Goal: Task Accomplishment & Management: Complete application form

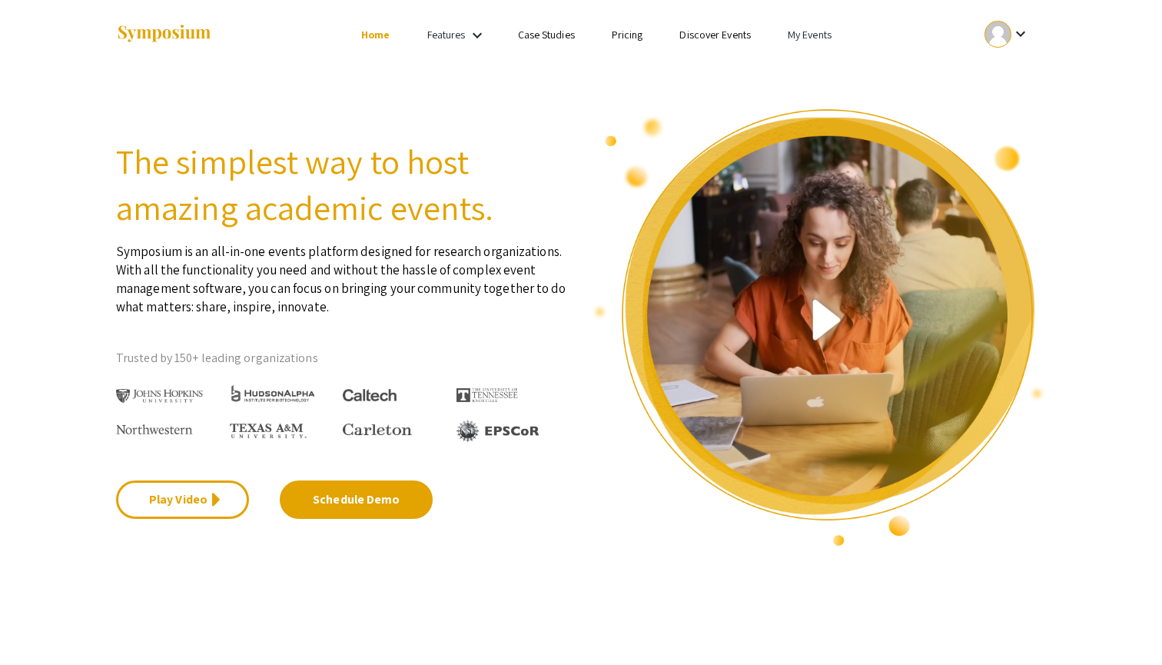
click at [810, 31] on link "My Events" at bounding box center [810, 35] width 44 height 14
click at [813, 55] on button "Events I've organized" at bounding box center [833, 68] width 131 height 37
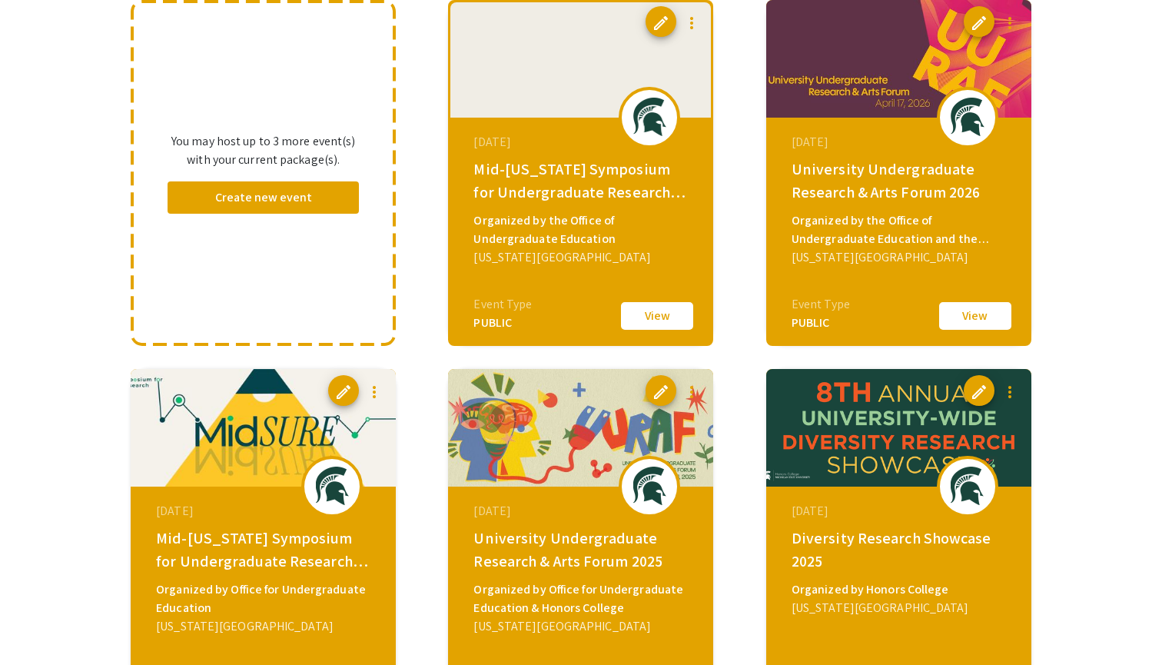
scroll to position [173, 0]
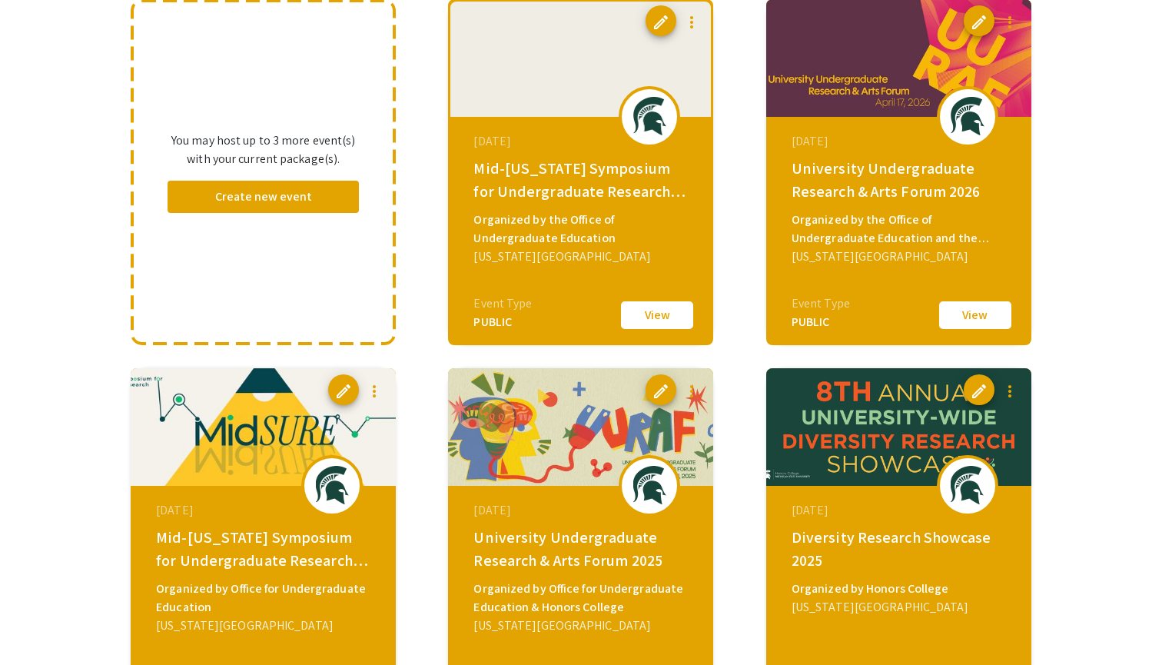
click at [1009, 395] on mat-icon "more_vert" at bounding box center [1009, 391] width 18 height 18
click at [1030, 430] on button "file_copy Clone Event" at bounding box center [1047, 429] width 107 height 37
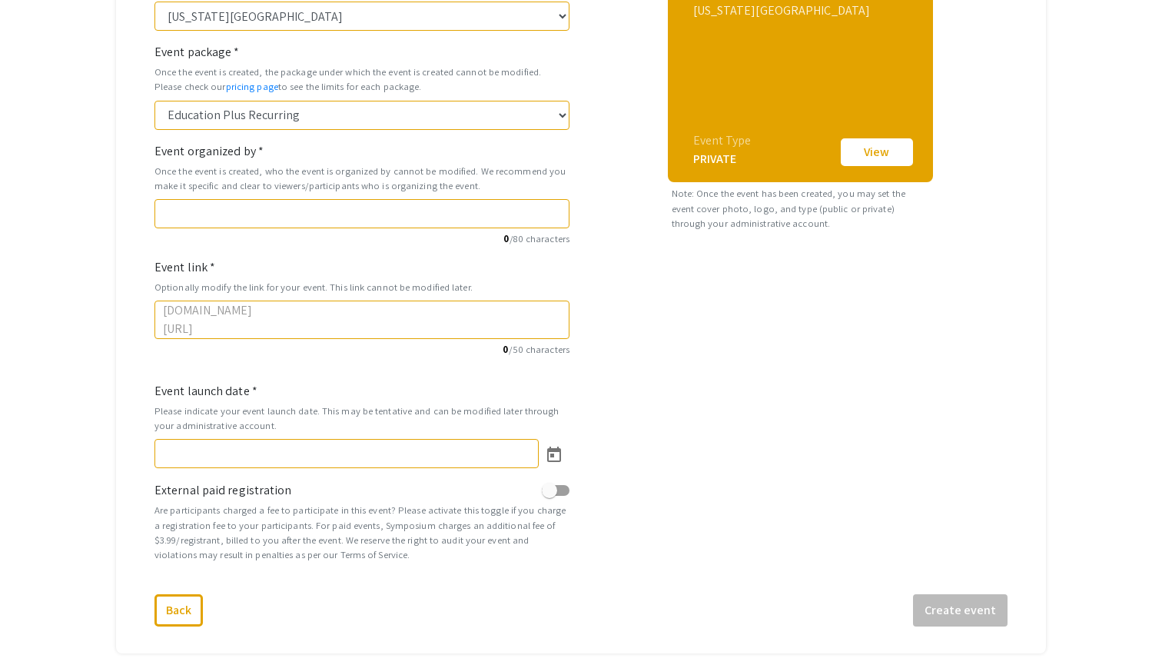
scroll to position [398, 0]
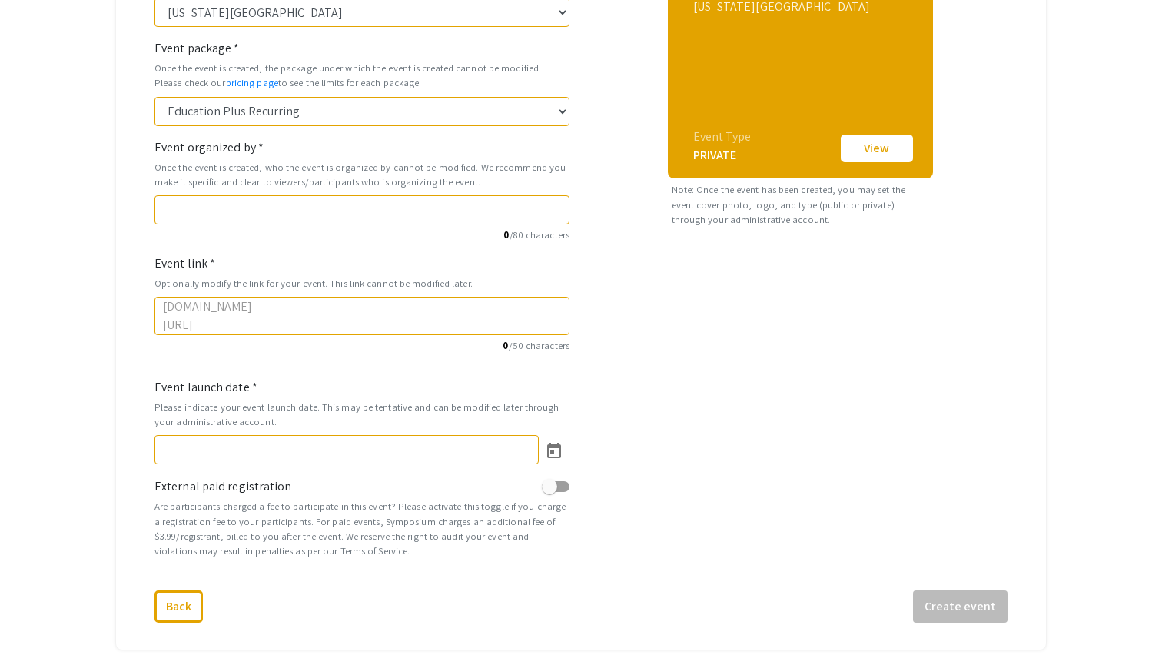
click at [342, 301] on input "Event link *" at bounding box center [407, 315] width 307 height 29
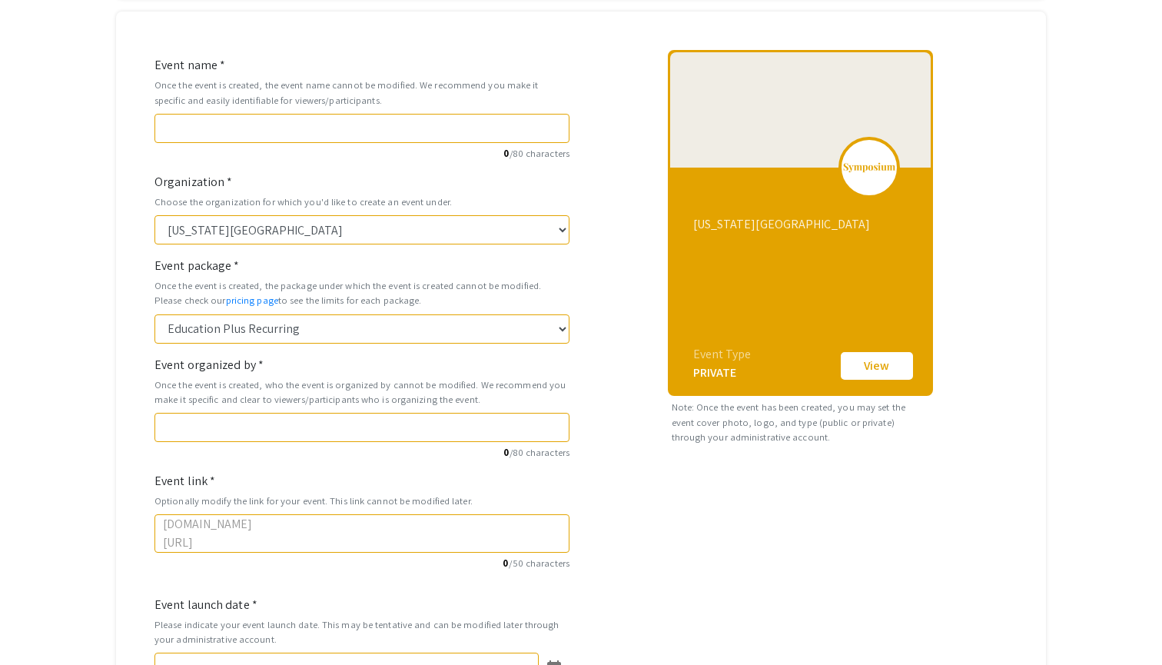
scroll to position [59, 0]
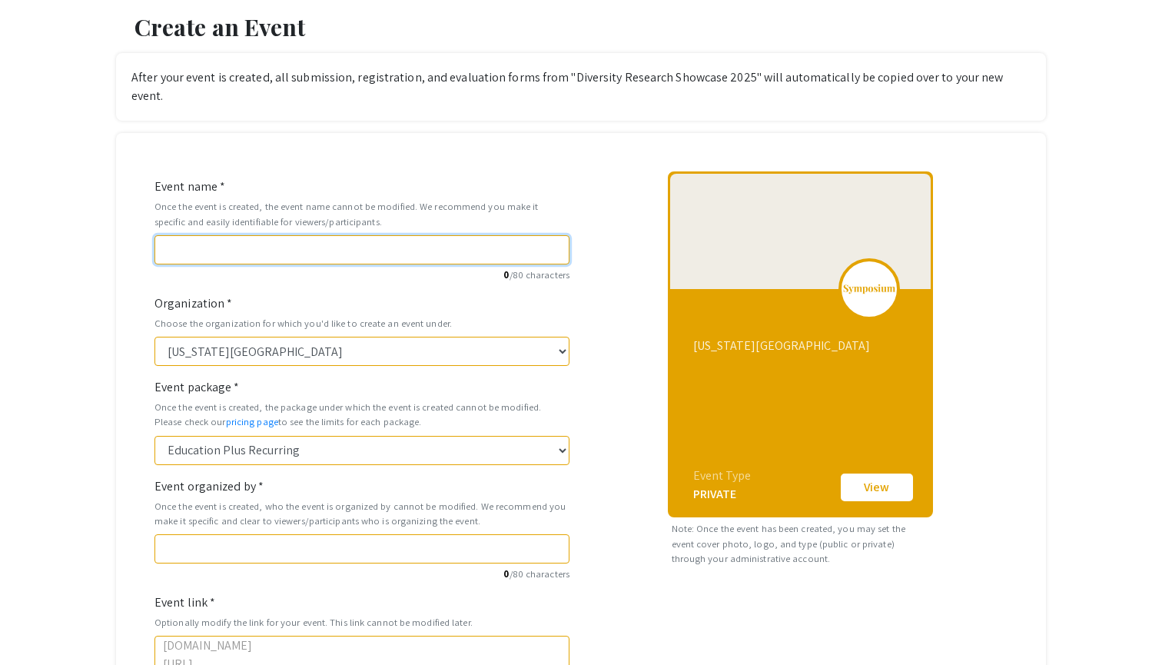
type input "D"
type input "d"
type input "Di"
type input "di"
type input "Div"
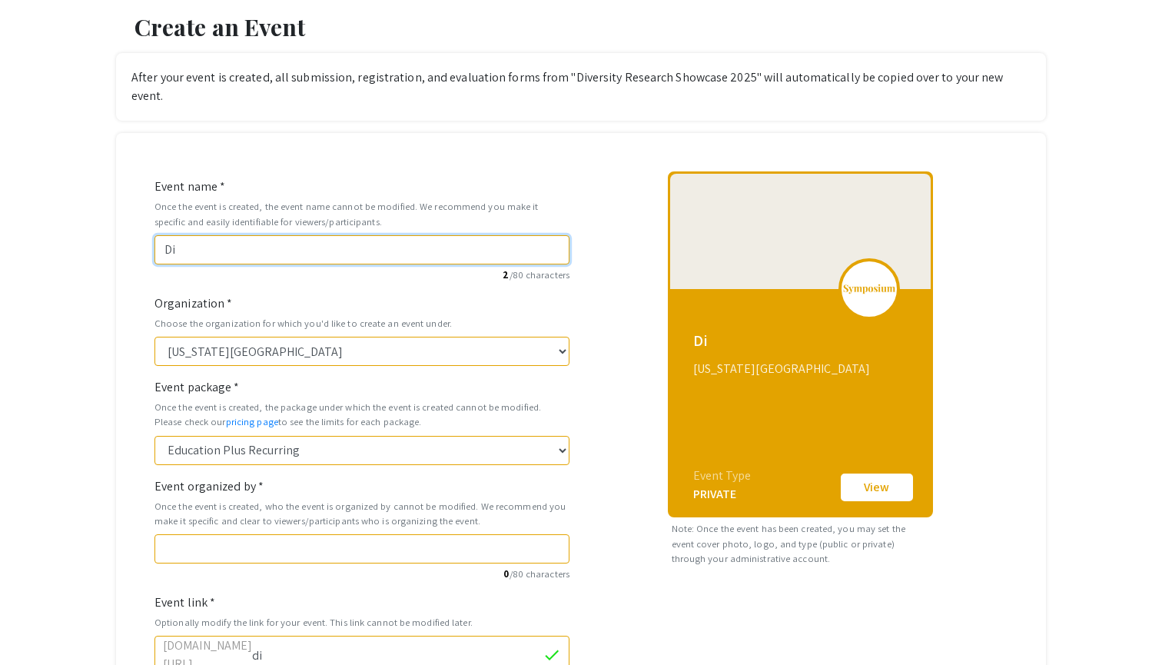
type input "div"
type input "Dive"
type input "dive"
type input "Diver"
type input "diver"
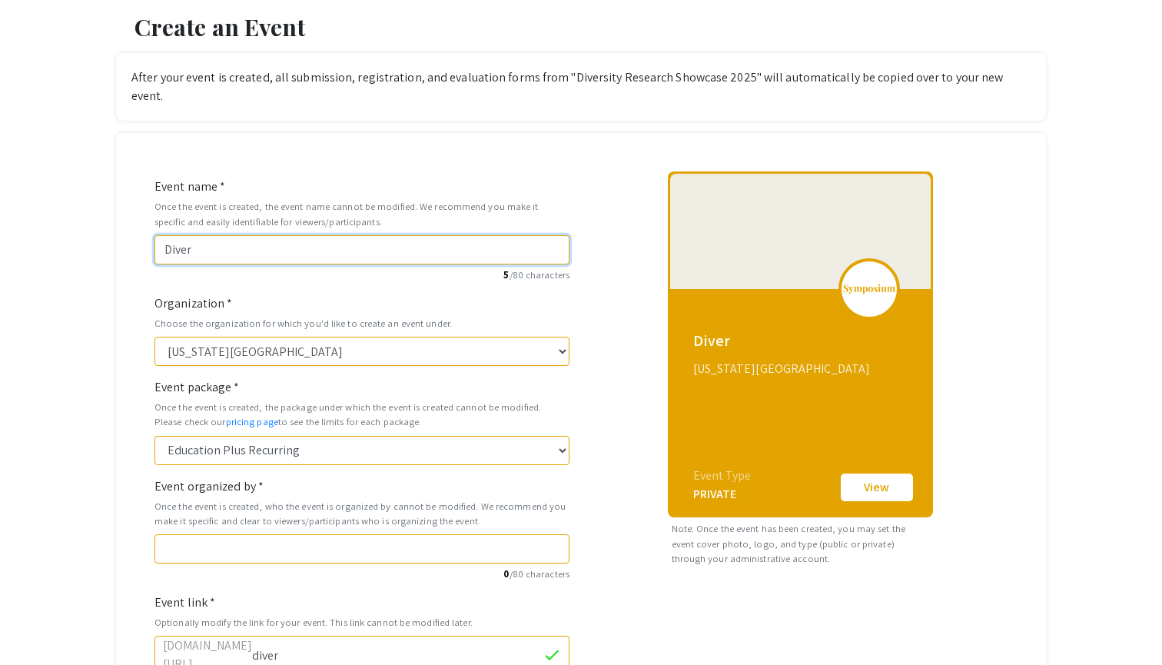
type input "Divers"
type input "divers"
type input "Diversi"
type input "diversi"
type input "Diversit"
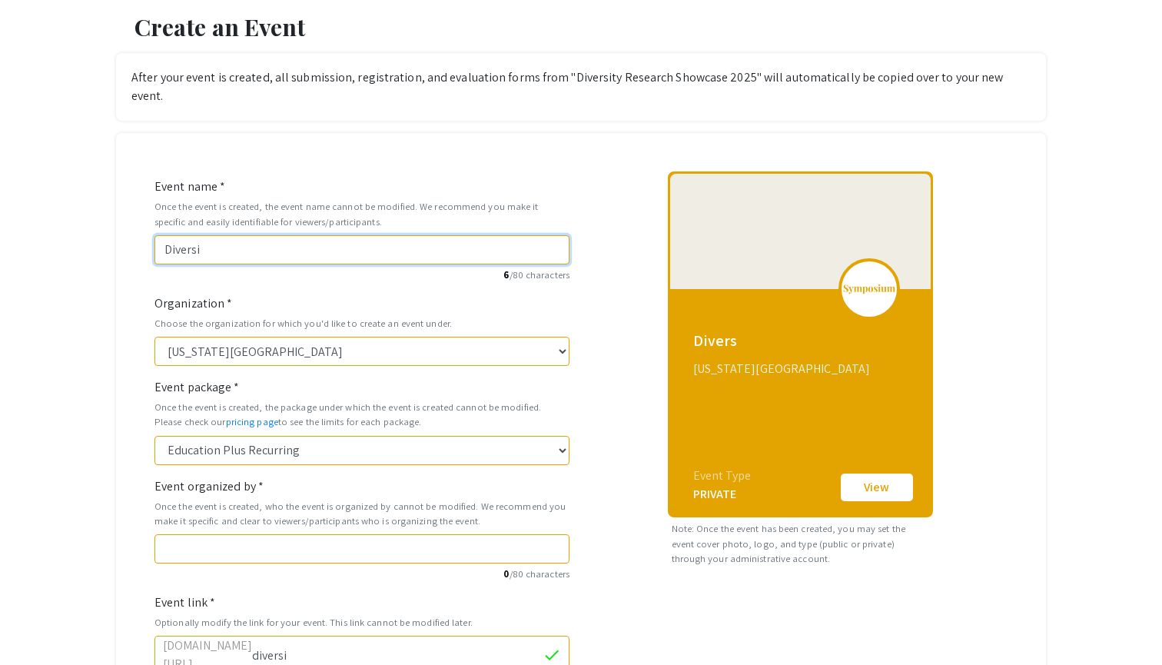
type input "diversit"
type input "Diversity"
type input "diversity"
type input "Diversity R"
type input "diversity-r"
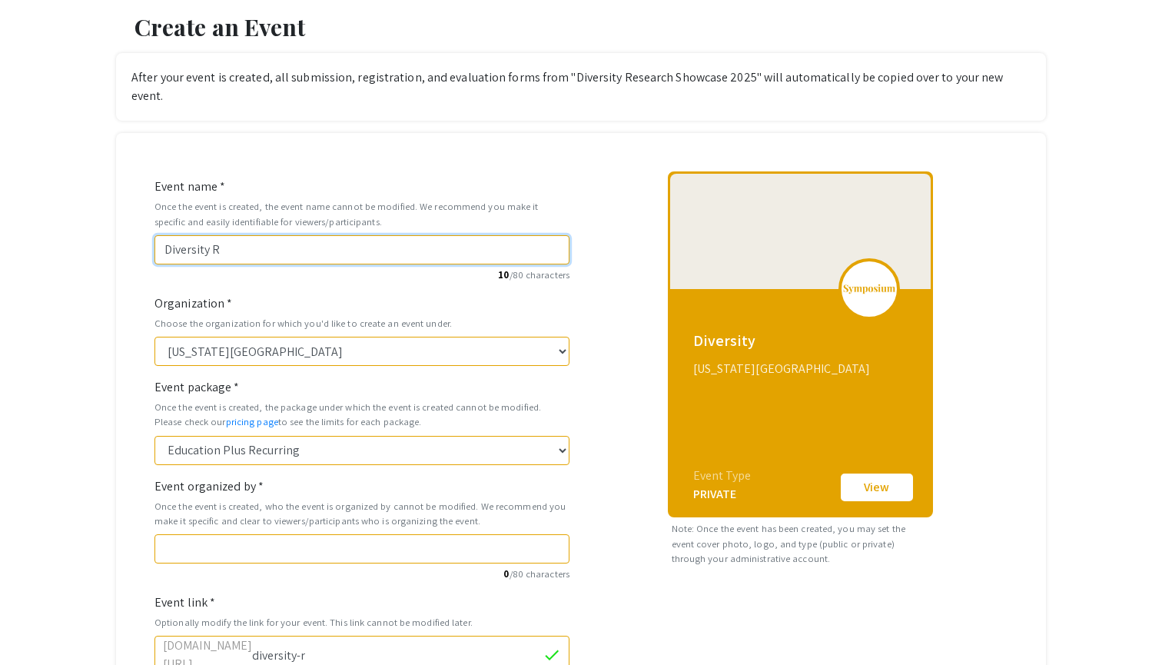
type input "Diversity Re"
type input "diversity-re"
type input "Diversity Res"
type input "diversity-res"
type input "Diversity Rese"
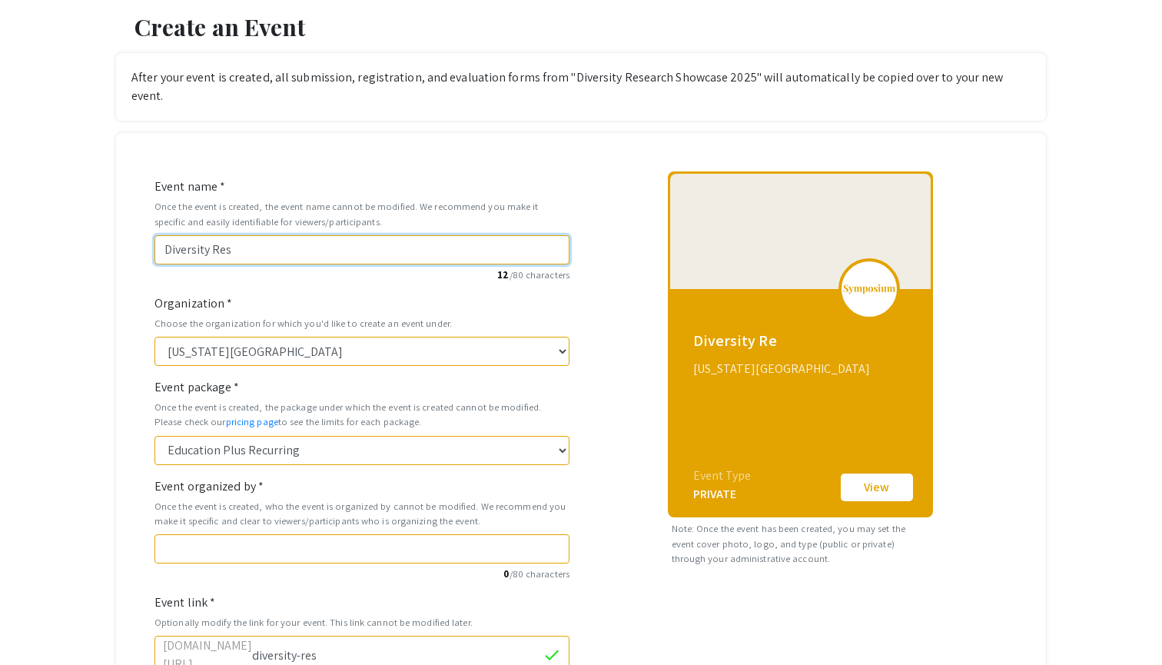
type input "diversity-rese"
type input "Diversity Resea"
type input "diversity-resea"
type input "Diversity Resear"
type input "diversity-resear"
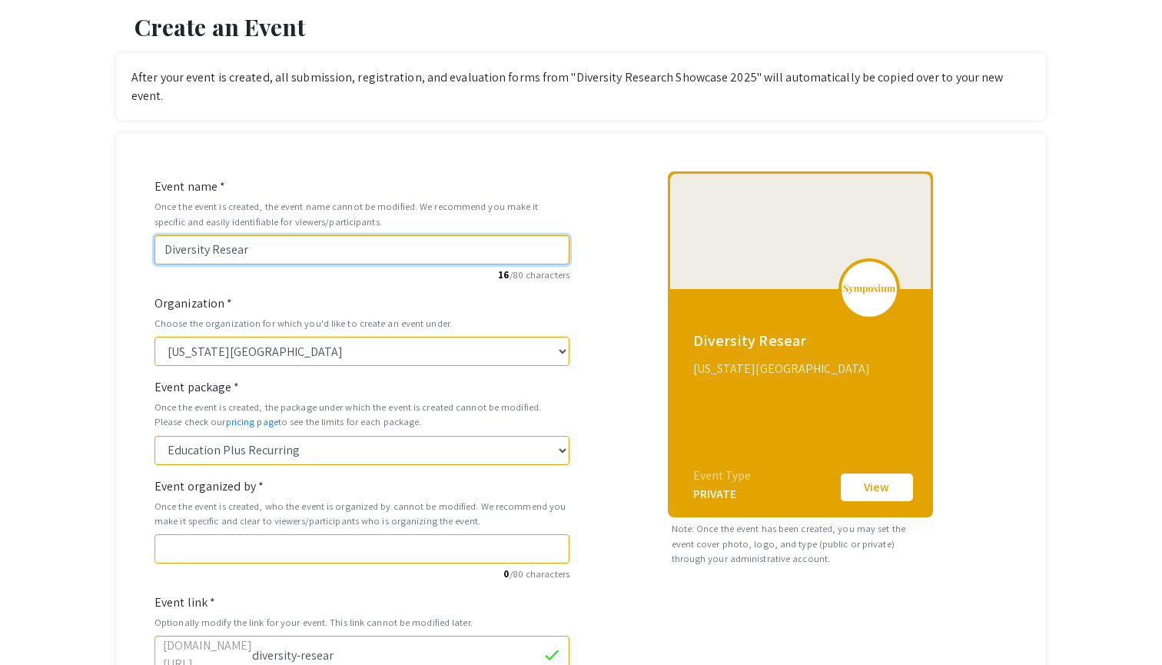
type input "Diversity Researh"
type input "diversity-researh"
type input "Diversity Resear"
type input "diversity-resear"
type input "Diversity Researc"
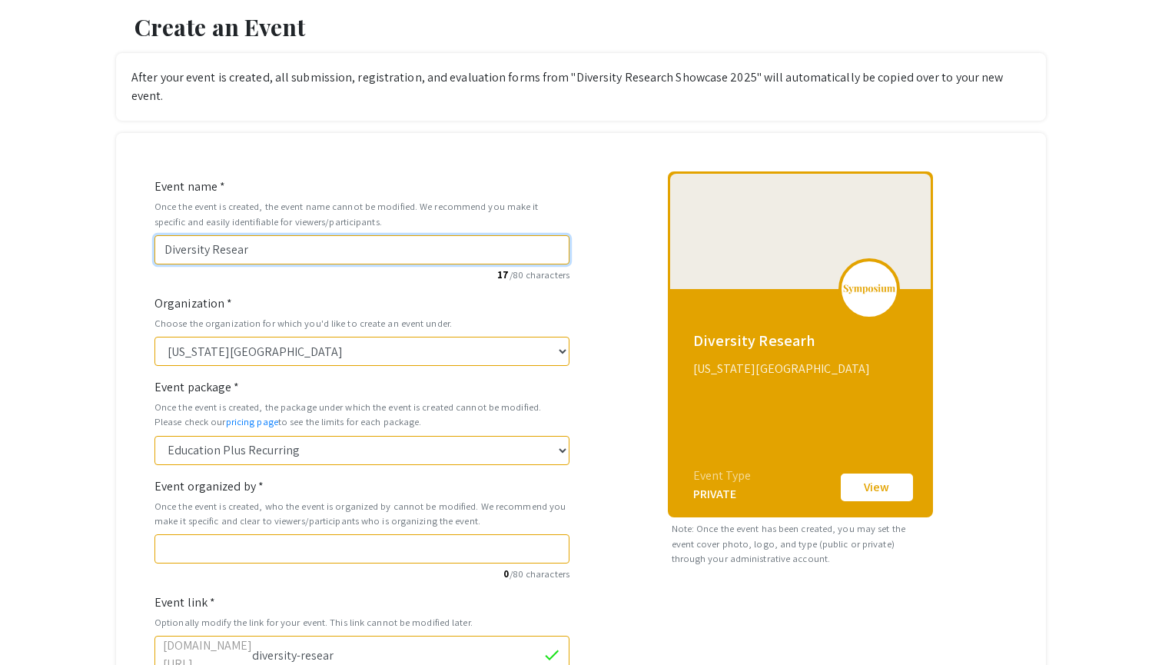
type input "diversity-researc"
type input "Diversity Research"
type input "diversity-research"
type input "Diversity Research S"
type input "diversity-research-s"
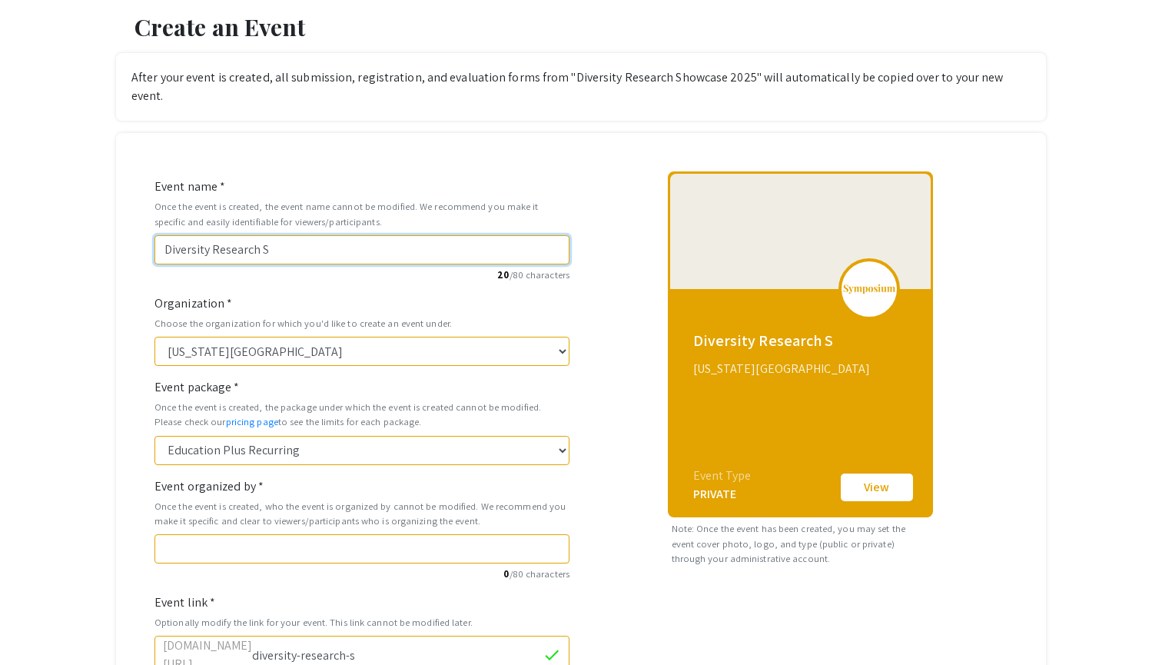
type input "Diversity Research Sh"
type input "diversity-research-sh"
type input "Diversity Research Sho"
type input "diversity-research-sho"
type input "Diversity Research Show"
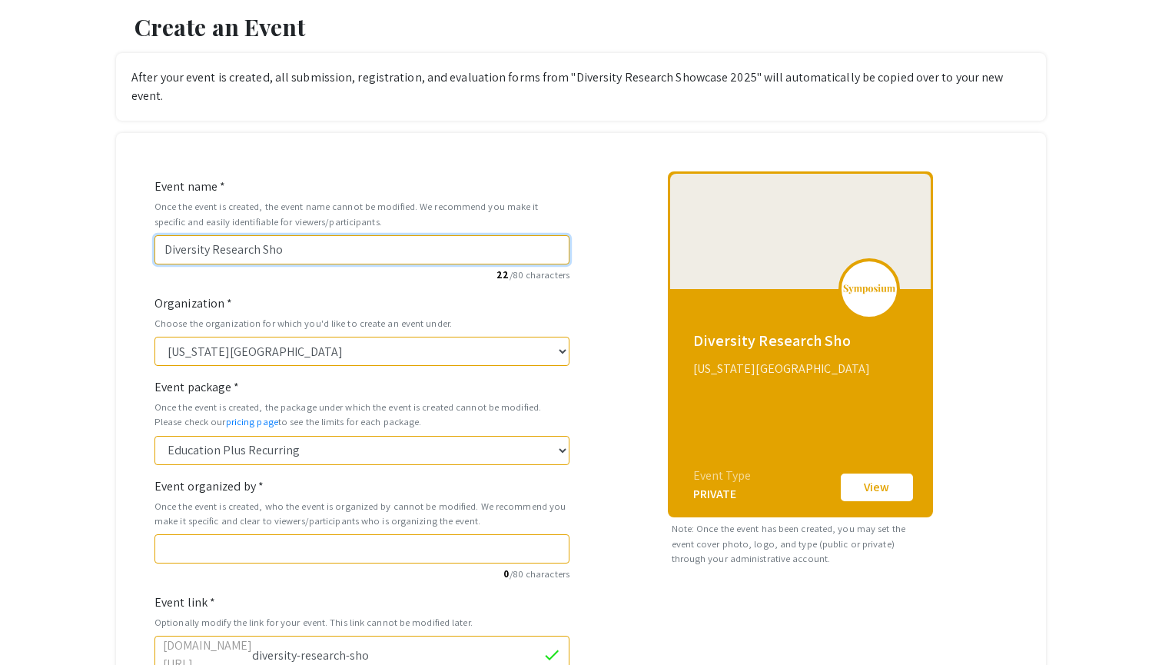
type input "diversity-research-show"
type input "Diversity Research Showv"
type input "diversity-research-showv"
type input "Diversity Research Showva"
type input "diversity-research-showva"
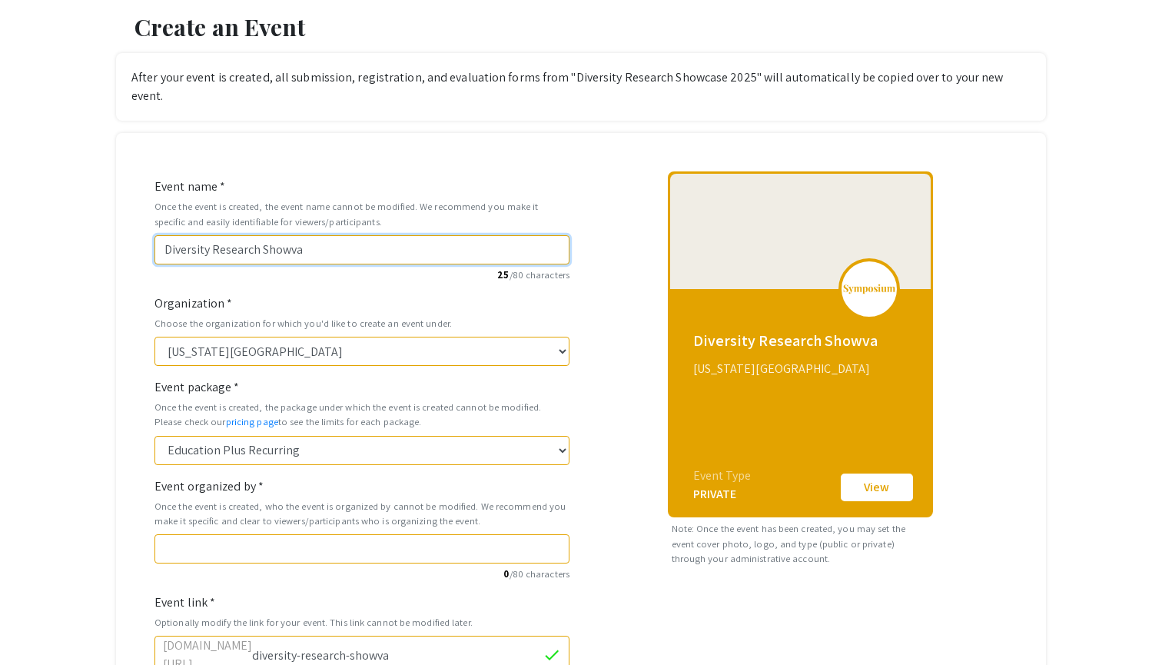
type input "Diversity Research Showvar"
type input "diversity-research-showvar"
type input "Diversity Research Showva"
type input "diversity-research-showva"
type input "Diversity Research Showv"
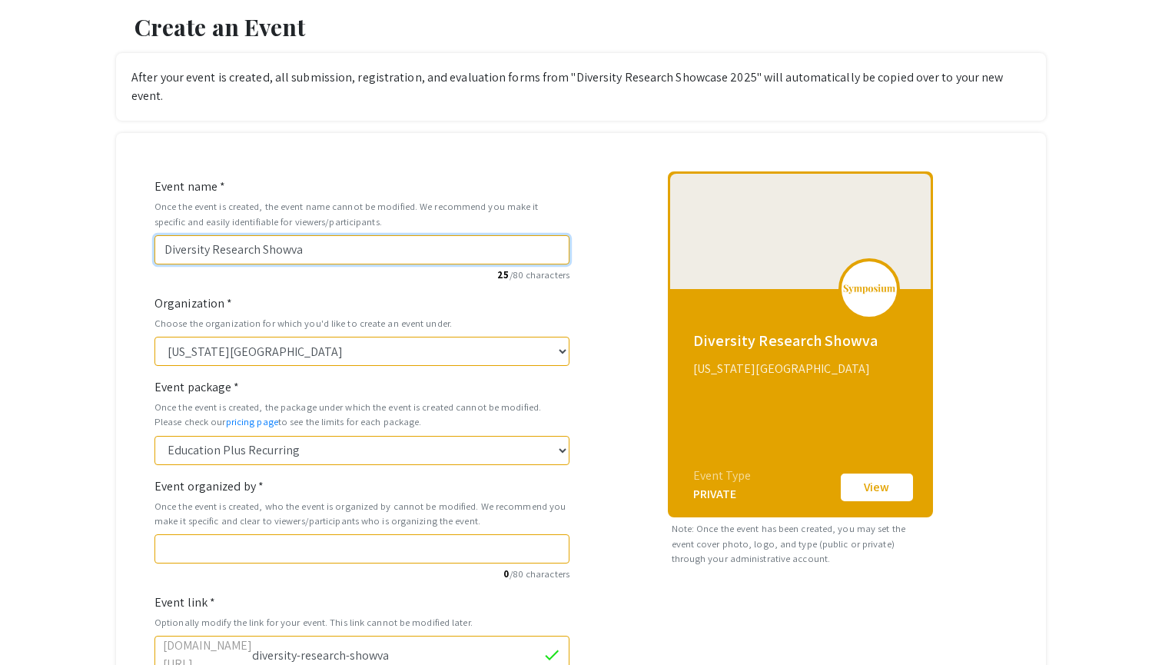
type input "diversity-research-showv"
type input "Diversity Research Show"
type input "diversity-research-show"
type input "Diversity Research Showa"
type input "diversity-research-showa"
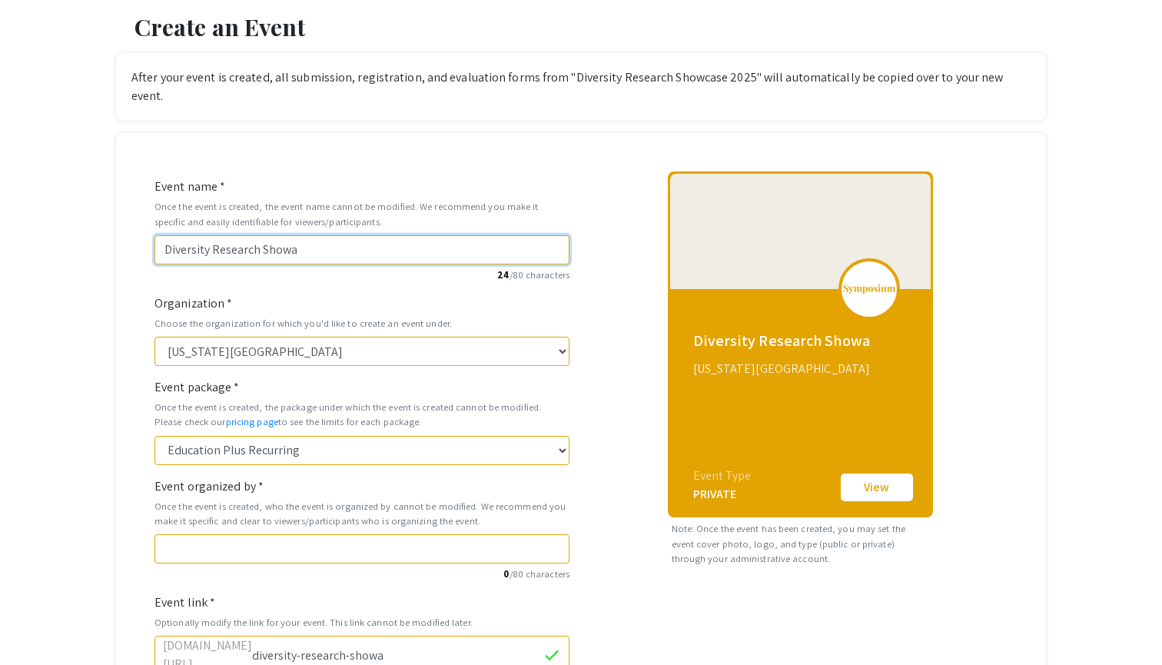
type input "Diversity Research Show"
type input "diversity-research-show"
type input "Diversity Research Showc"
type input "diversity-research-showc"
type input "Diversity Research Showca"
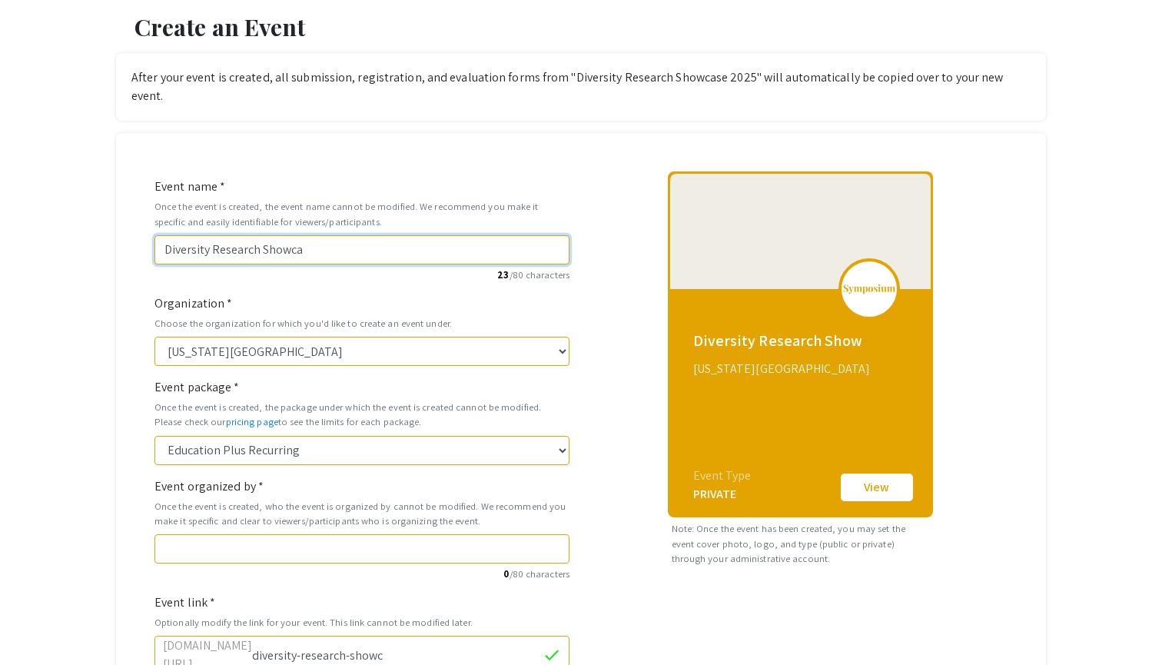
type input "diversity-research-showca"
type input "Diversity Research Showcas"
type input "diversity-research-showcas"
type input "Diversity Research Showcase"
type input "diversity-research-showcase"
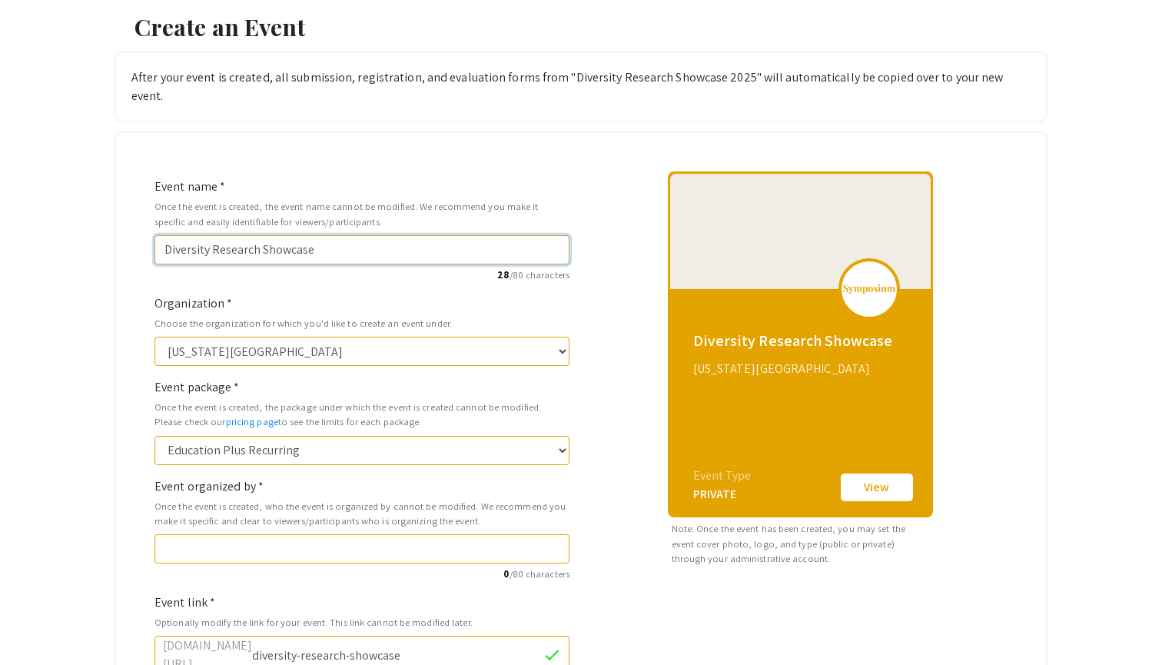
type input "Diversity Research Showcase 2"
type input "diversity-research-showcase-2"
type input "Diversity Research Showcase 20"
type input "diversity-research-showcase-20"
type input "Diversity Research Showcase 202"
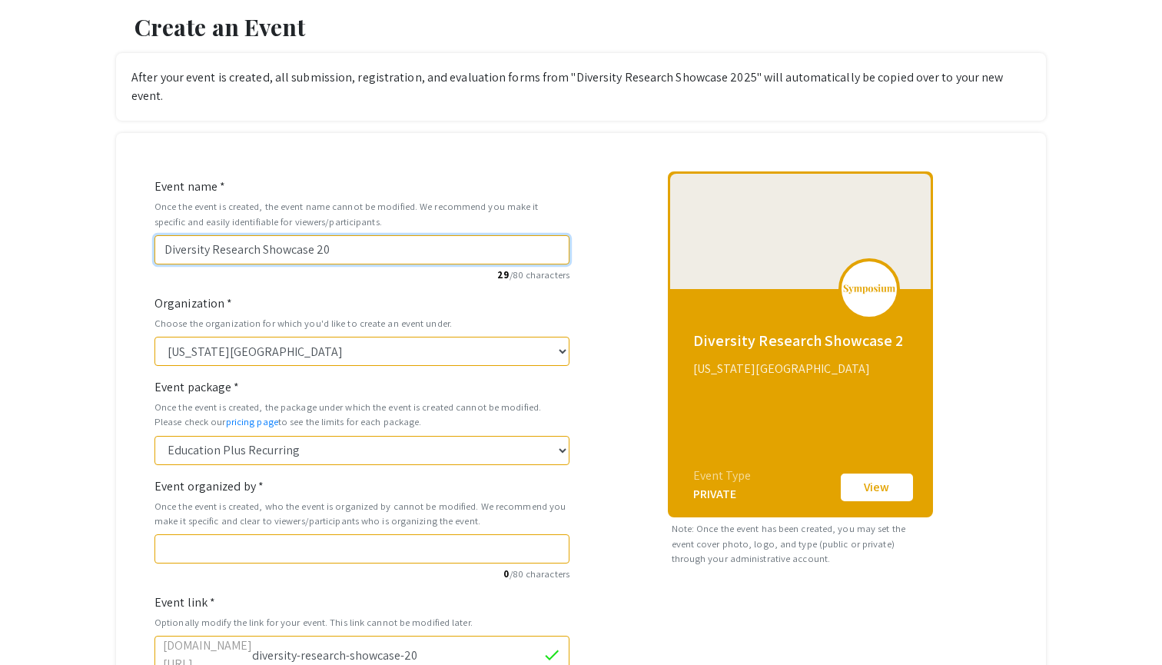
type input "diversity-research-showcase-202"
type input "Diversity Research Showcase 2026"
type input "diversity-research-showcase-2026"
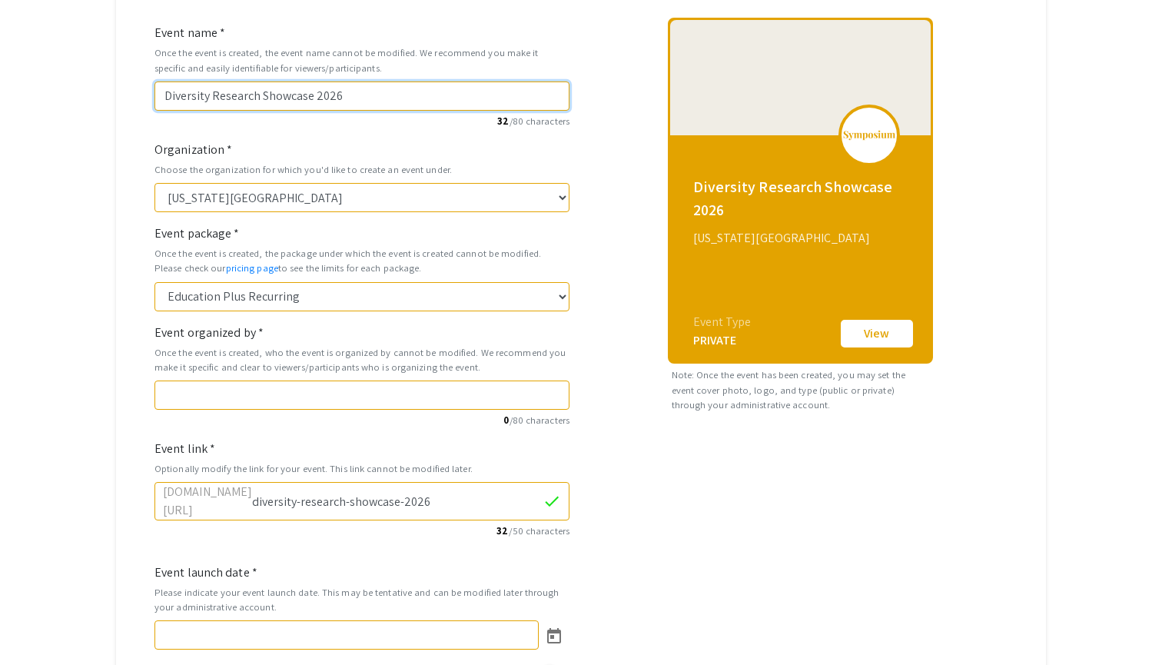
scroll to position [214, 0]
type input "Diversity Research Showcase 2026"
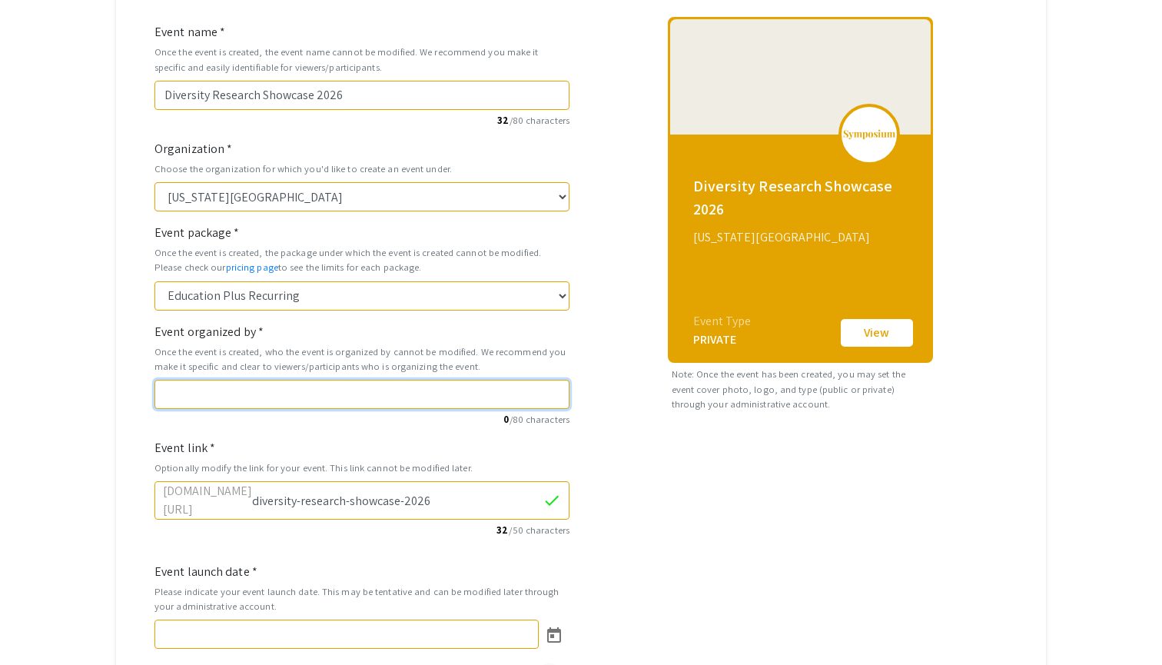
click at [289, 380] on input "Event organized by *" at bounding box center [361, 394] width 415 height 29
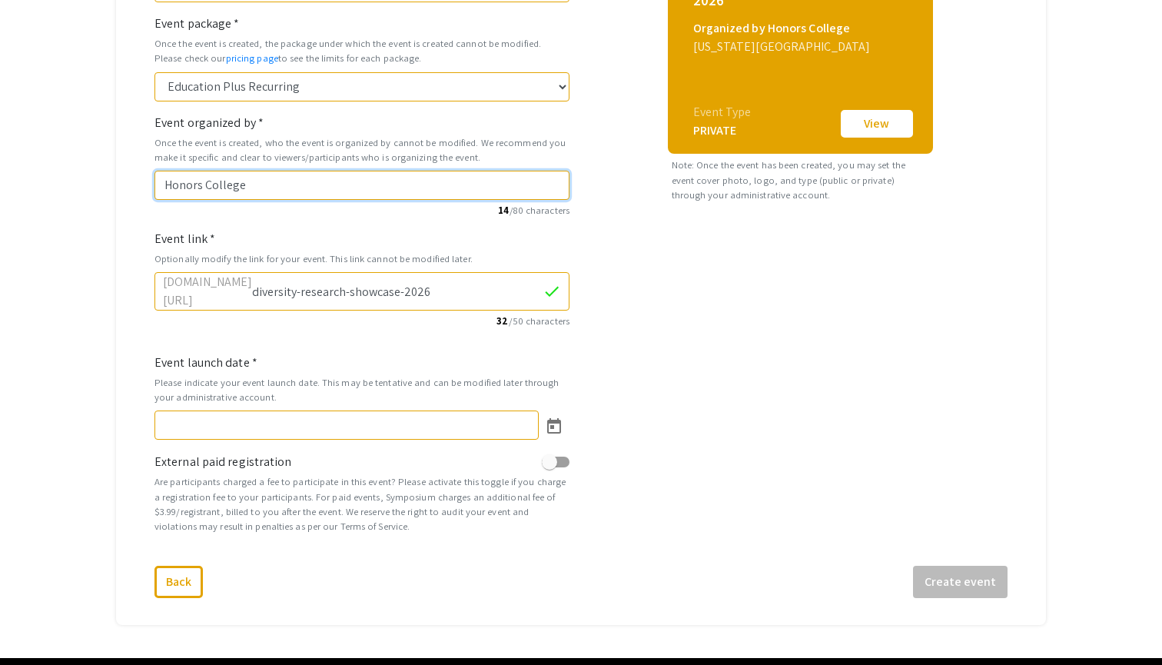
scroll to position [424, 0]
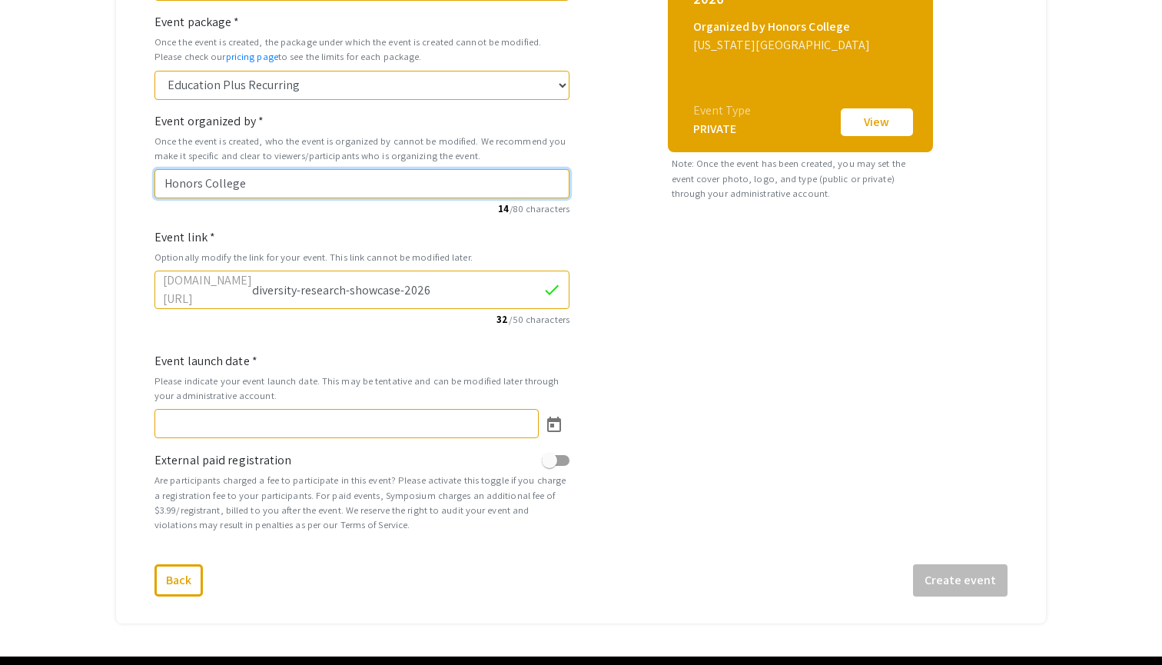
type input "Honors College"
drag, startPoint x: 510, startPoint y: 265, endPoint x: 309, endPoint y: 264, distance: 201.3
click at [309, 270] on div "symposium.foragerone.com/ diversity-research-showcase-2026 check" at bounding box center [361, 289] width 415 height 38
type input "drs2026"
click at [689, 380] on div "Diversity Research Showcase 2026 Organized by Honors College Michigan State Uni…" at bounding box center [800, 181] width 438 height 750
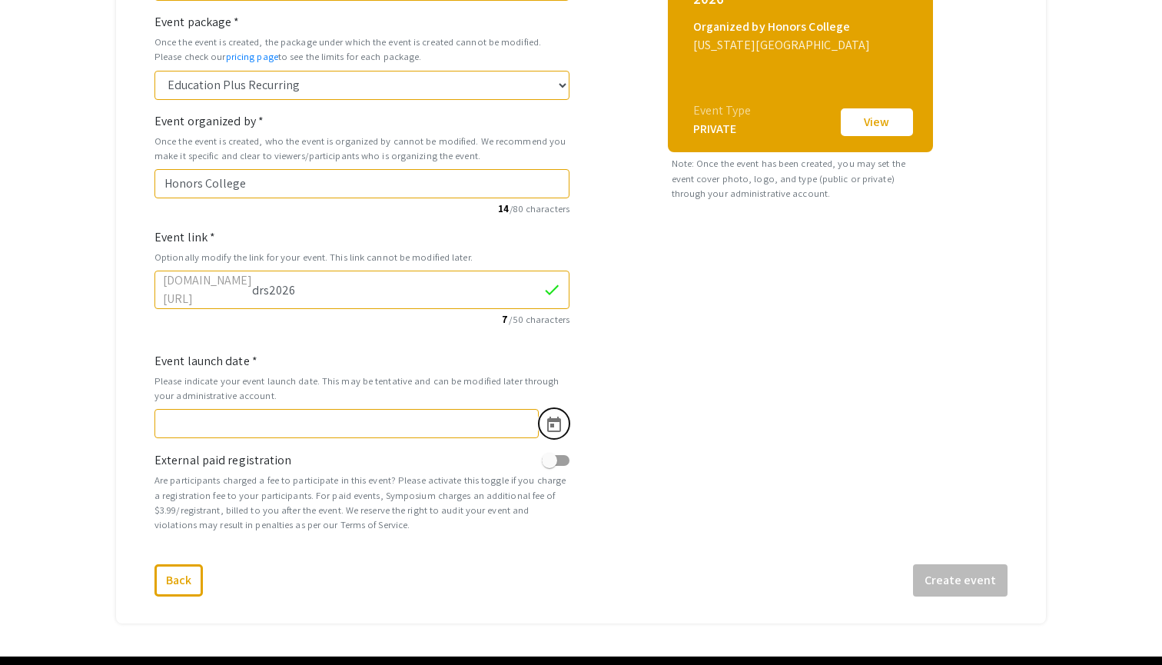
click at [556, 416] on icon "Open calendar" at bounding box center [554, 425] width 18 height 18
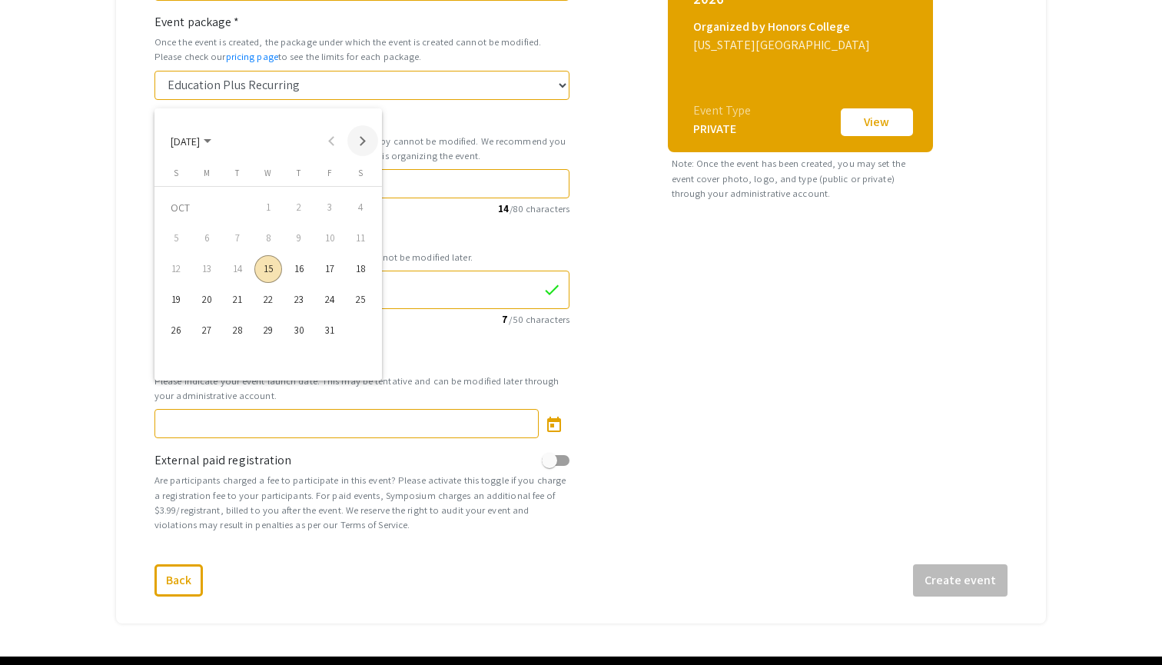
click at [365, 144] on button "Next month" at bounding box center [362, 140] width 31 height 31
click at [642, 231] on div at bounding box center [581, 332] width 1162 height 665
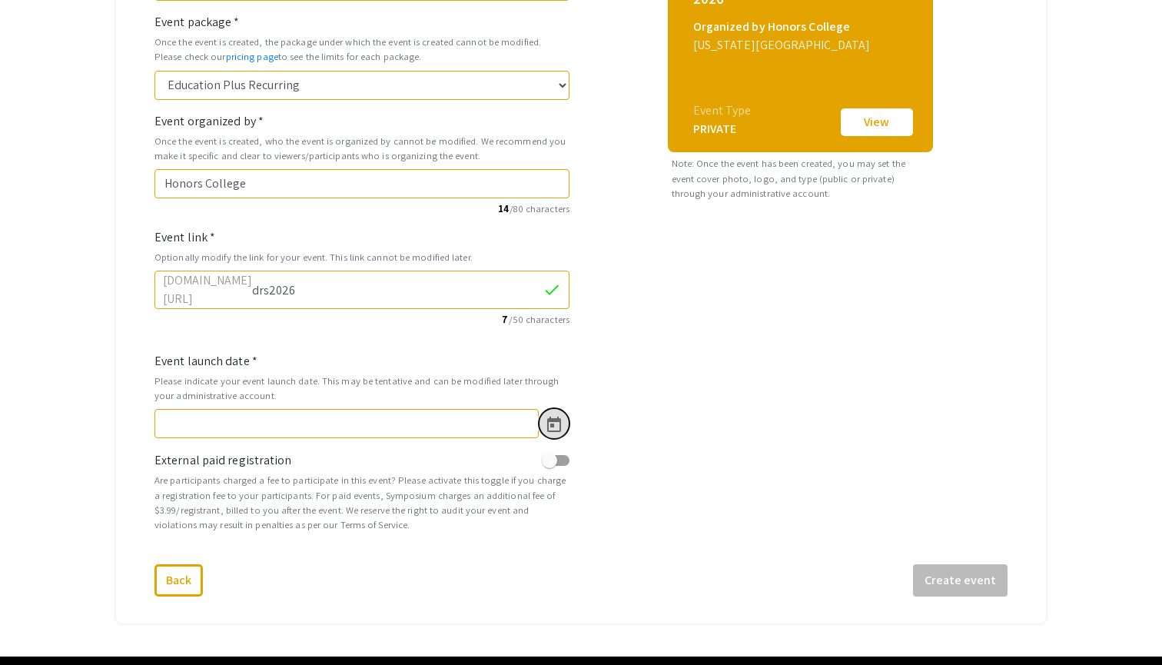
click at [559, 416] on icon "Open calendar" at bounding box center [554, 423] width 14 height 15
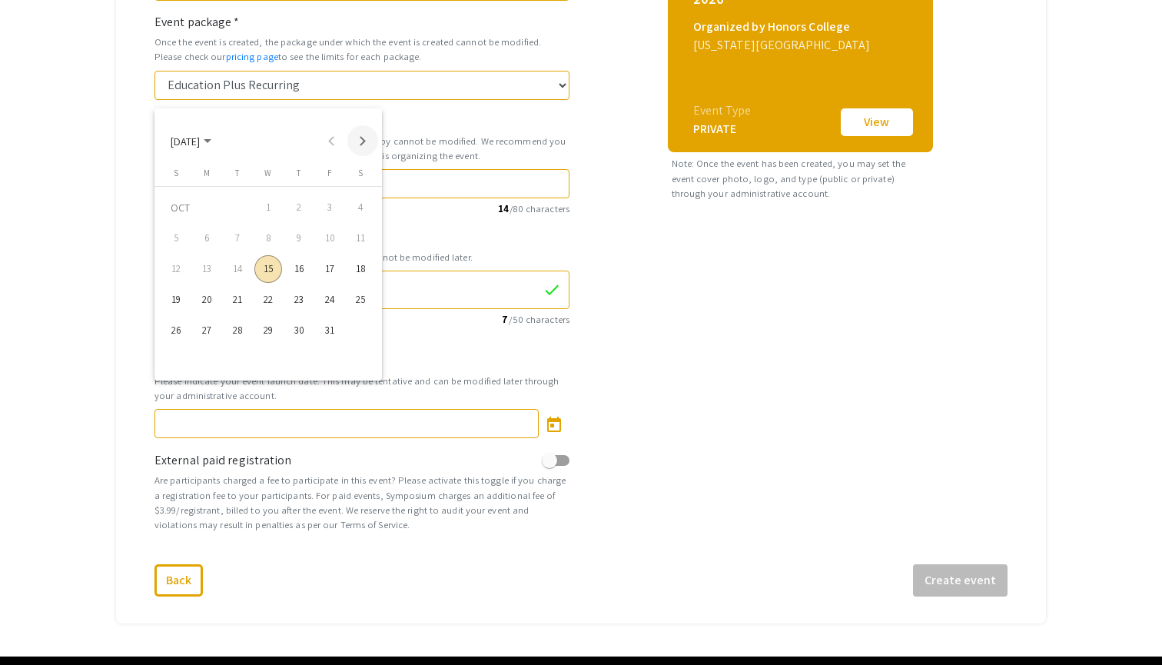
click at [368, 146] on button "Next month" at bounding box center [362, 140] width 31 height 31
click at [164, 302] on div "18" at bounding box center [176, 300] width 28 height 28
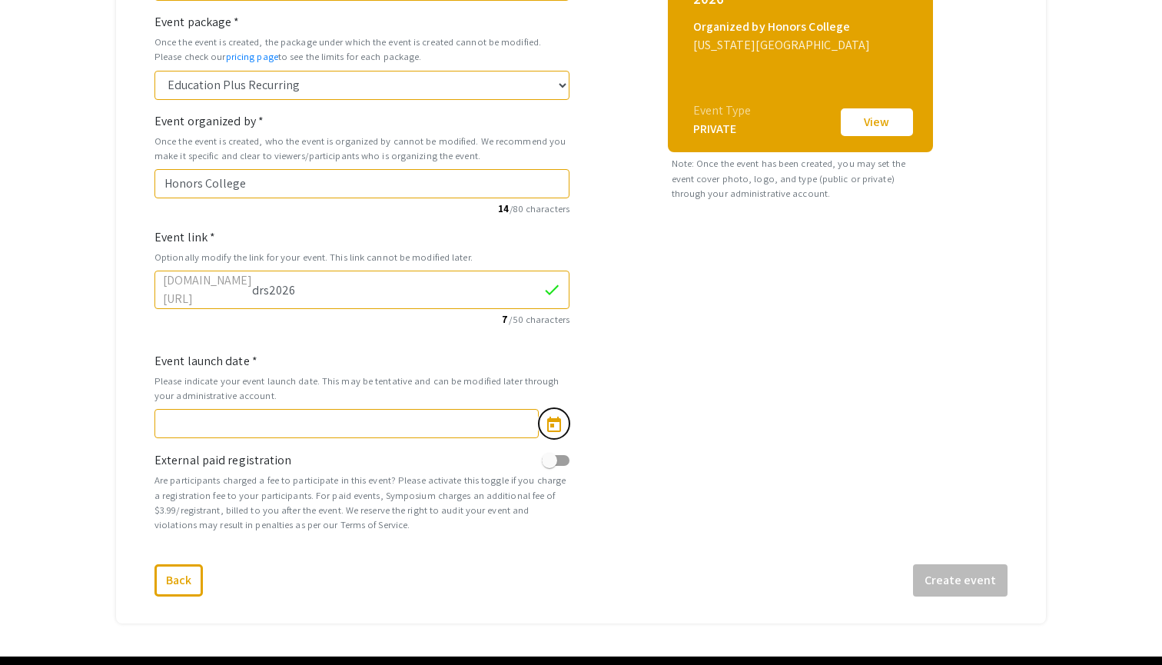
type input "1/18/2026"
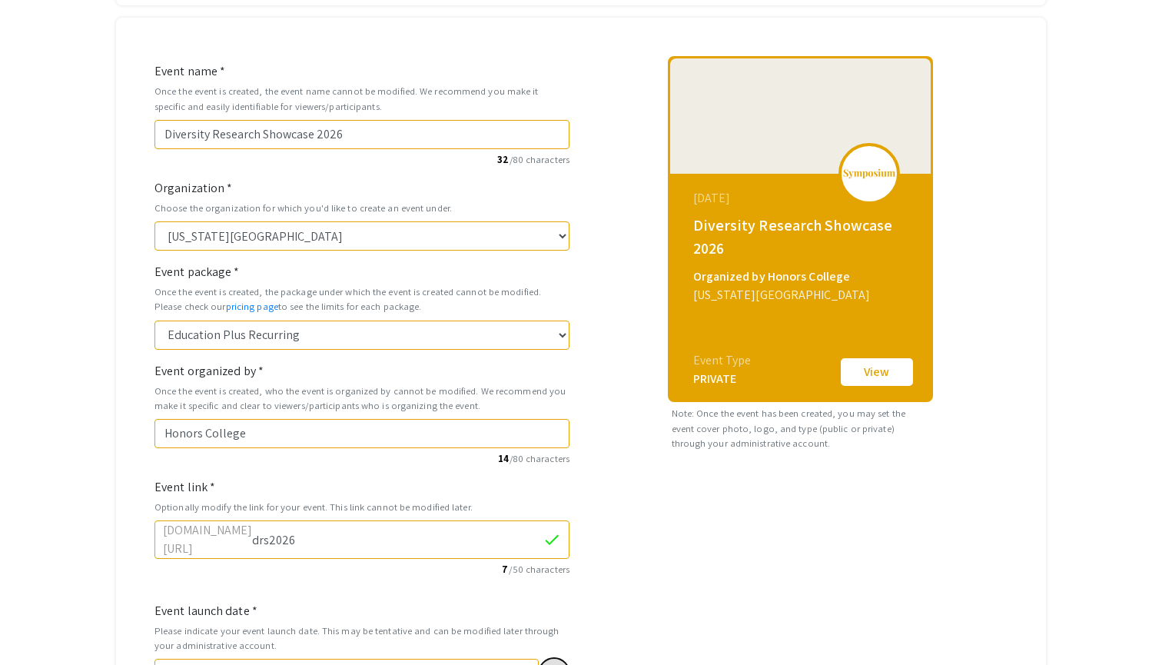
scroll to position [168, 0]
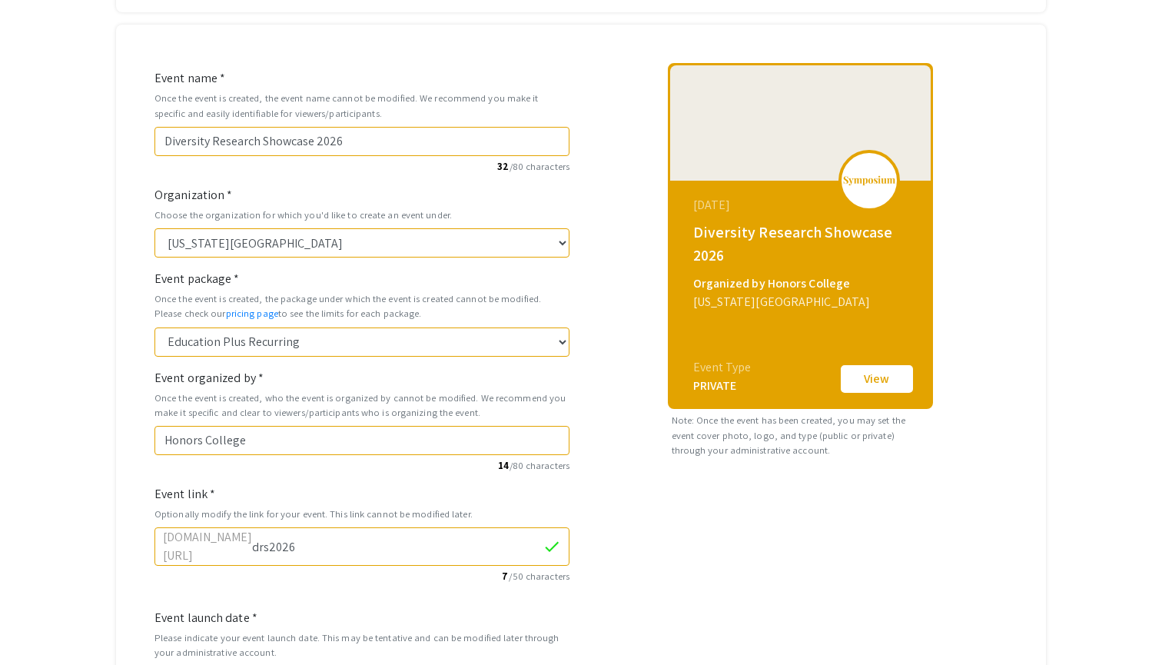
click at [715, 377] on div "PRIVATE" at bounding box center [722, 386] width 58 height 18
click at [864, 363] on button "View" at bounding box center [876, 379] width 77 height 32
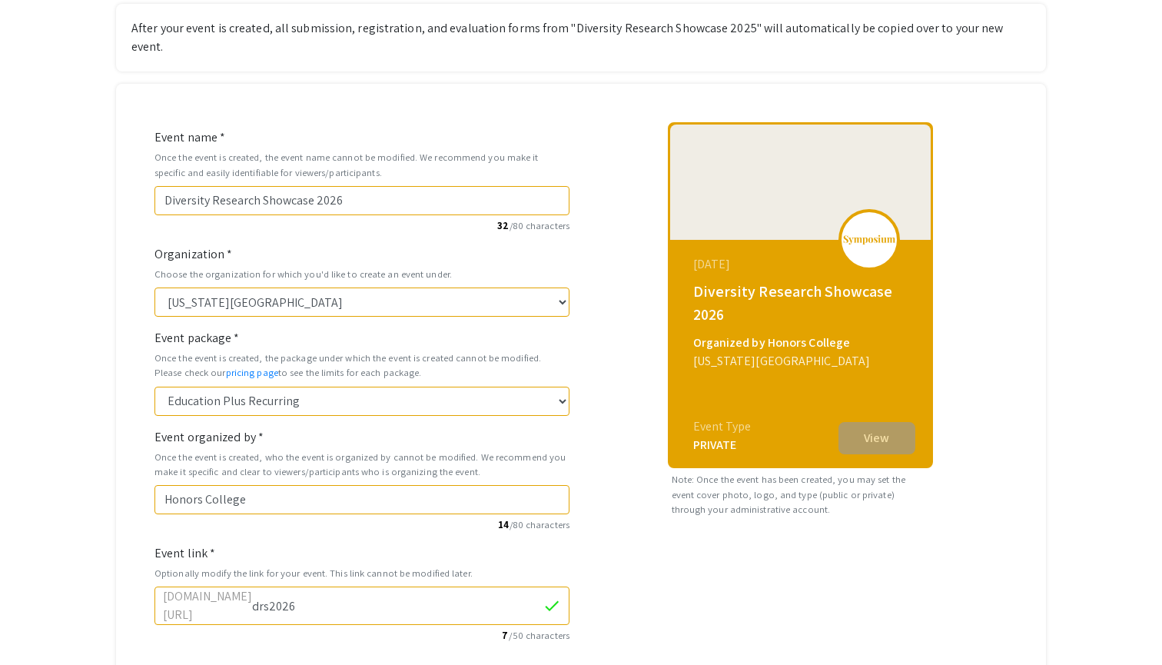
scroll to position [204, 0]
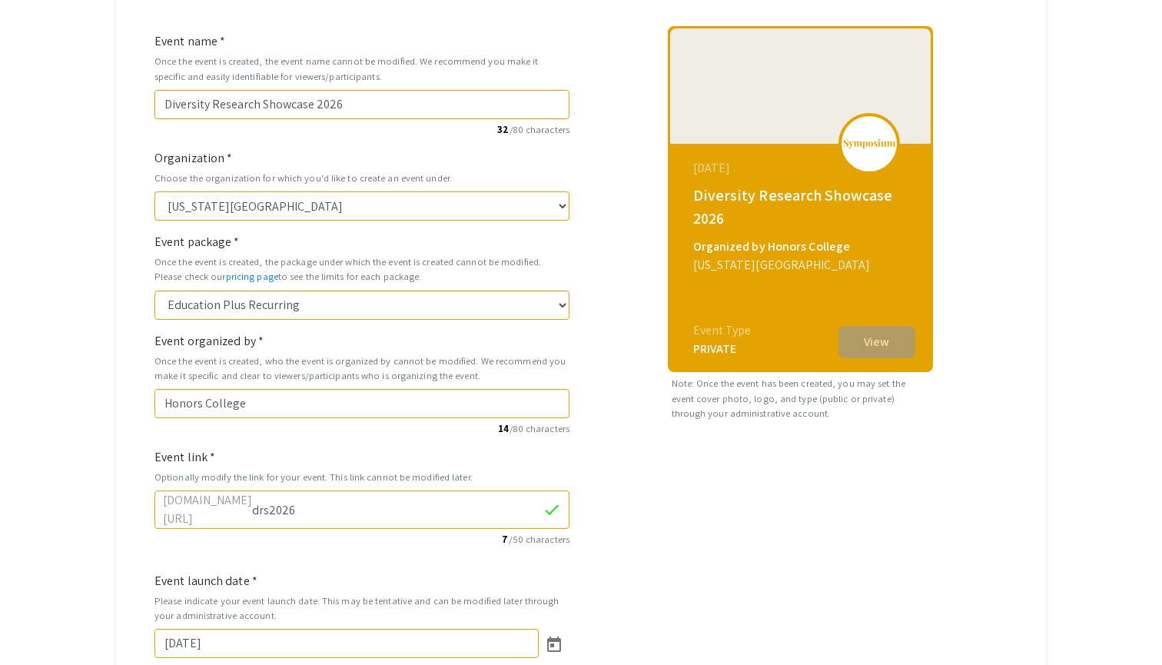
click at [786, 210] on div "Diversity Research Showcase 2026" at bounding box center [802, 207] width 218 height 46
click at [775, 184] on div "Diversity Research Showcase 2026" at bounding box center [802, 207] width 218 height 46
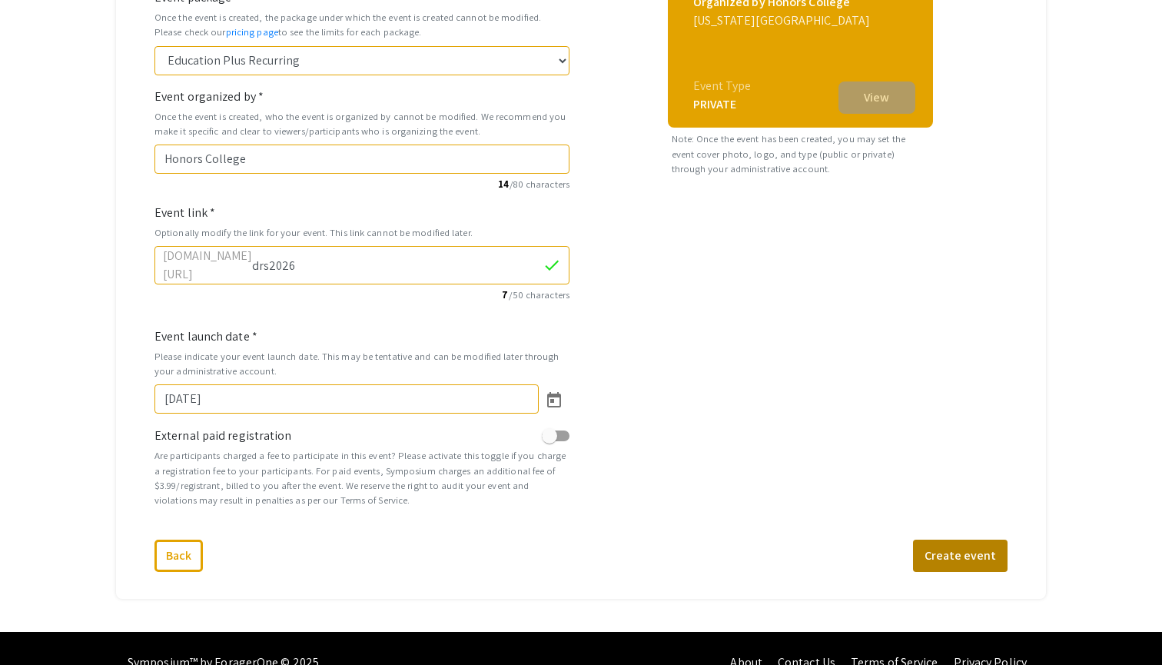
scroll to position [448, 0]
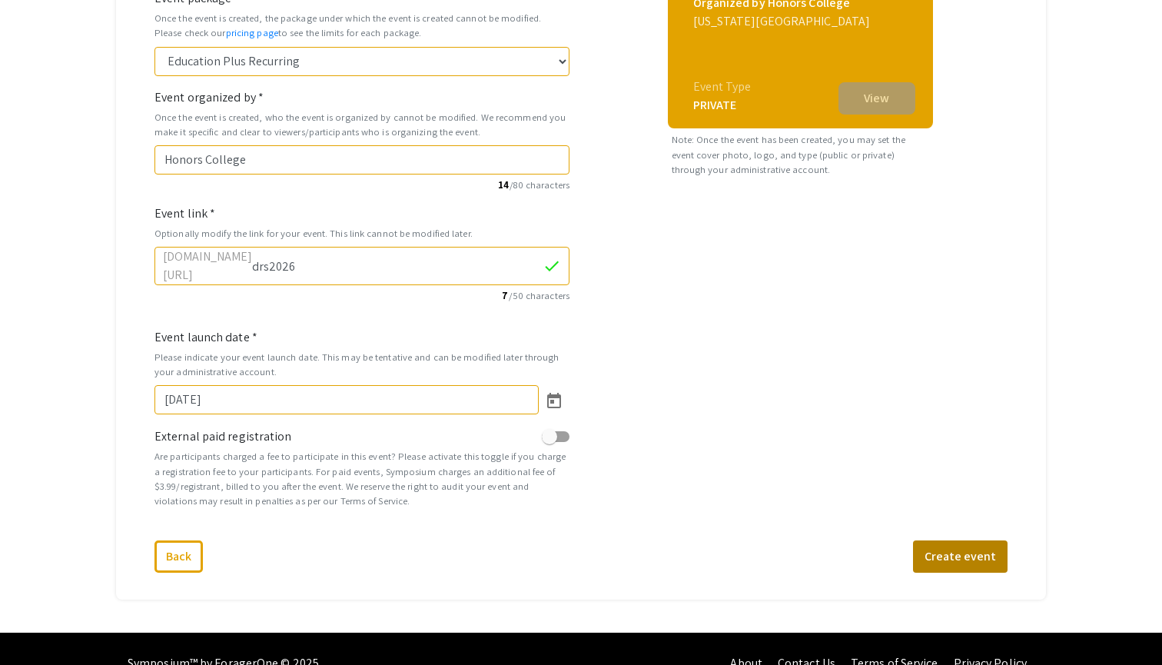
click at [939, 540] on button "Create event" at bounding box center [960, 556] width 95 height 32
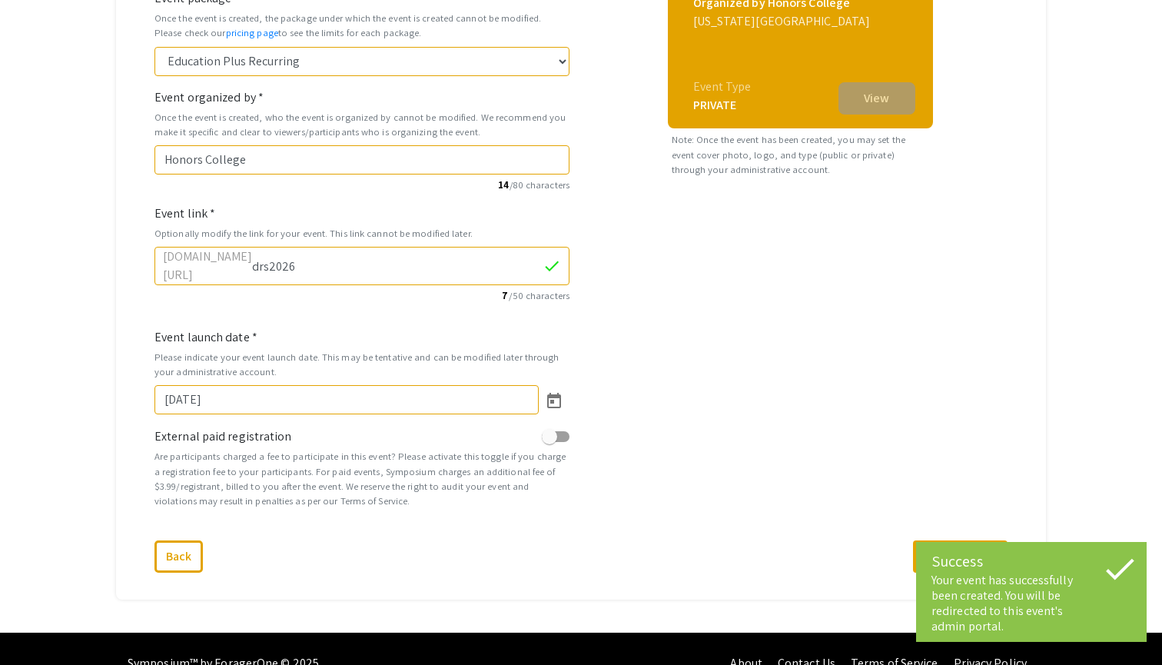
select select "449"
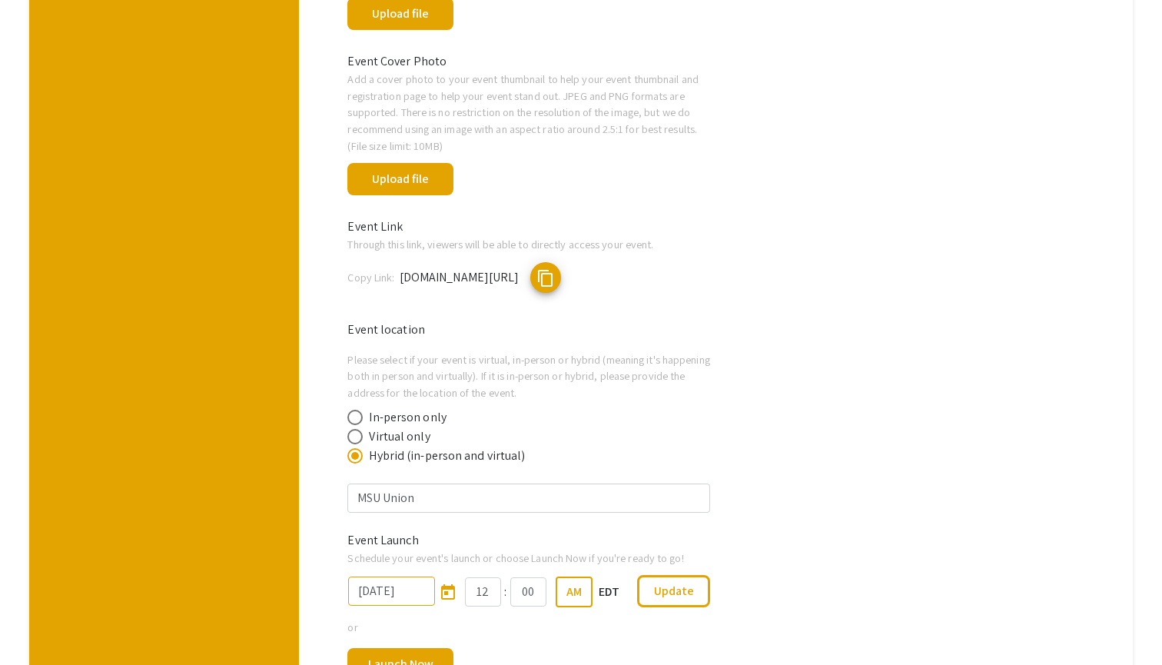
scroll to position [624, 0]
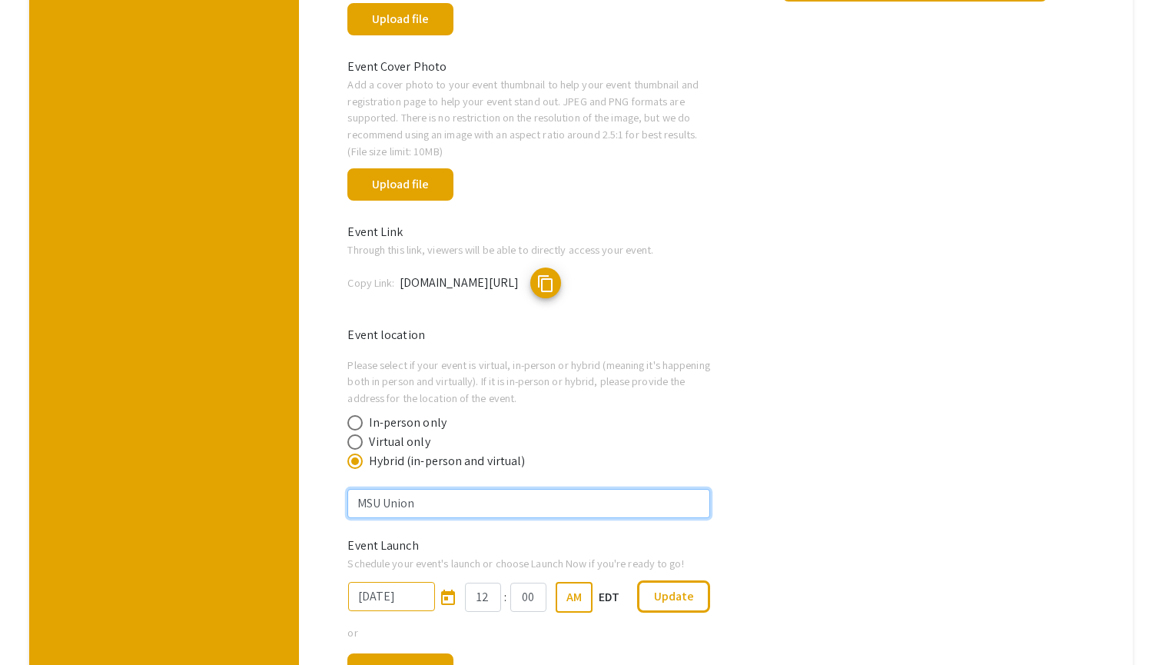
drag, startPoint x: 439, startPoint y: 517, endPoint x: 290, endPoint y: 509, distance: 148.5
click at [290, 509] on div "Event Information Access Settings Registration Welcome Page Helpful articles Se…" at bounding box center [581, 153] width 1127 height 1202
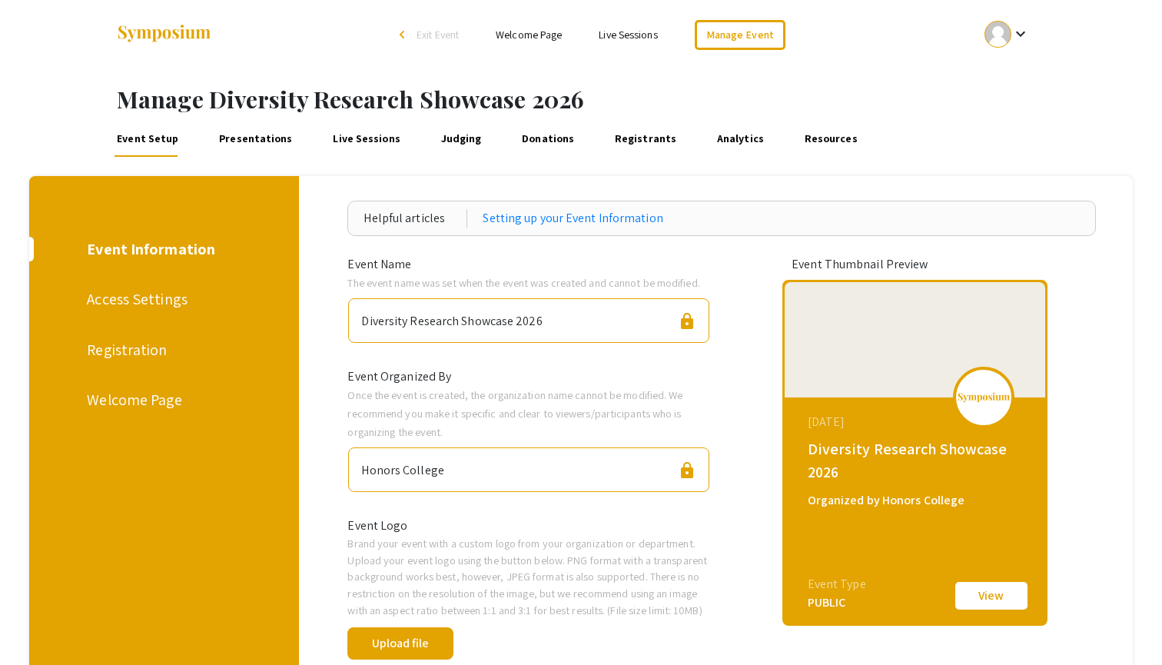
scroll to position [0, 0]
type input "Campbell Hall"
click at [264, 126] on link "Presentations" at bounding box center [255, 138] width 79 height 37
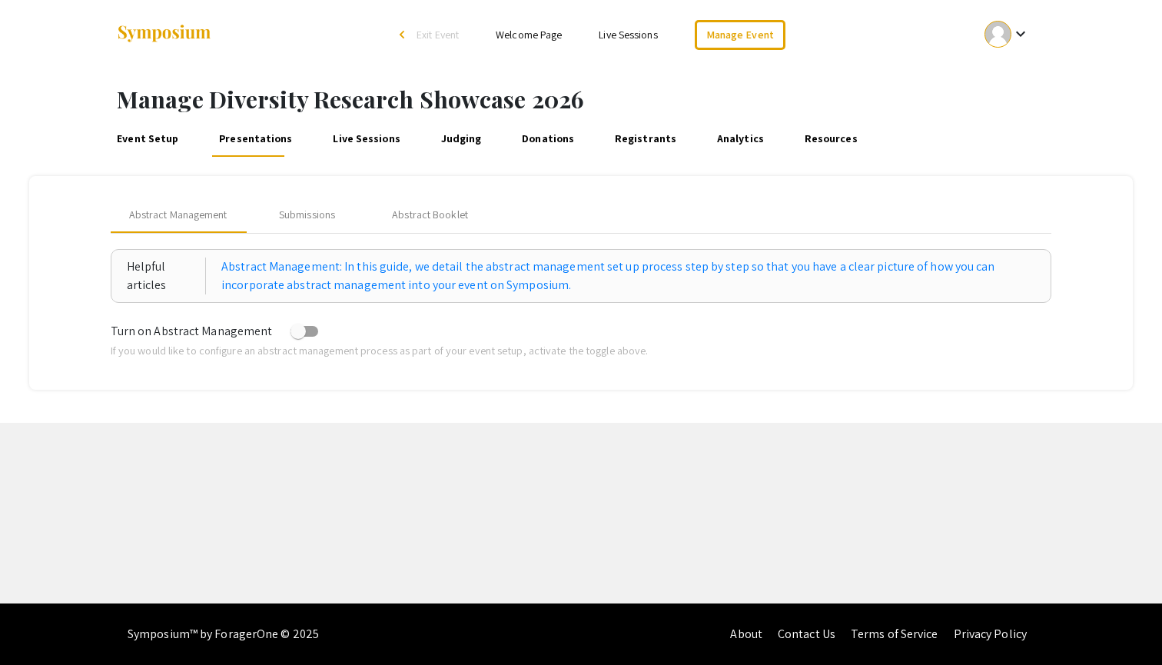
click at [149, 140] on link "Event Setup" at bounding box center [148, 138] width 68 height 37
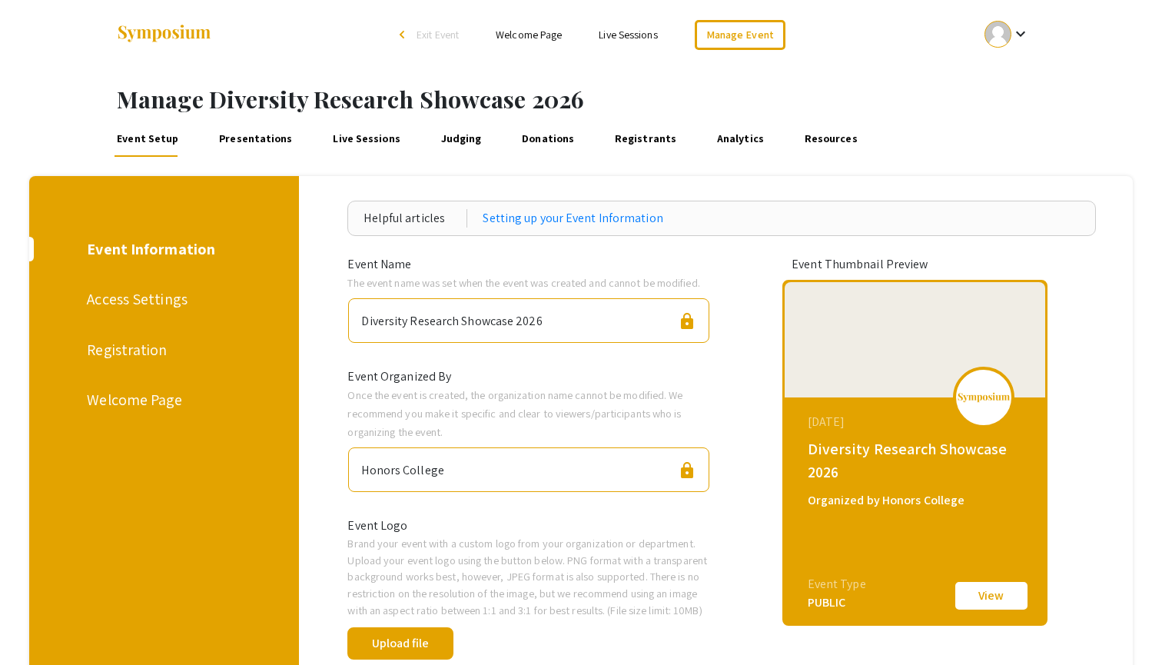
click at [125, 401] on div "Welcome Page" at bounding box center [161, 399] width 149 height 23
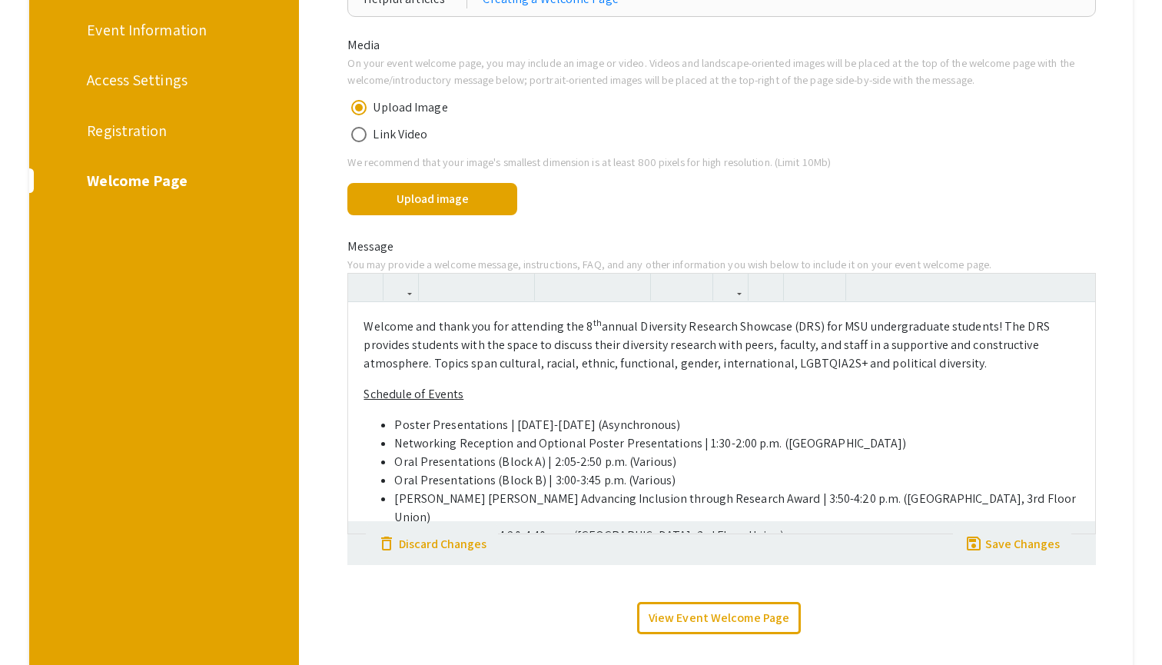
scroll to position [232, 0]
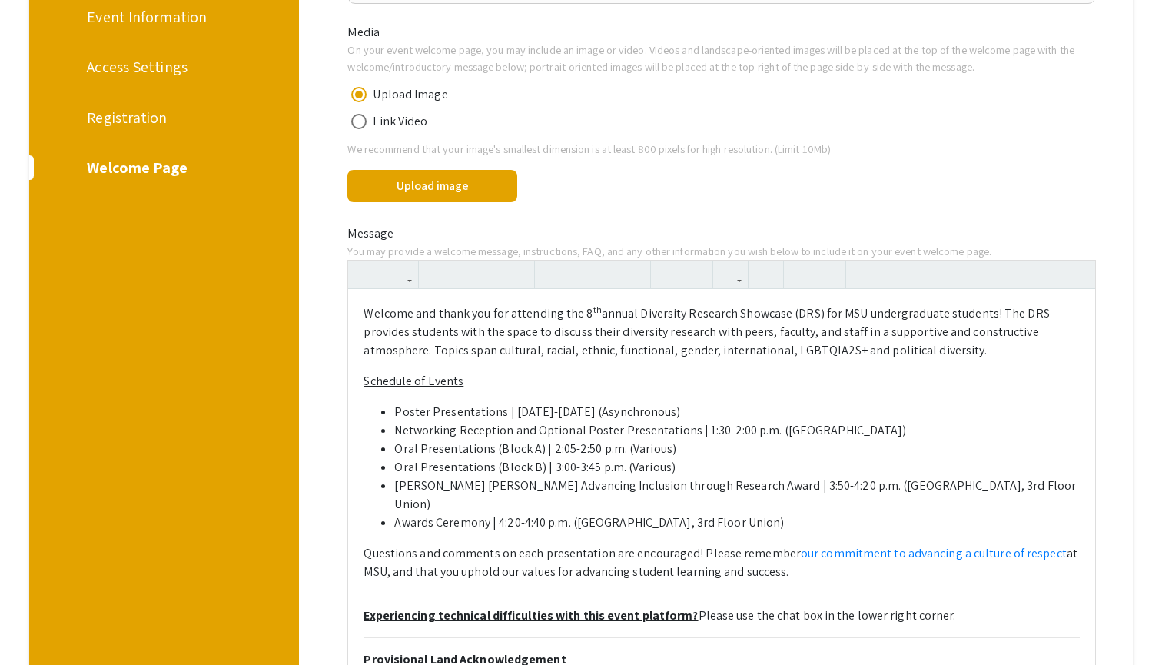
click at [593, 314] on sup "th" at bounding box center [597, 310] width 8 height 12
type textarea "<p>Welcome and thank you for attending the 9<sup>th</sup> annual Diversity Rese…"
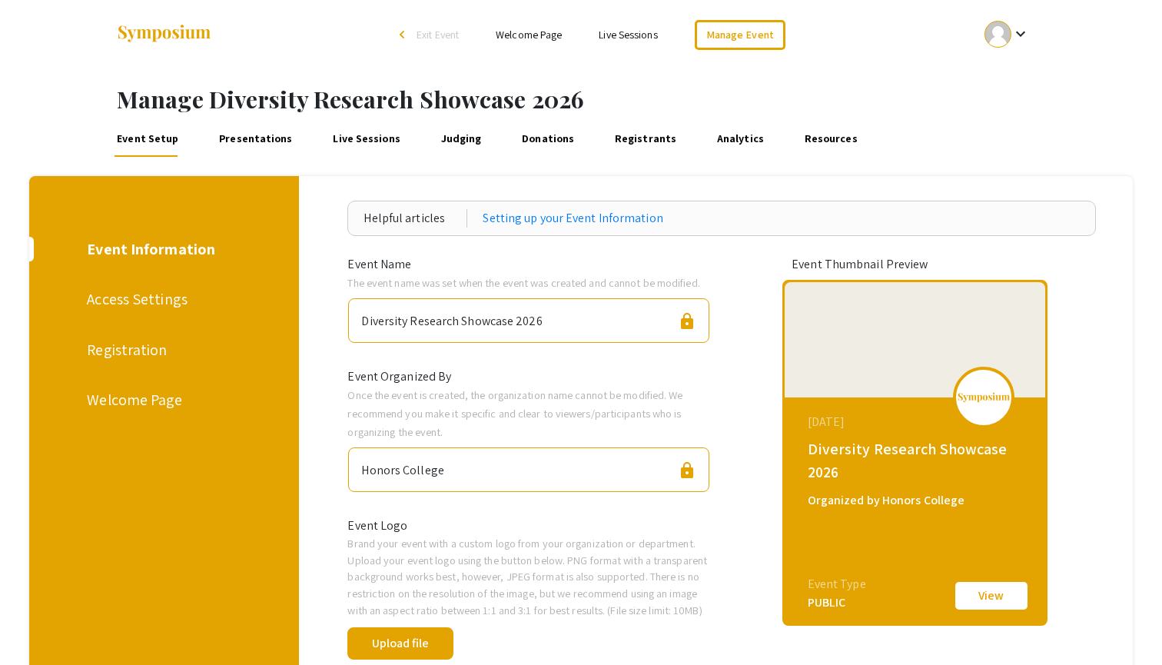
click at [98, 401] on div "Welcome Page" at bounding box center [161, 399] width 149 height 23
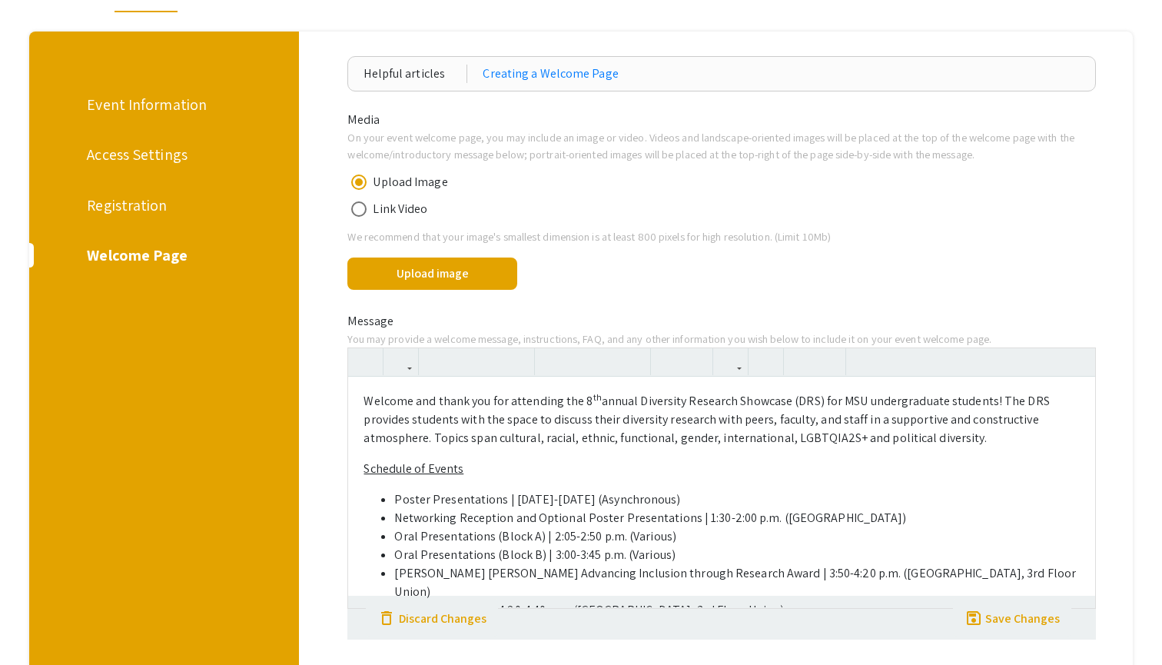
scroll to position [149, 0]
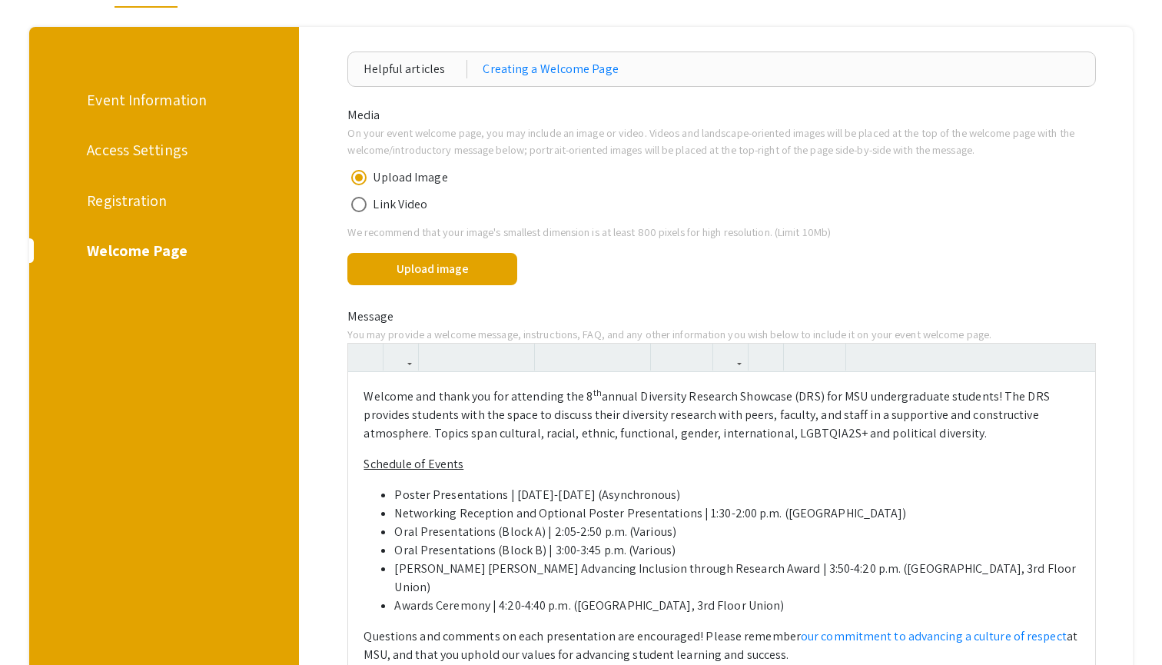
drag, startPoint x: 971, startPoint y: 433, endPoint x: 343, endPoint y: 389, distance: 630.1
paste div
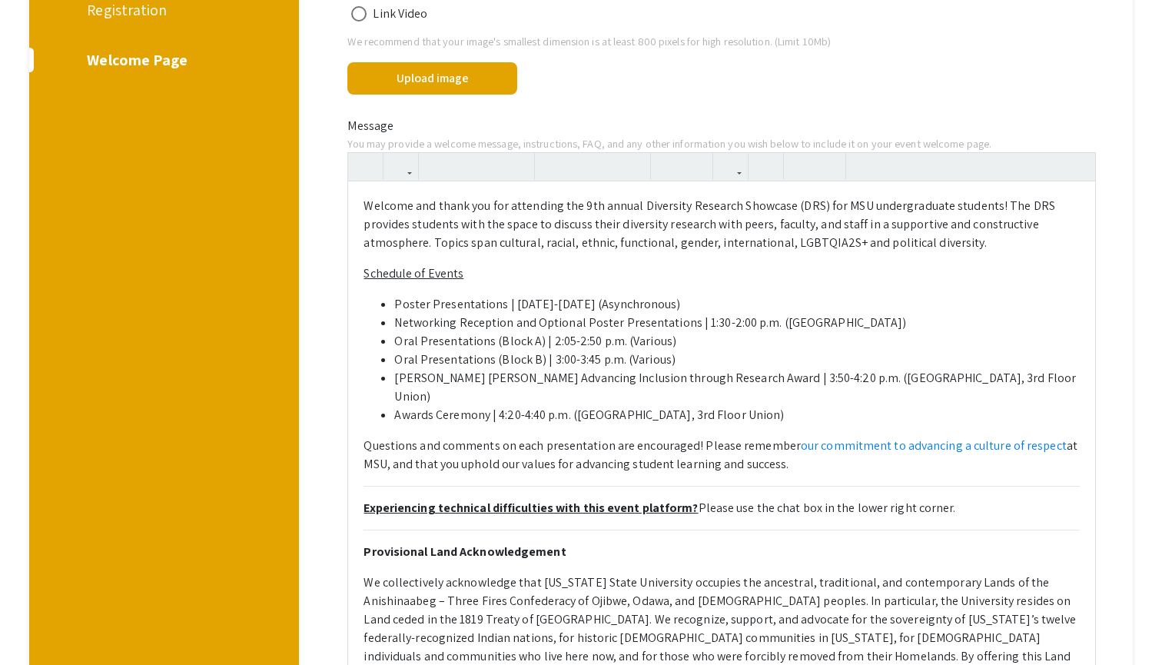
scroll to position [342, 0]
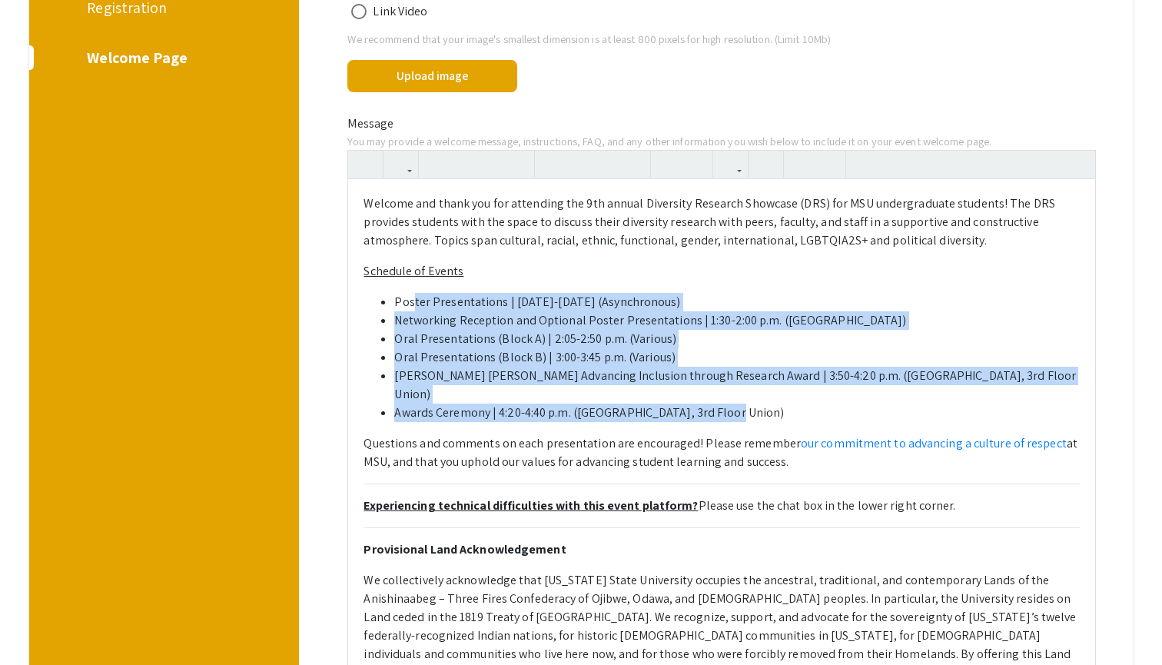
drag, startPoint x: 733, startPoint y: 390, endPoint x: 415, endPoint y: 299, distance: 330.8
click at [415, 299] on ul "Poster Presentations | January 21-24 (Asynchronous) Networking Reception and Op…" at bounding box center [721, 357] width 716 height 129
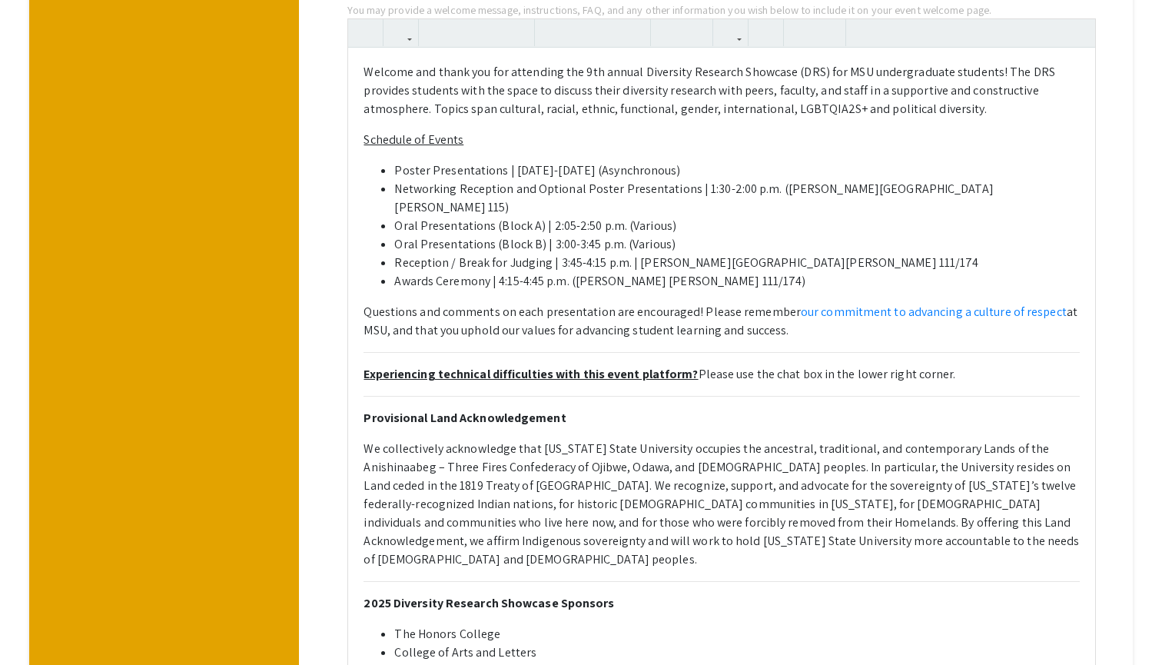
scroll to position [476, 0]
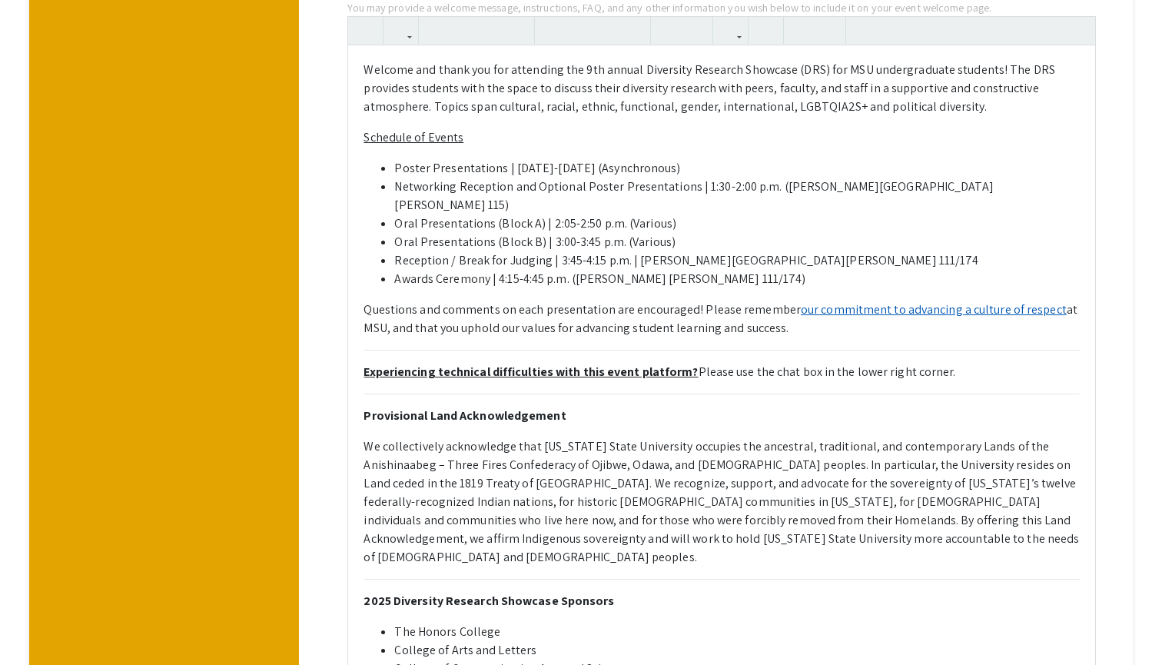
click at [856, 301] on link "our commitment to advancing a culture of respect" at bounding box center [934, 309] width 266 height 16
click at [882, 301] on link "our commitment to advancing a culture of respect" at bounding box center [934, 309] width 266 height 16
click at [698, 300] on p "Questions and comments on each presentation are encouraged! Please remember our…" at bounding box center [721, 318] width 716 height 37
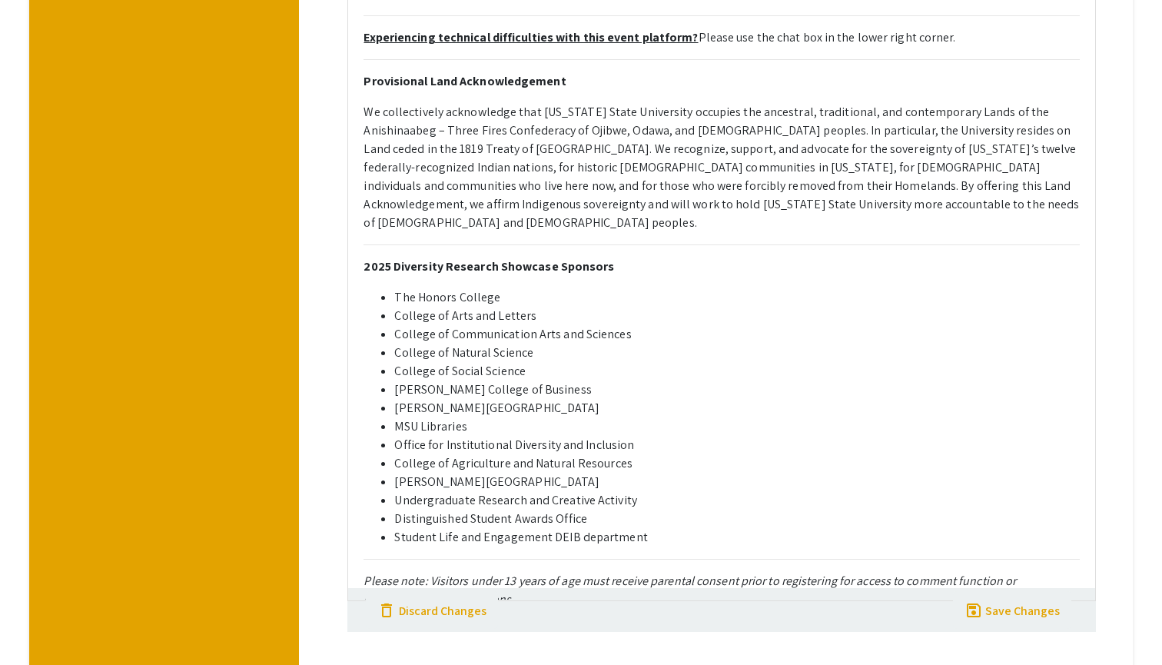
scroll to position [818, 0]
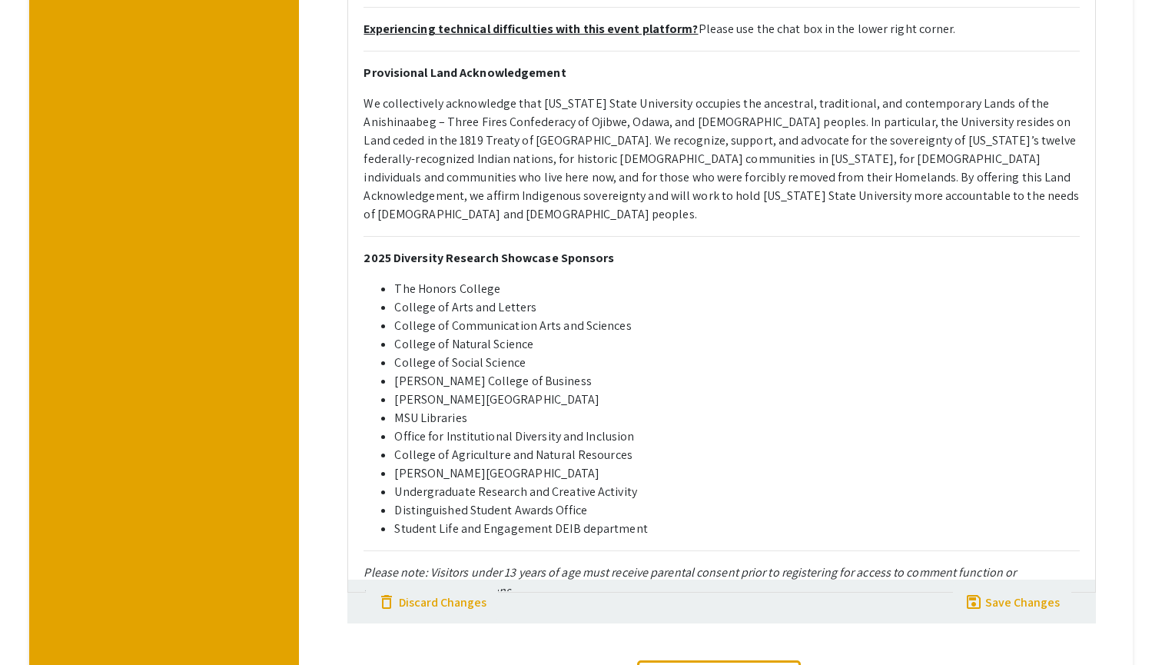
click at [390, 250] on strong "2025 Diversity Research Showcase Sponsors" at bounding box center [488, 258] width 251 height 16
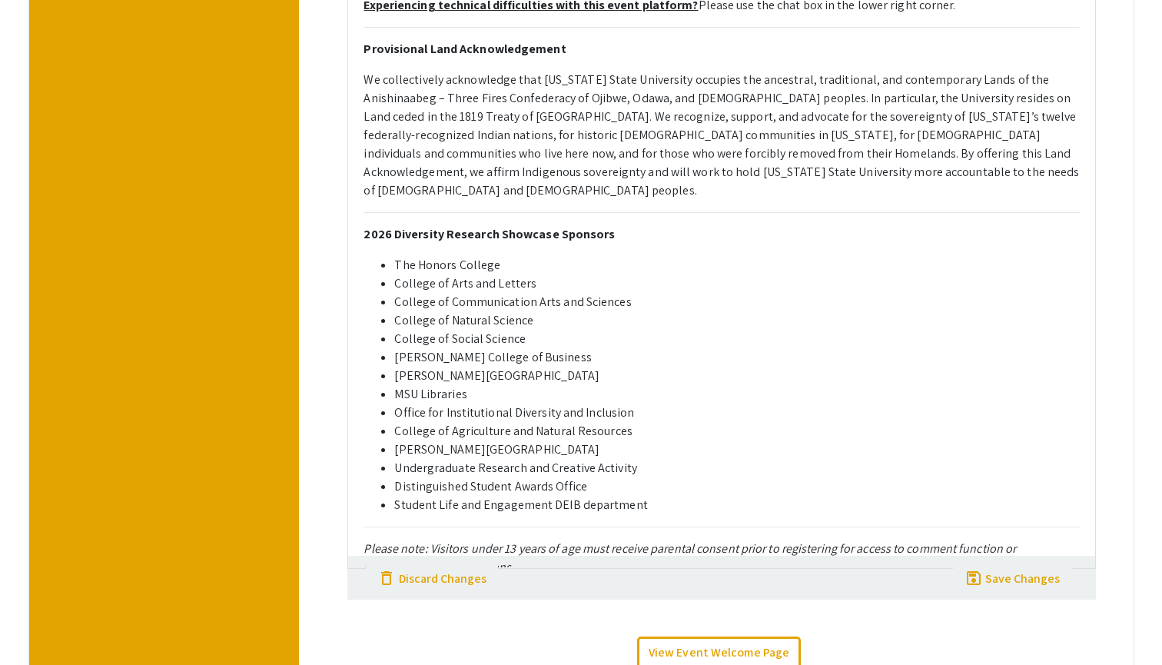
scroll to position [849, 0]
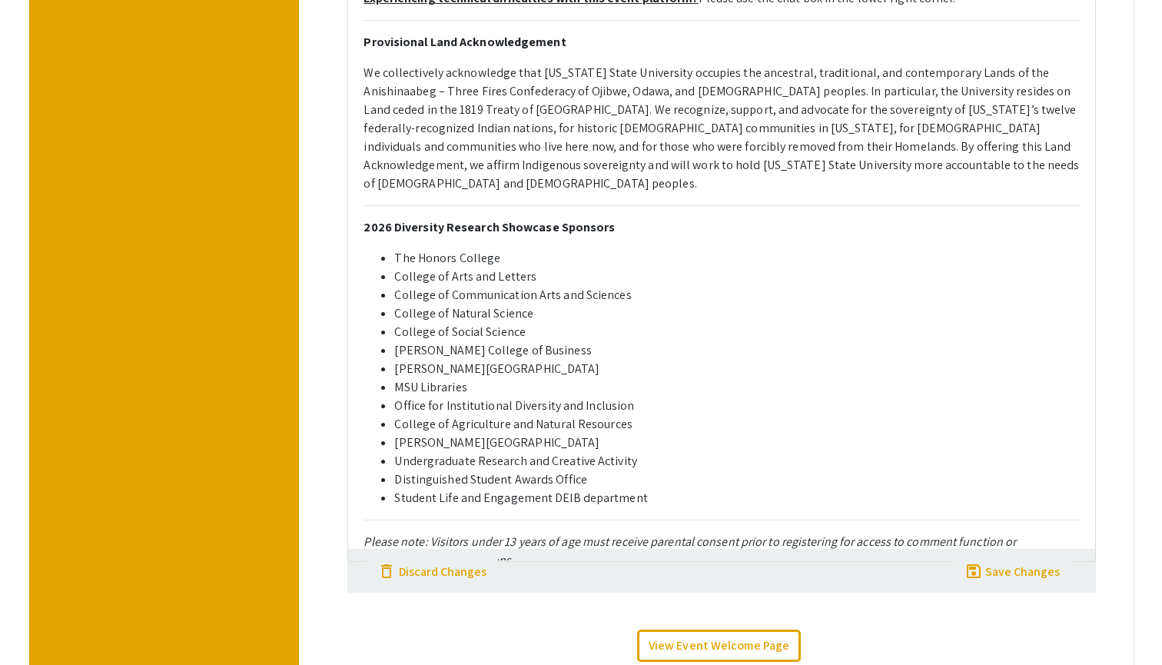
drag, startPoint x: 656, startPoint y: 458, endPoint x: 391, endPoint y: 231, distance: 349.3
click at [391, 249] on ul "The Honors College College of Arts and Letters College of Communication Arts an…" at bounding box center [721, 378] width 716 height 258
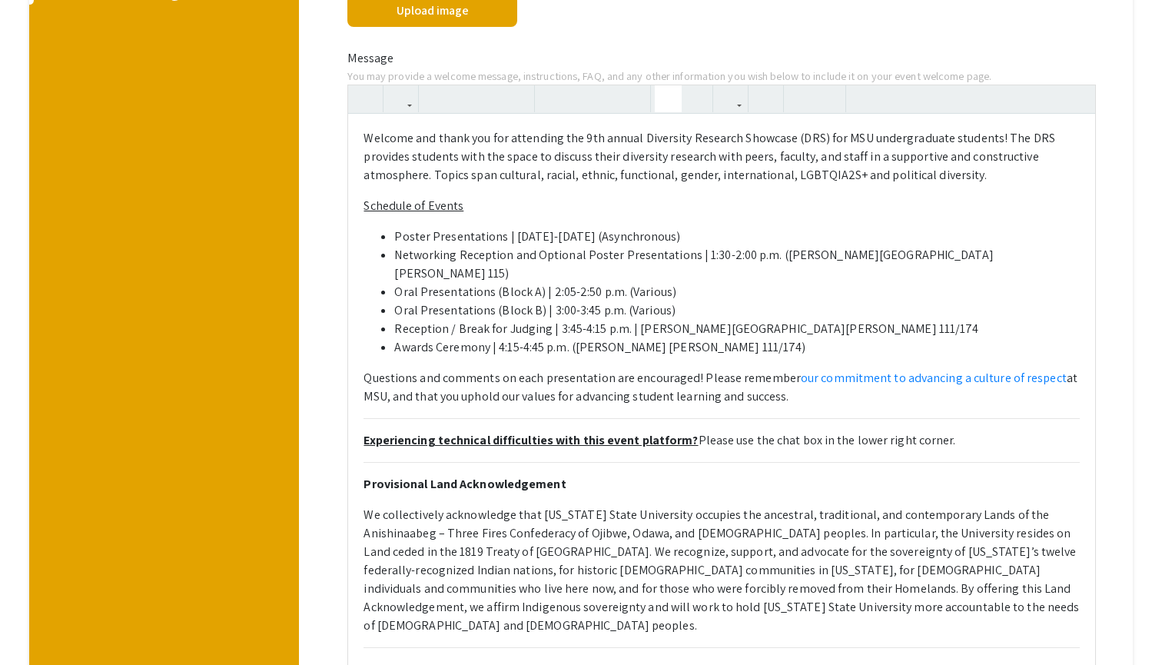
scroll to position [436, 0]
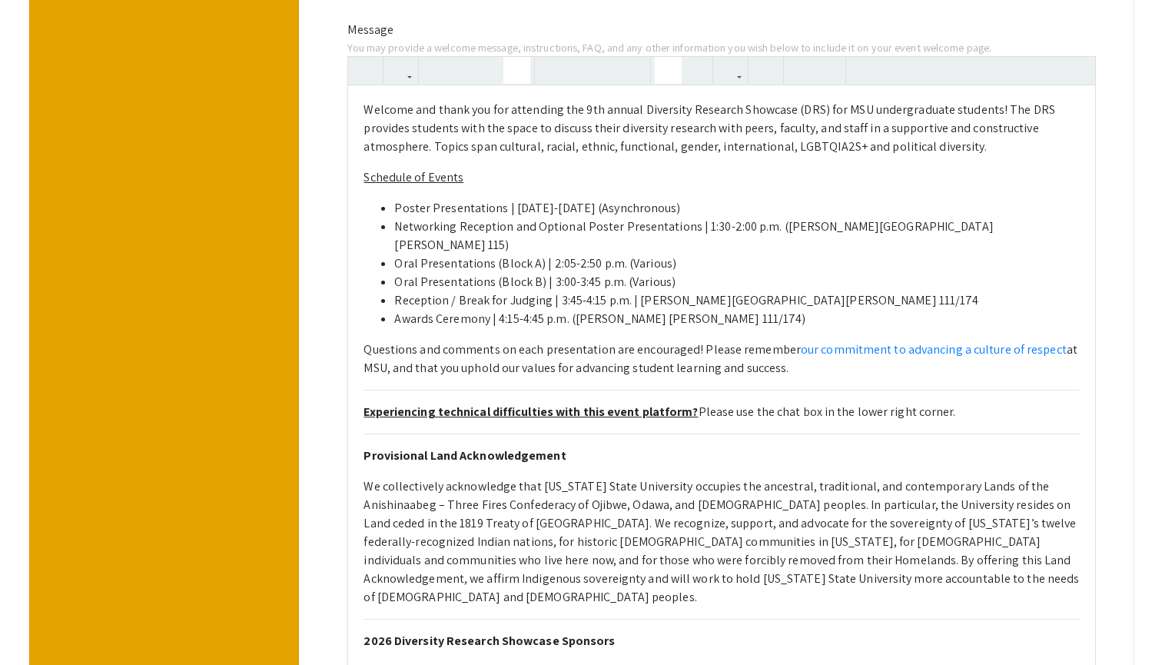
click at [510, 58] on use "button" at bounding box center [510, 58] width 0 height 0
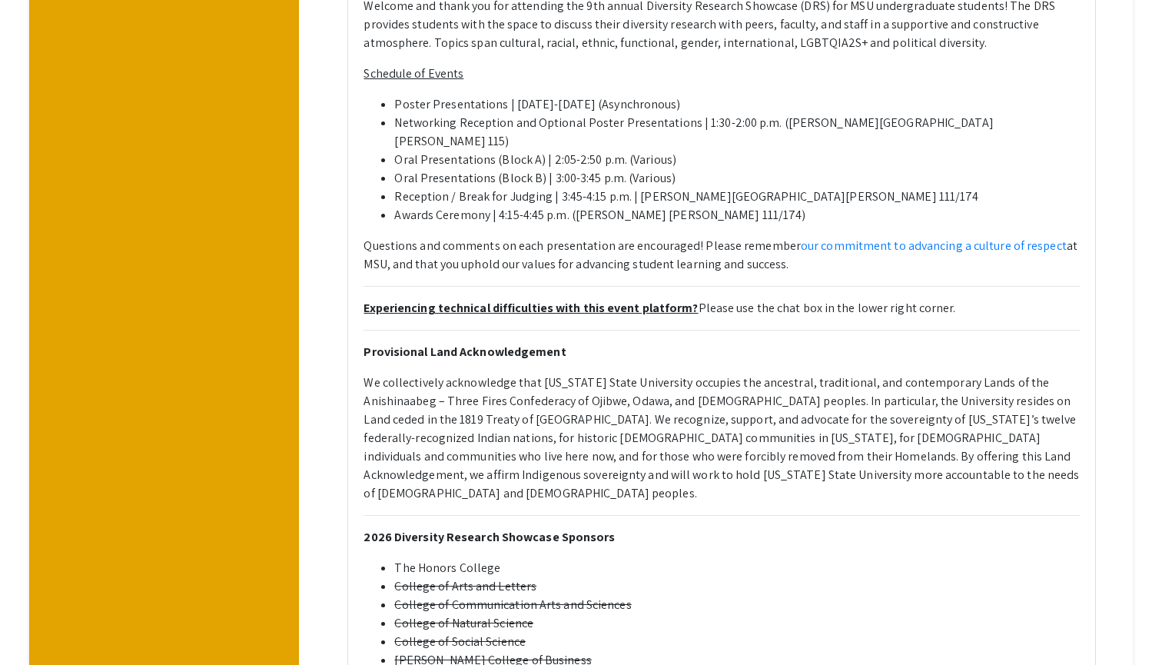
scroll to position [797, 0]
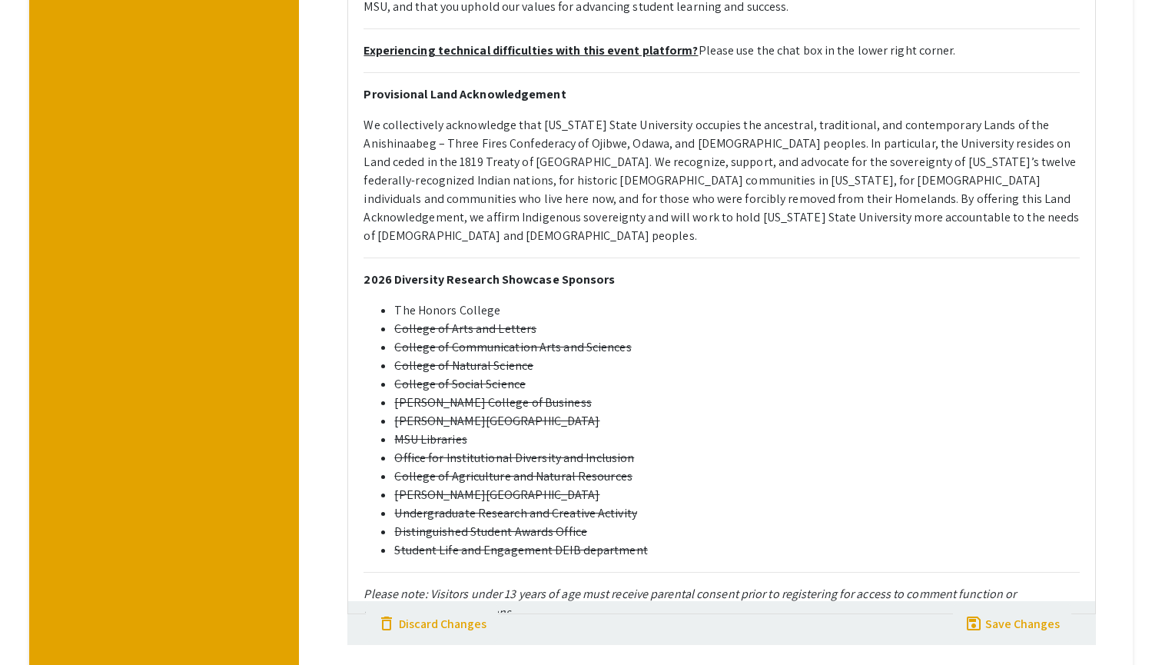
click at [324, 312] on div "Helpful articles Creating a Welcome Page Media On your event welcome page, you …" at bounding box center [722, 74] width 798 height 1341
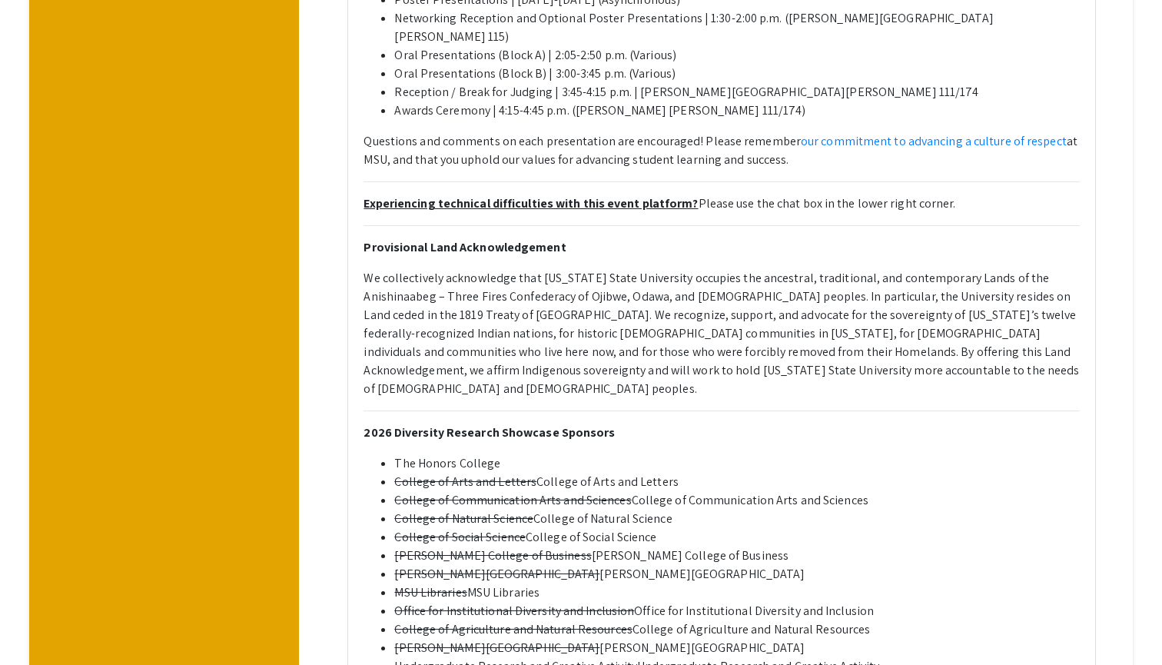
scroll to position [876, 0]
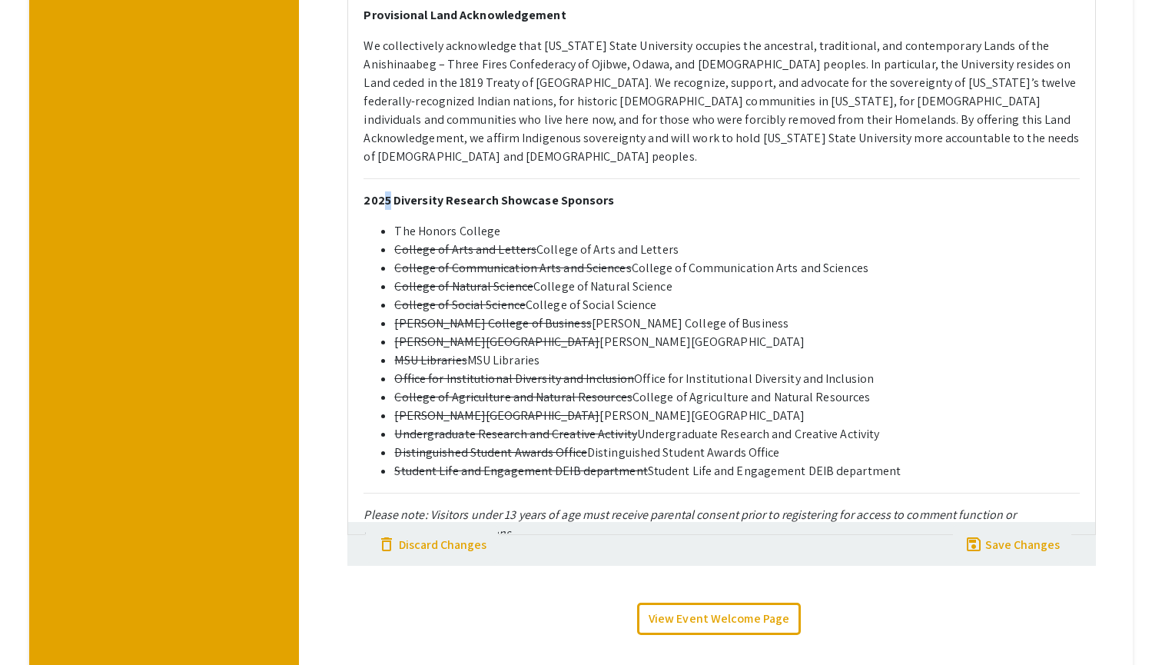
drag, startPoint x: 907, startPoint y: 426, endPoint x: 370, endPoint y: 216, distance: 576.9
click at [370, 222] on ul "The Honors College College of Arts and Letters College of Arts and Letters Coll…" at bounding box center [721, 351] width 716 height 258
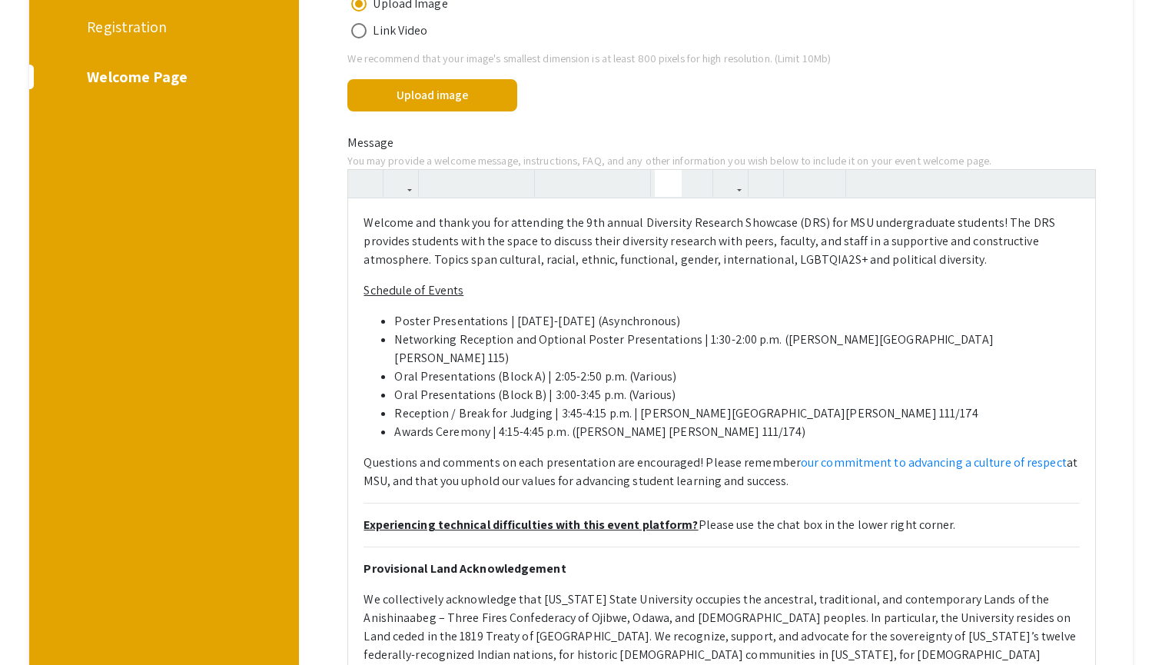
scroll to position [255, 0]
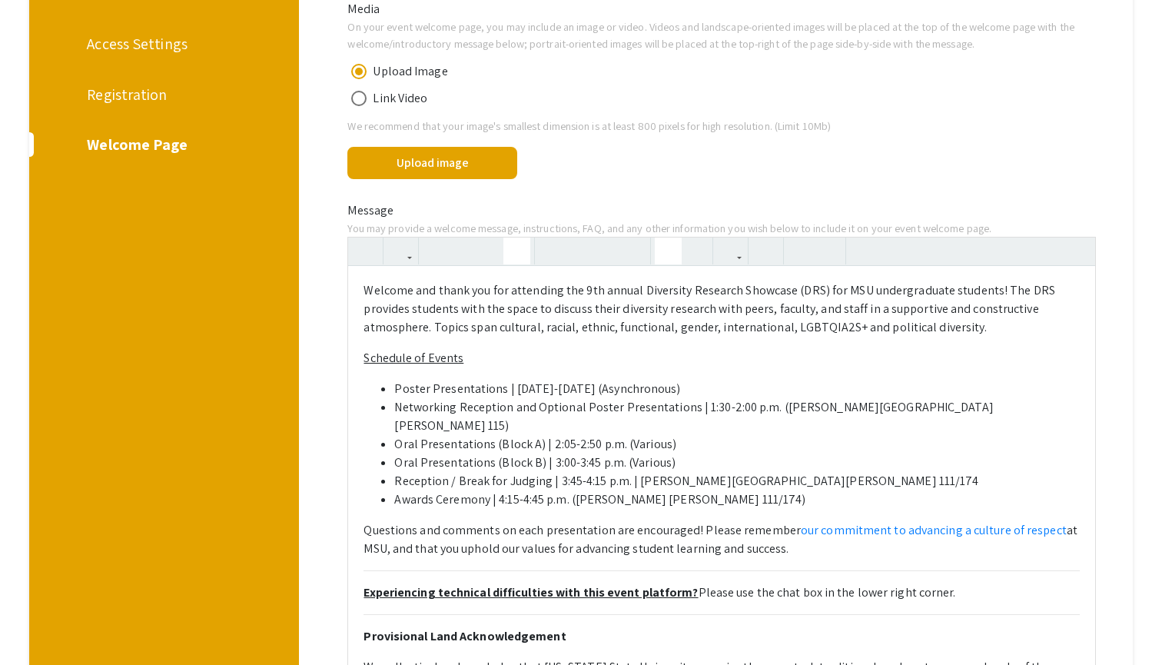
click at [510, 238] on use "button" at bounding box center [510, 238] width 0 height 0
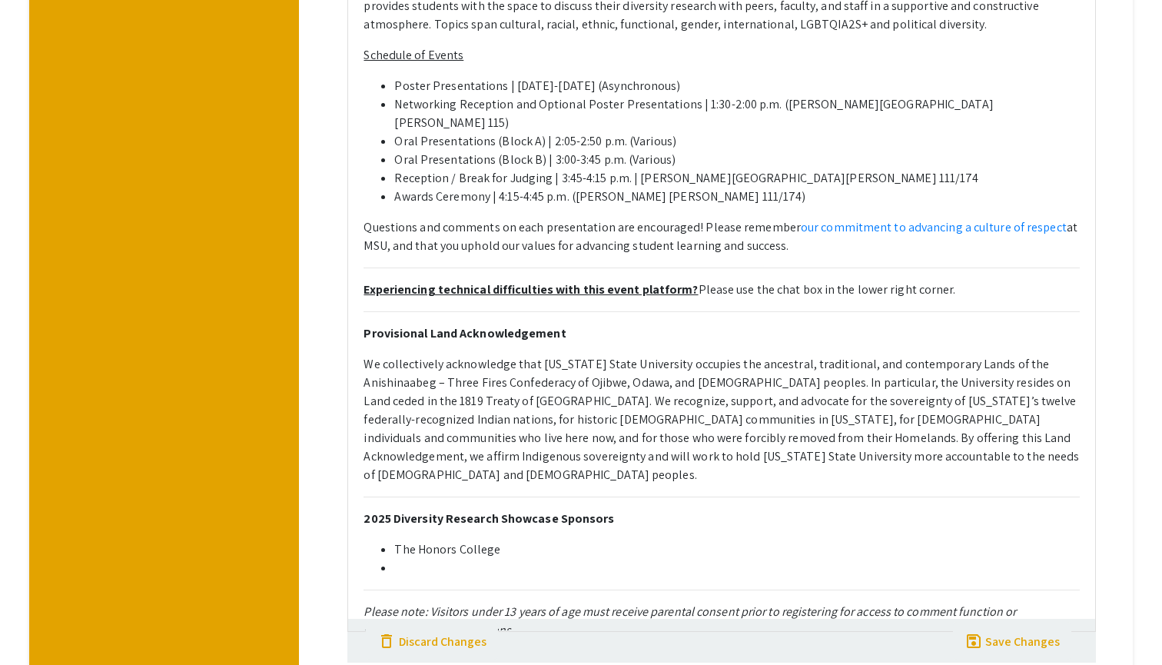
scroll to position [742, 0]
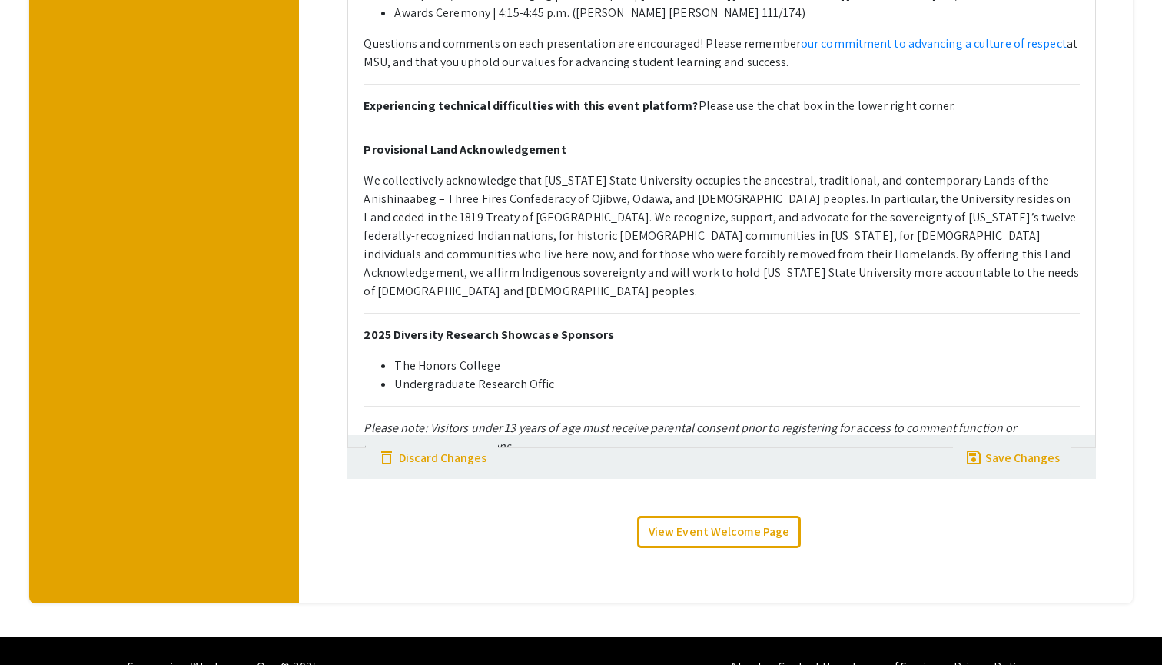
type textarea "<p>Welcome and thank you for attending the 9th annual Diversity Research Showca…"
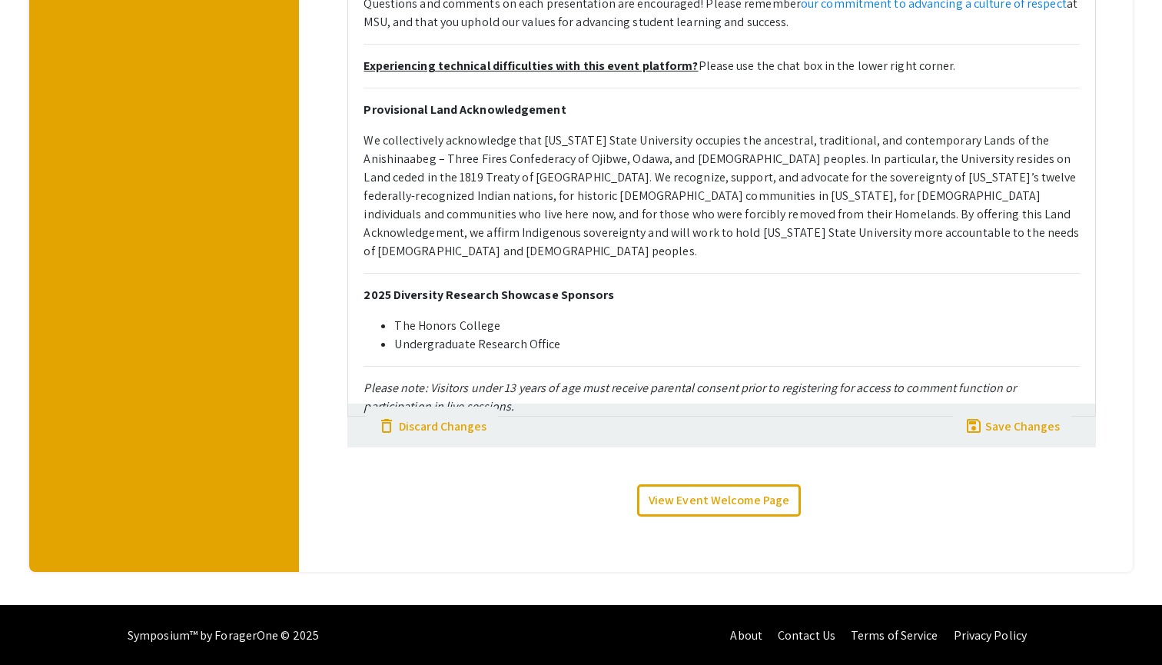
scroll to position [772, 0]
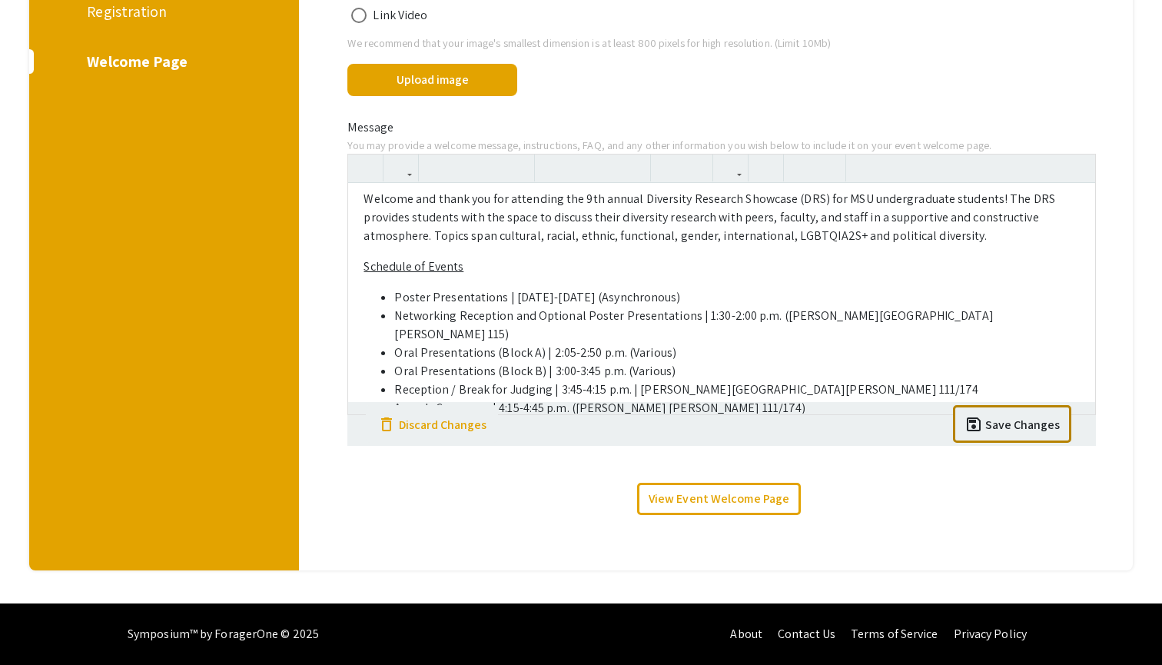
click at [1015, 426] on div "Save Changes" at bounding box center [1022, 425] width 75 height 18
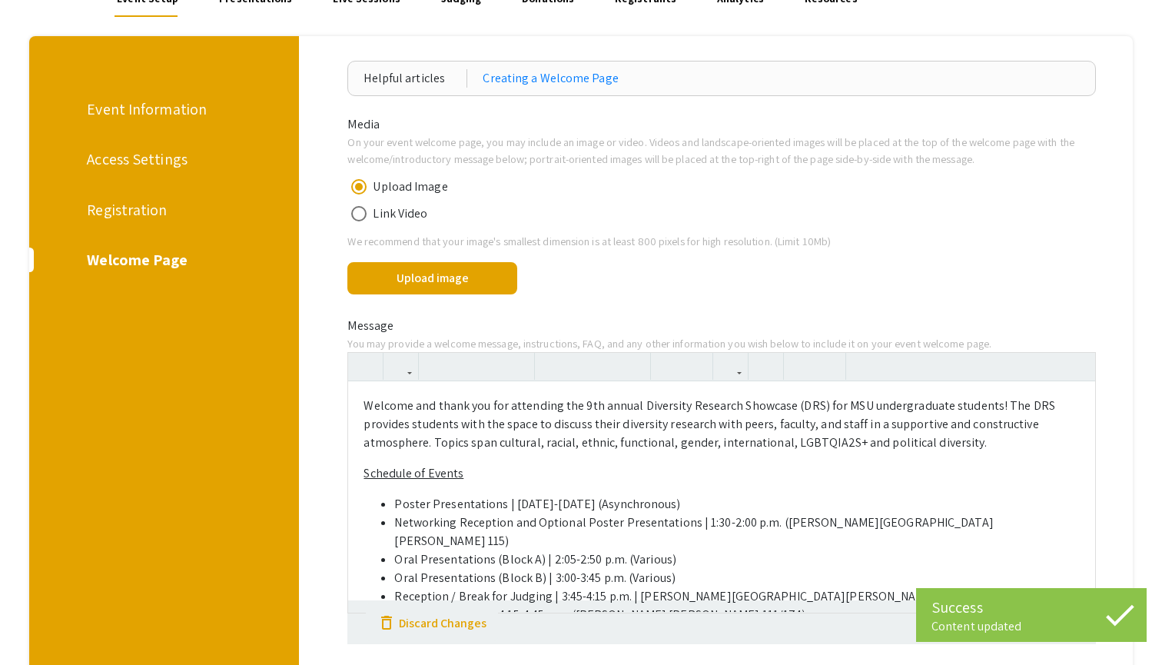
scroll to position [111, 0]
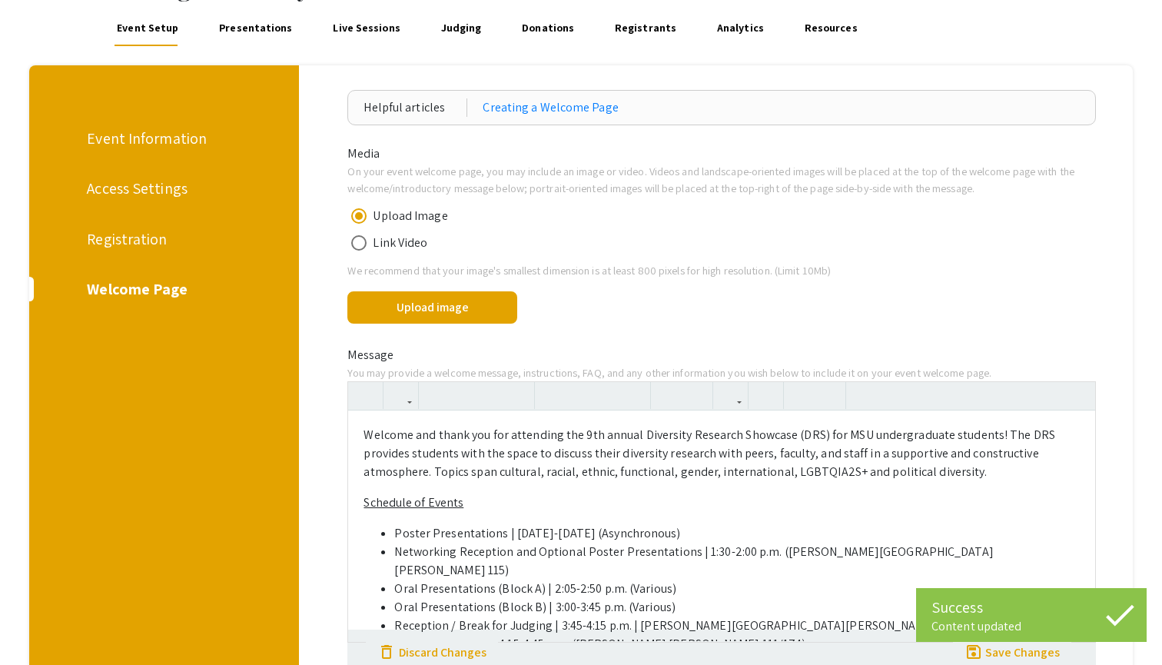
click at [154, 237] on div "Registration" at bounding box center [161, 238] width 149 height 23
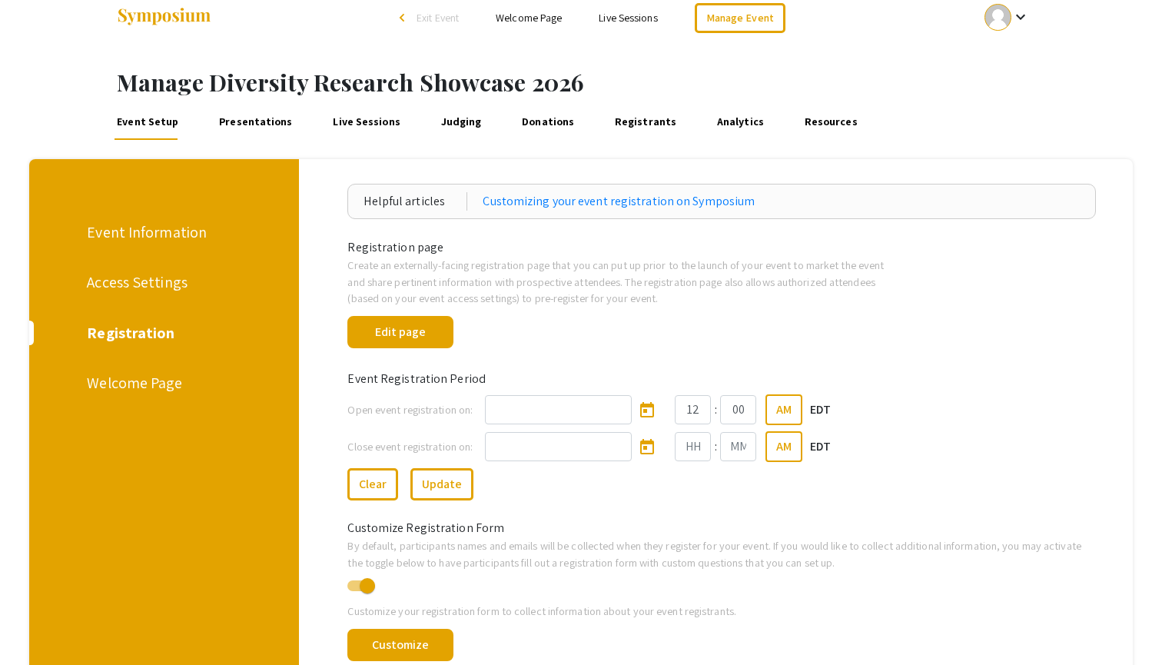
scroll to position [23, 0]
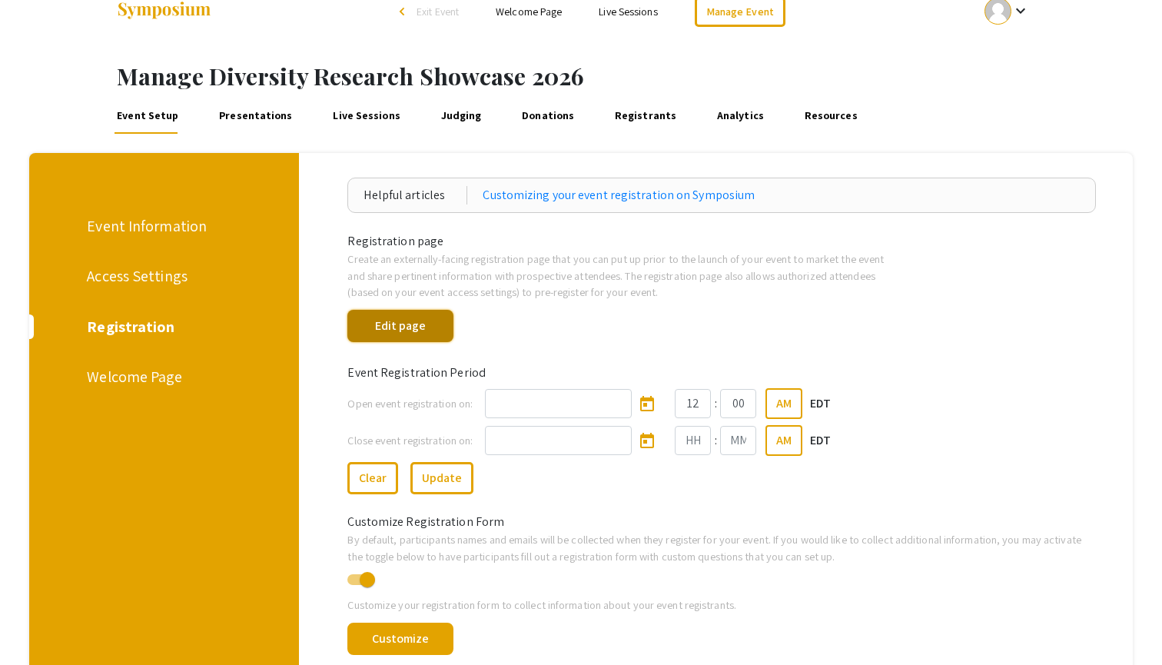
click at [417, 328] on button "Edit page" at bounding box center [399, 326] width 105 height 32
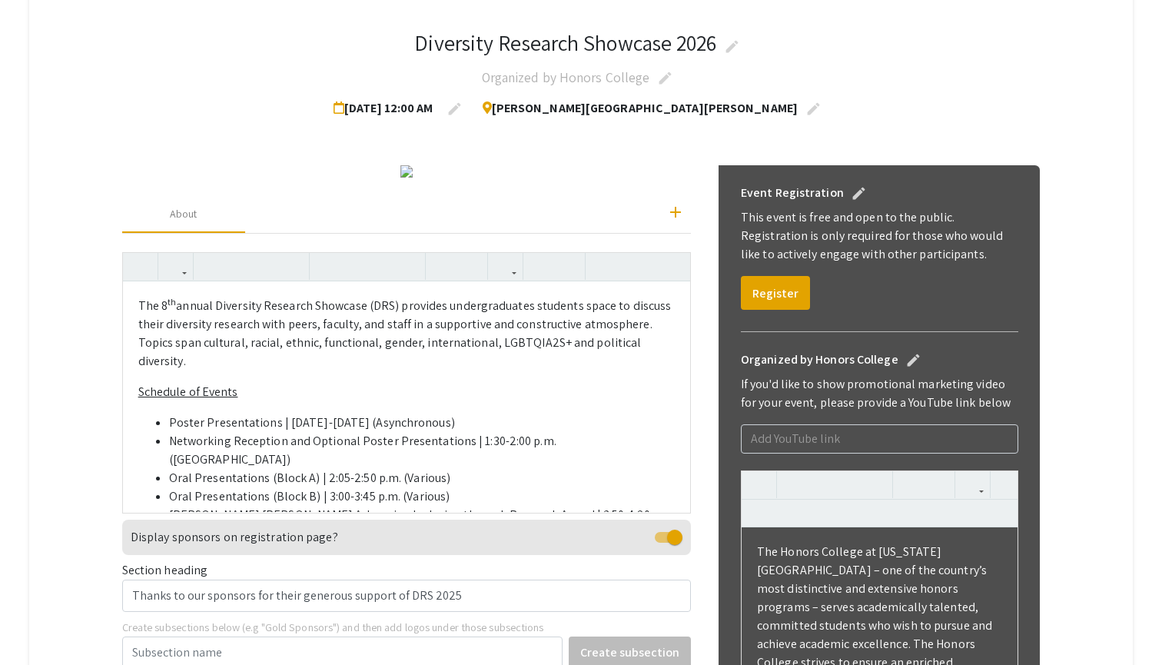
scroll to position [345, 0]
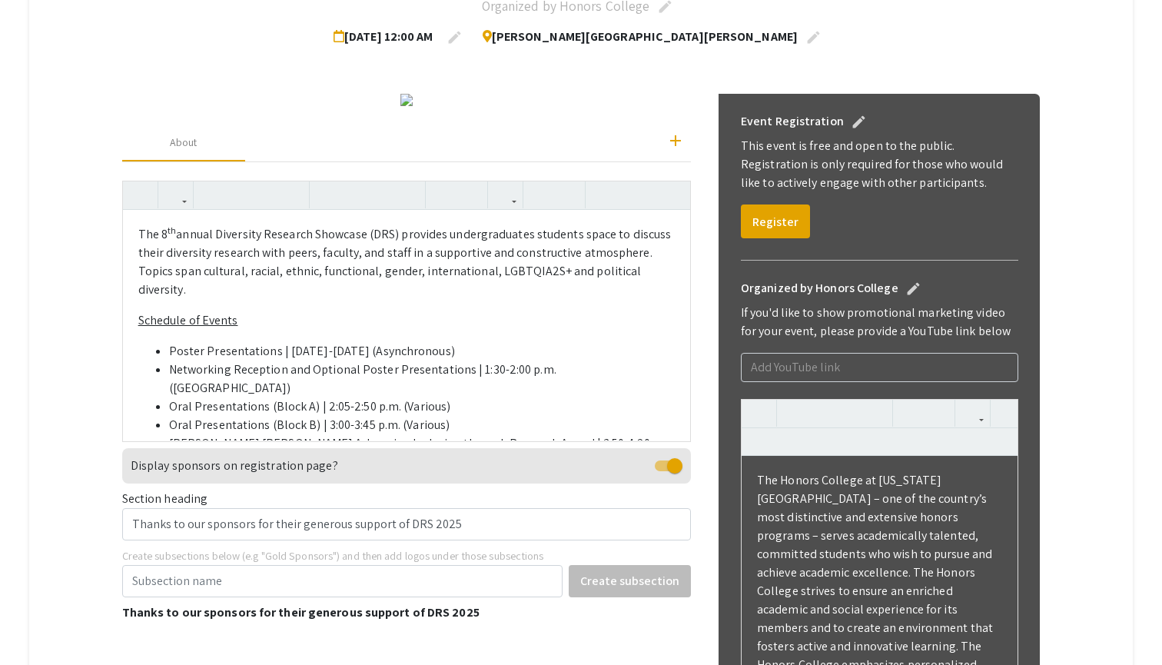
click at [400, 106] on img at bounding box center [406, 100] width 12 height 12
click at [164, 299] on p "The 8 th annual Diversity Research Showcase (DRS) provides undergraduates stude…" at bounding box center [406, 262] width 537 height 74
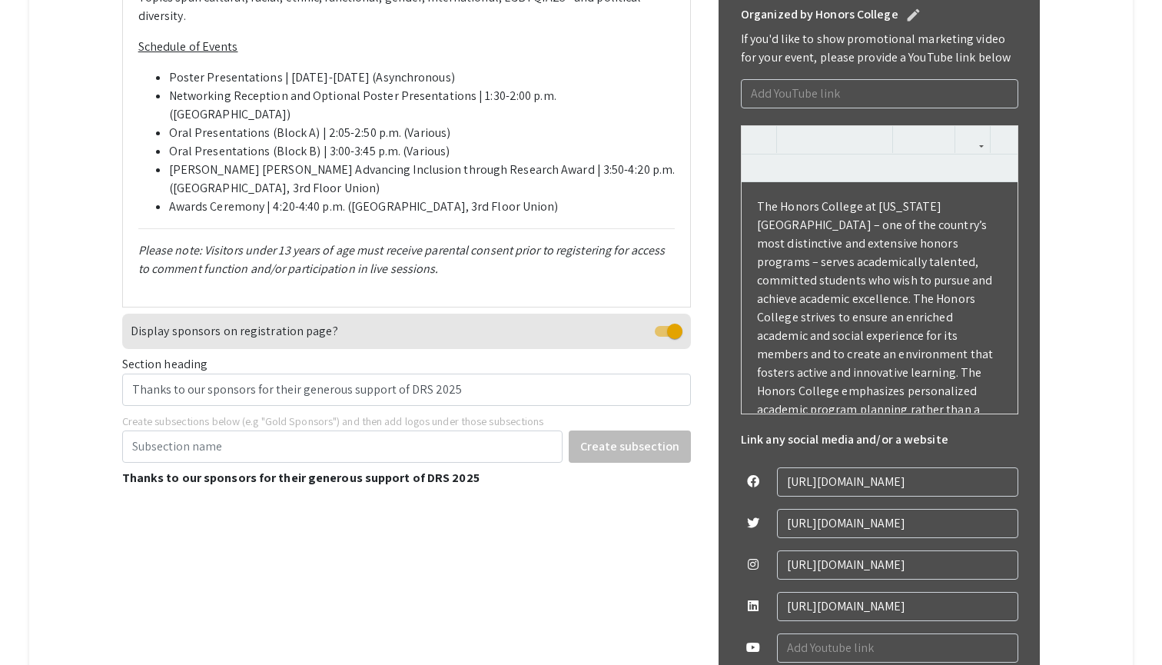
scroll to position [619, 0]
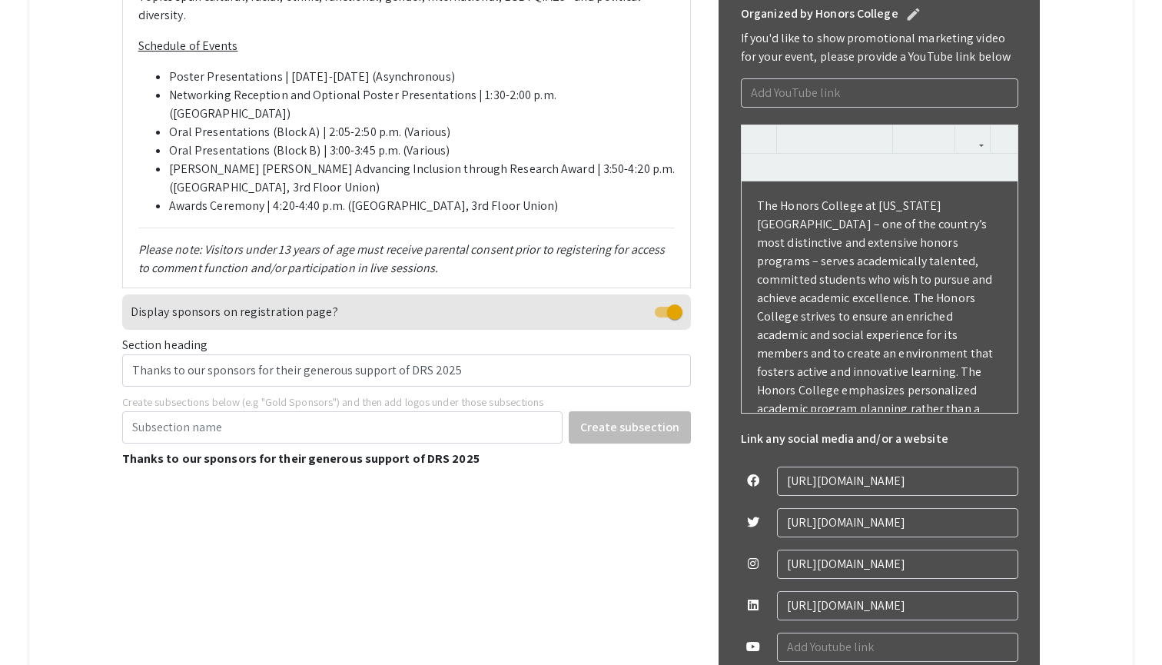
click at [171, 86] on li "Poster Presentations | [DATE]-[DATE] (Asynchronous)" at bounding box center [422, 77] width 506 height 18
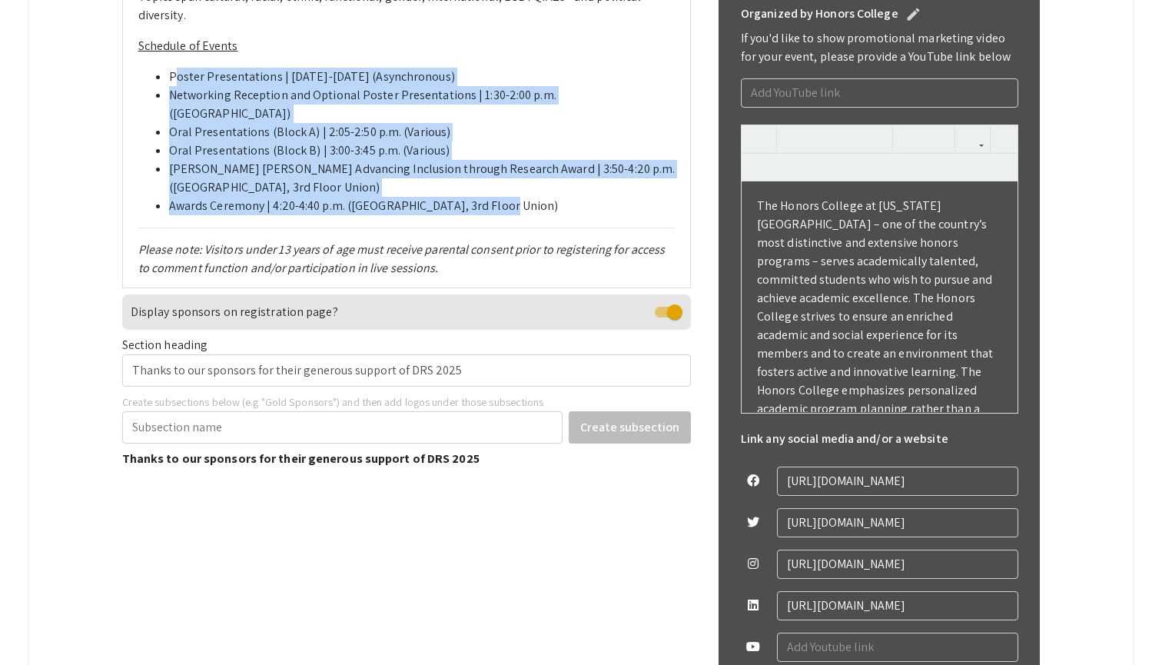
drag, startPoint x: 178, startPoint y: 272, endPoint x: 521, endPoint y: 398, distance: 365.9
click at [521, 215] on ul "Poster Presentations | January 21-24 (Asynchronous) Networking Reception and Op…" at bounding box center [406, 142] width 537 height 148
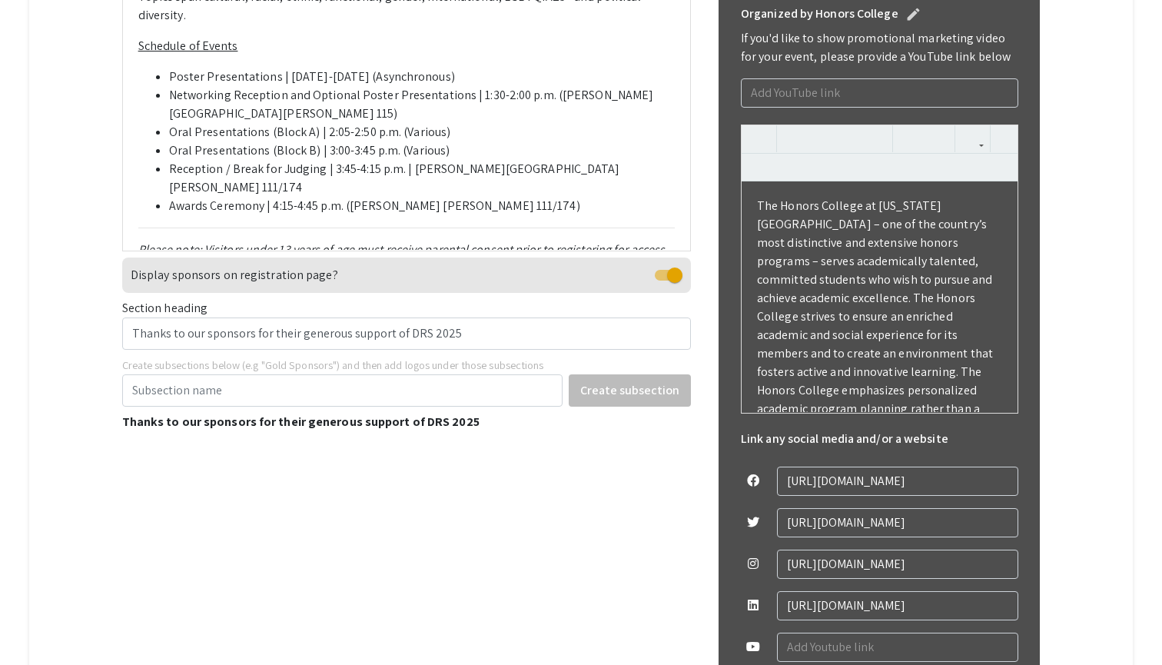
type textarea "<p>The 9<sup>th</sup> annual Diversity Research Showcase (DRS) provides undergr…"
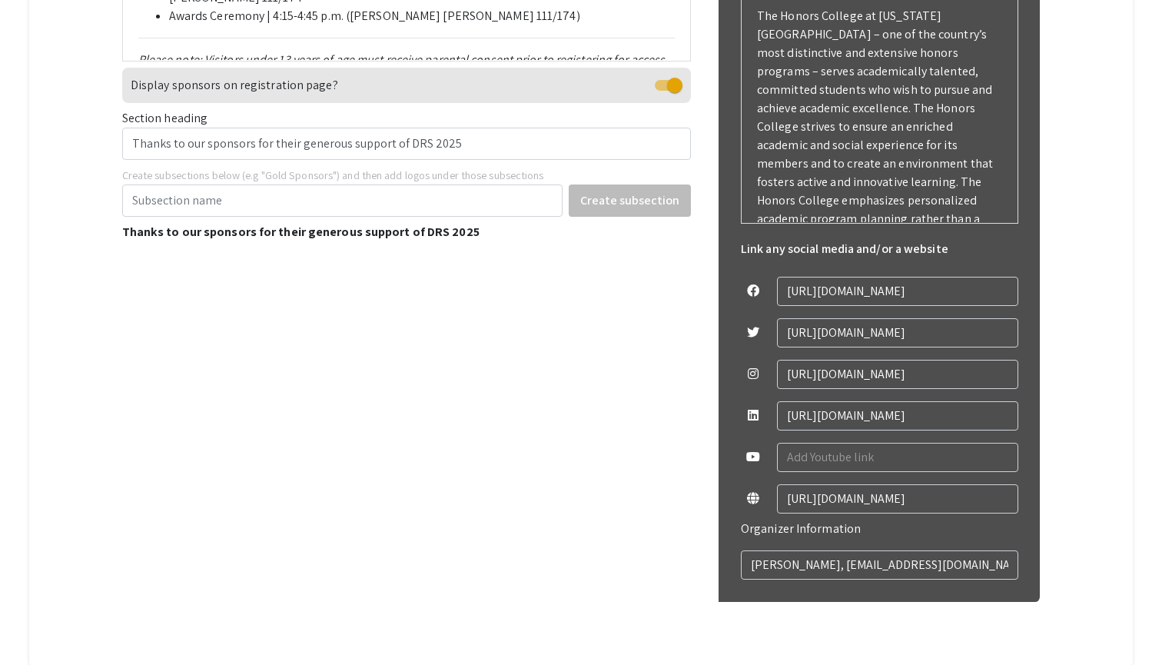
scroll to position [810, 0]
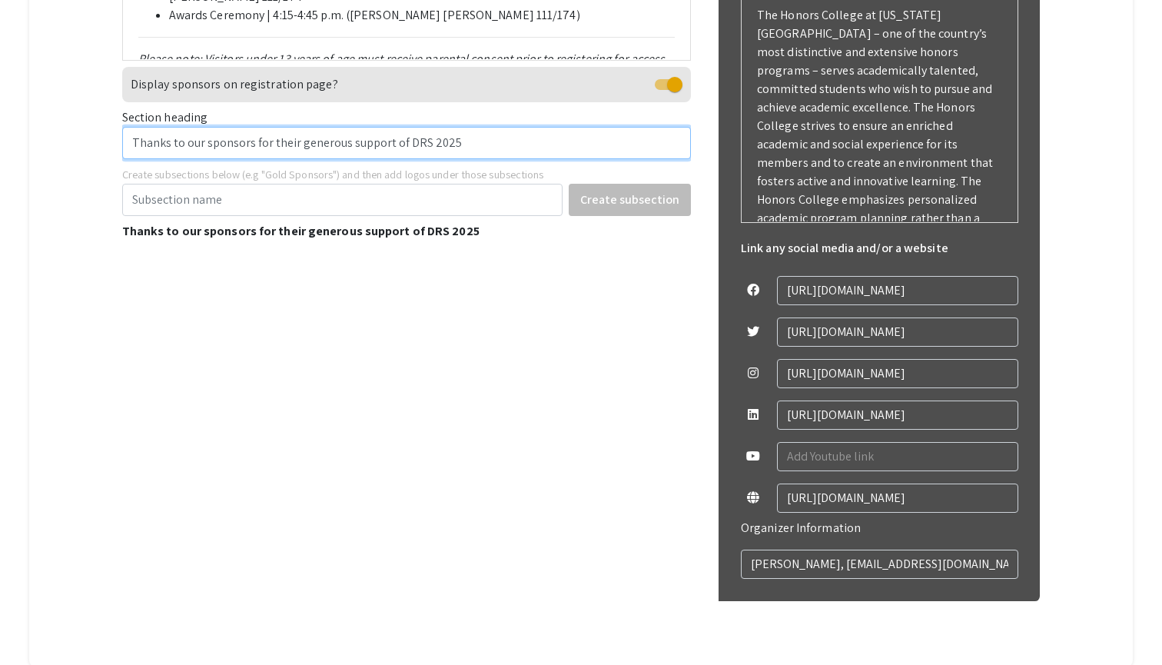
click at [455, 222] on div "Display sponsors on registration page? Section heading Thanks to our sponsors f…" at bounding box center [406, 144] width 569 height 155
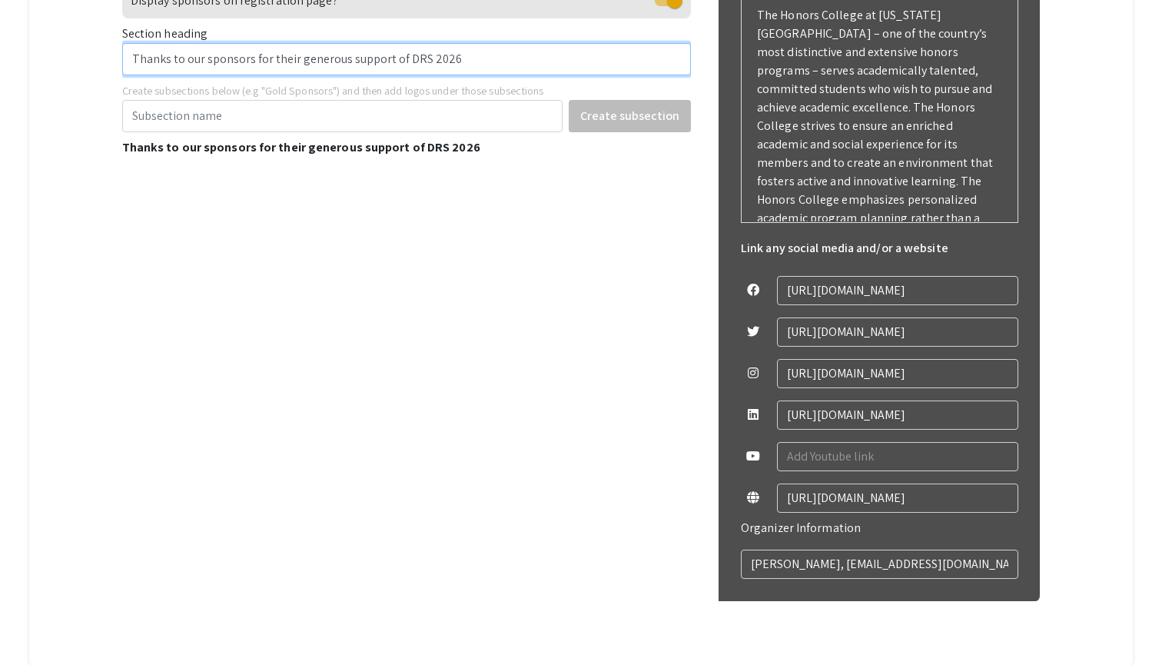
type input "Thanks to our sponsors for their generous support of DRS 2026"
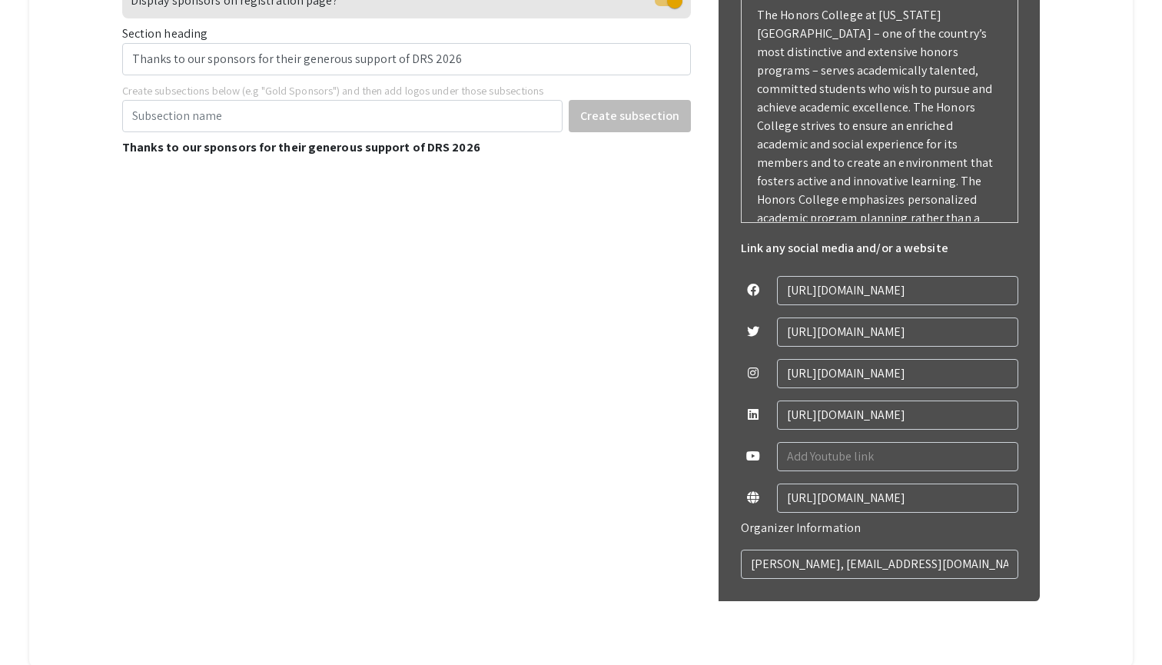
click at [488, 420] on div "Change Image Remove Image add About The 9 th annual Diversity Research Showcase…" at bounding box center [406, 138] width 569 height 1018
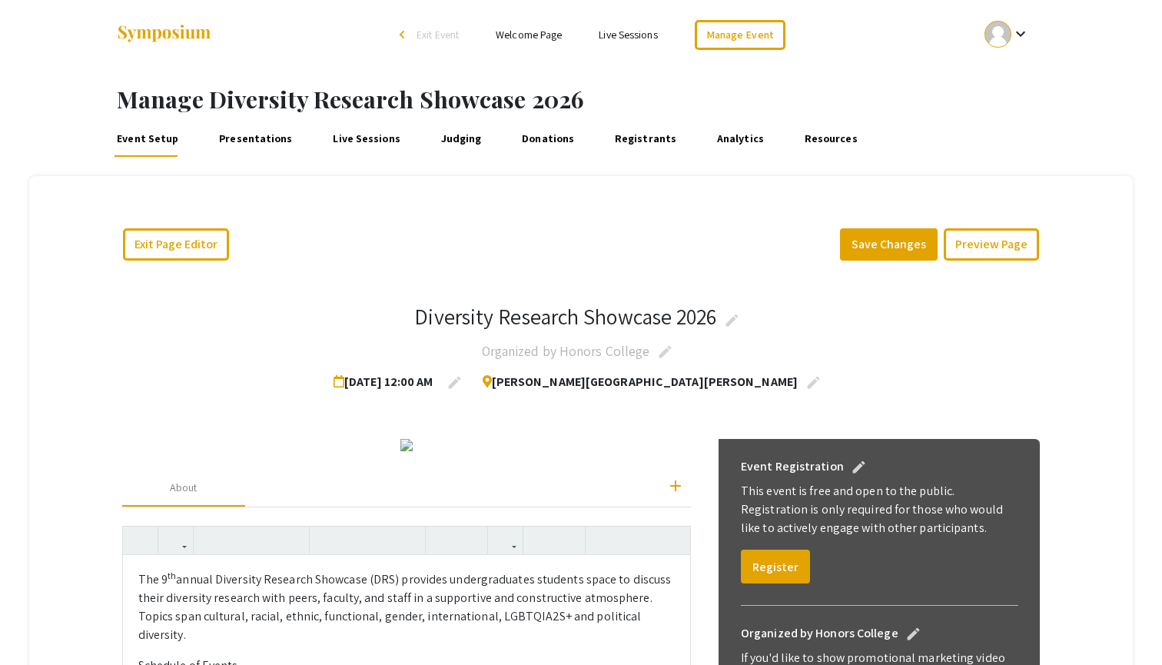
scroll to position [0, 0]
click at [880, 245] on button "Save Changes" at bounding box center [889, 244] width 98 height 32
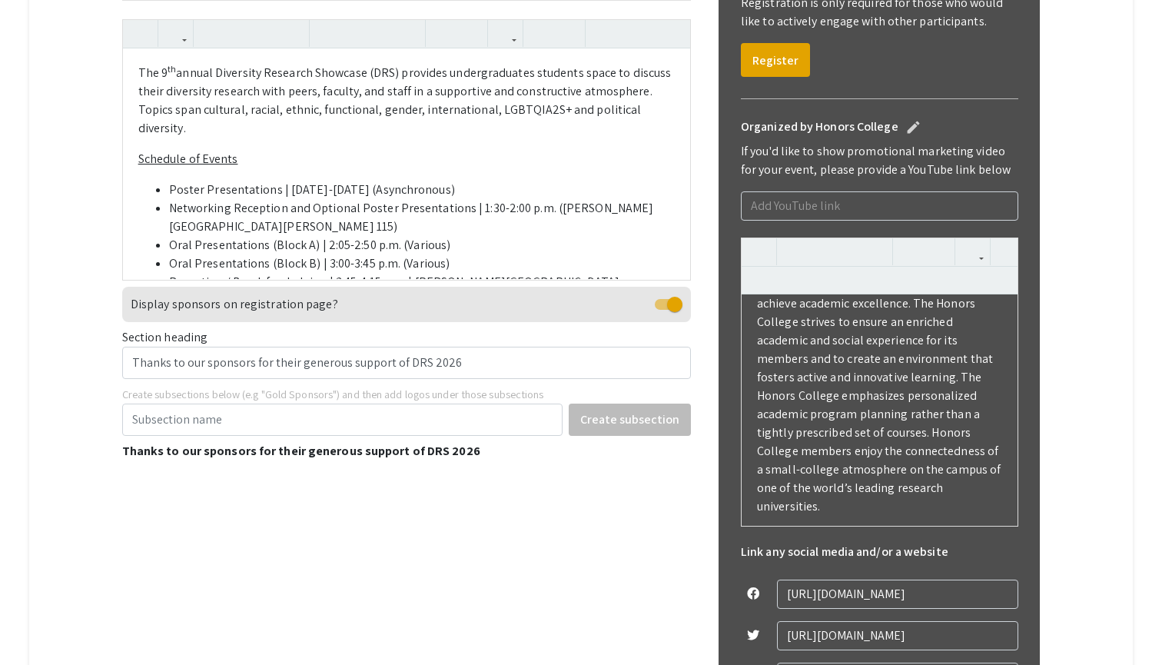
scroll to position [588, 0]
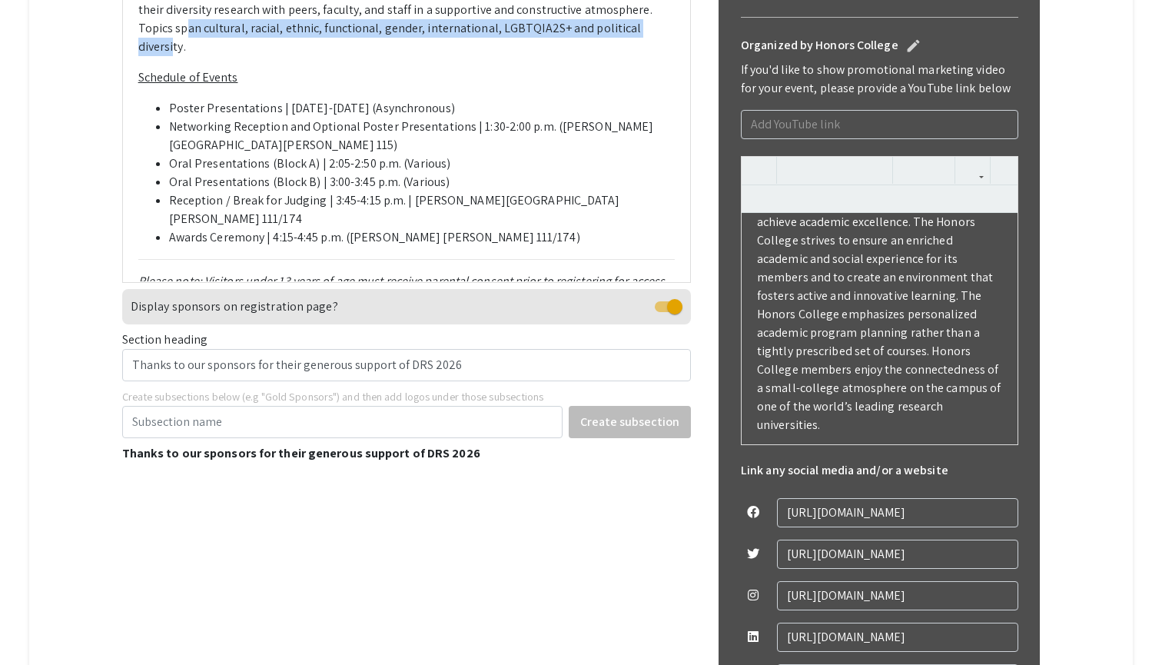
drag, startPoint x: 144, startPoint y: 248, endPoint x: 616, endPoint y: 247, distance: 471.8
click at [616, 56] on p "The 9 th annual Diversity Research Showcase (DRS) provides undergraduates stude…" at bounding box center [406, 19] width 537 height 74
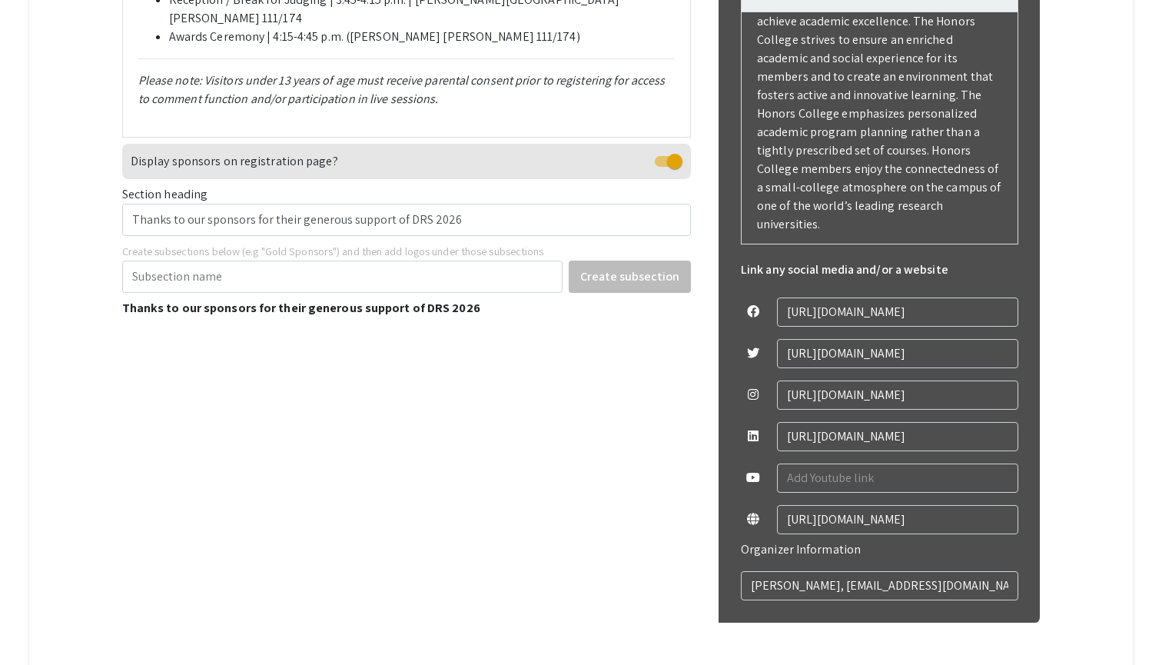
scroll to position [789, 0]
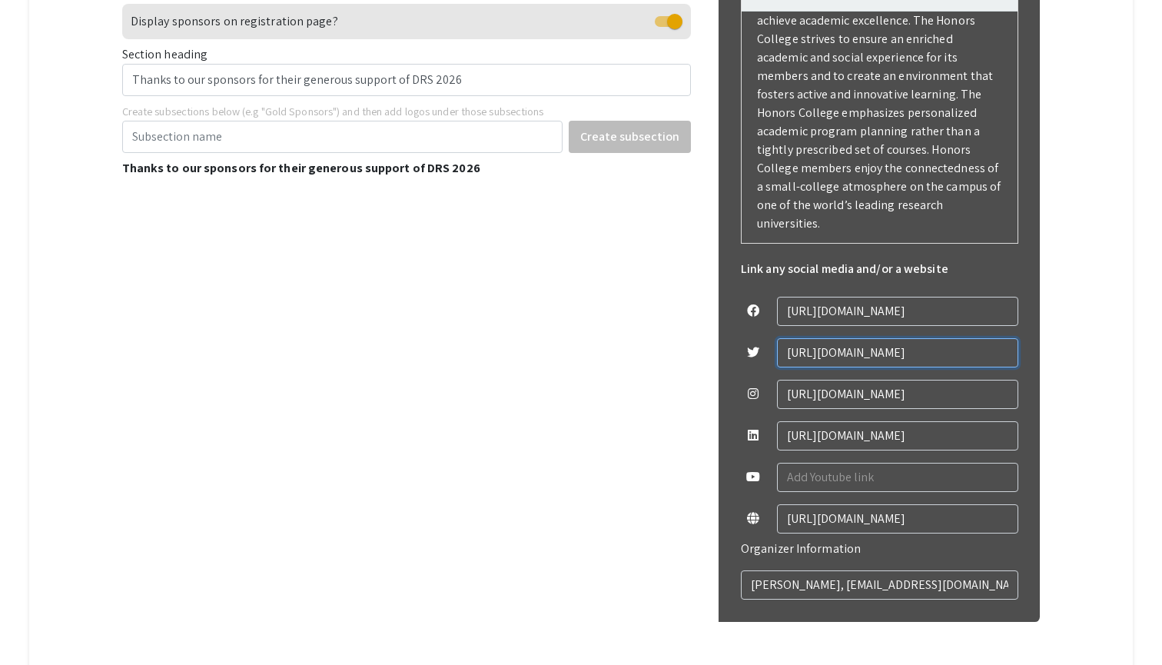
drag, startPoint x: 934, startPoint y: 357, endPoint x: 723, endPoint y: 346, distance: 211.6
click at [723, 346] on div "Event Registration edit This event is free and open to the public. Registration…" at bounding box center [878, 136] width 321 height 972
drag, startPoint x: 969, startPoint y: 307, endPoint x: 782, endPoint y: 304, distance: 186.8
click at [782, 304] on input "[URL][DOMAIN_NAME]" at bounding box center [897, 311] width 241 height 29
paste input "s://www.facebook.com/honorscollegemsu/"
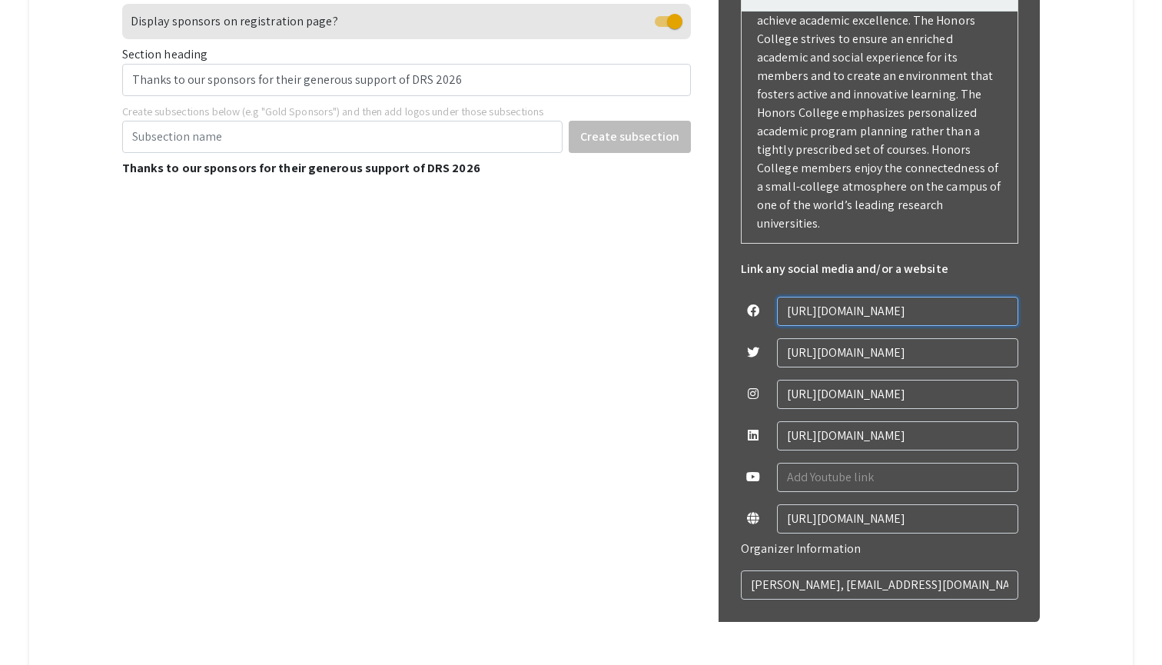
type input "https://www.facebook.com/honorscollegemsu/"
click at [1037, 316] on div "Event Registration edit This event is free and open to the public. Registration…" at bounding box center [878, 136] width 321 height 972
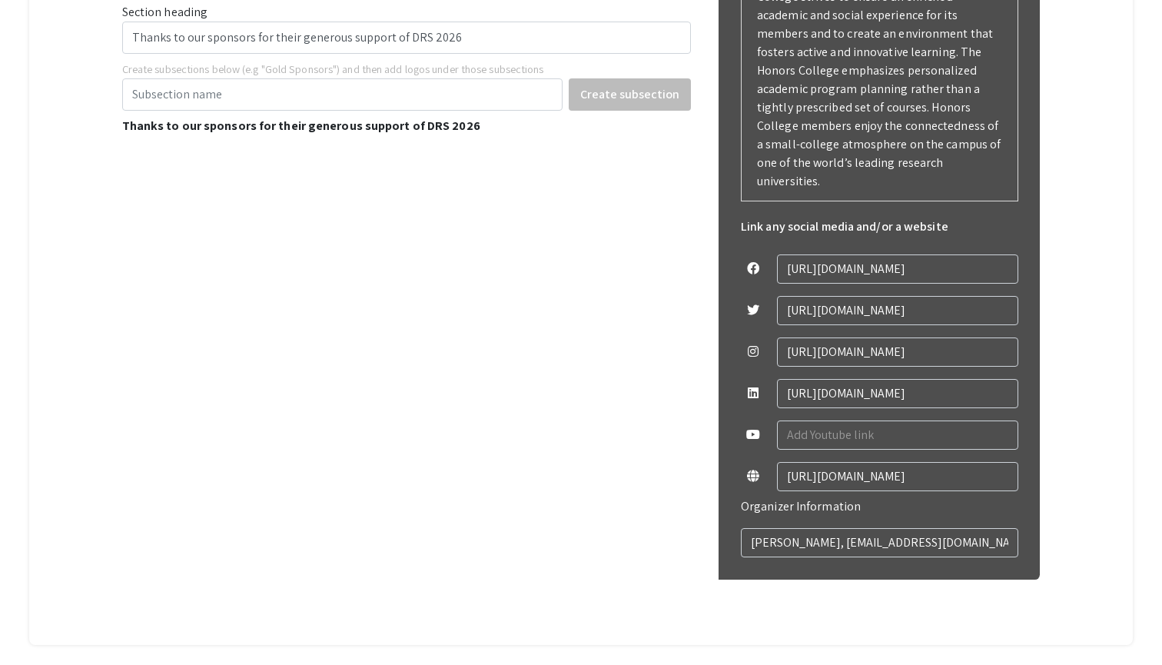
scroll to position [838, 0]
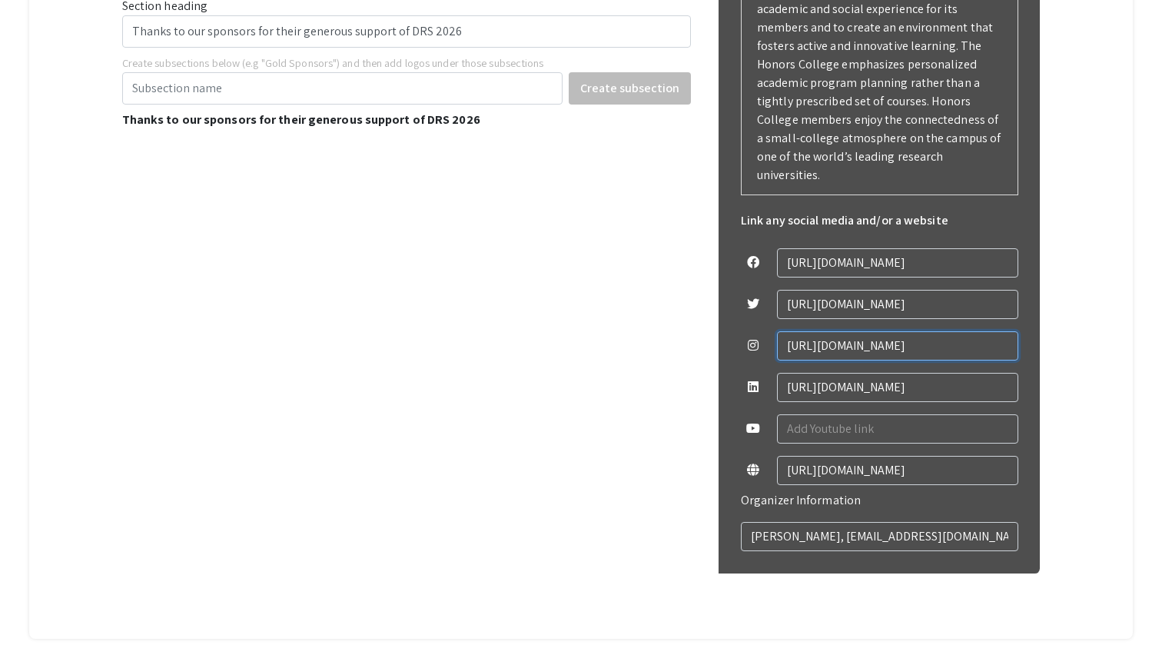
drag, startPoint x: 1007, startPoint y: 344, endPoint x: 702, endPoint y: 336, distance: 304.4
click at [702, 336] on div "Change Image Remove Image add About The 9 th annual Diversity Research Showcase…" at bounding box center [581, 101] width 918 height 1037
drag, startPoint x: 1003, startPoint y: 387, endPoint x: 732, endPoint y: 386, distance: 271.3
click at [732, 386] on div "Organized by Honors College edit If you'd like to show promotional marketing vi…" at bounding box center [879, 170] width 302 height 805
drag, startPoint x: 967, startPoint y: 464, endPoint x: 766, endPoint y: 464, distance: 201.3
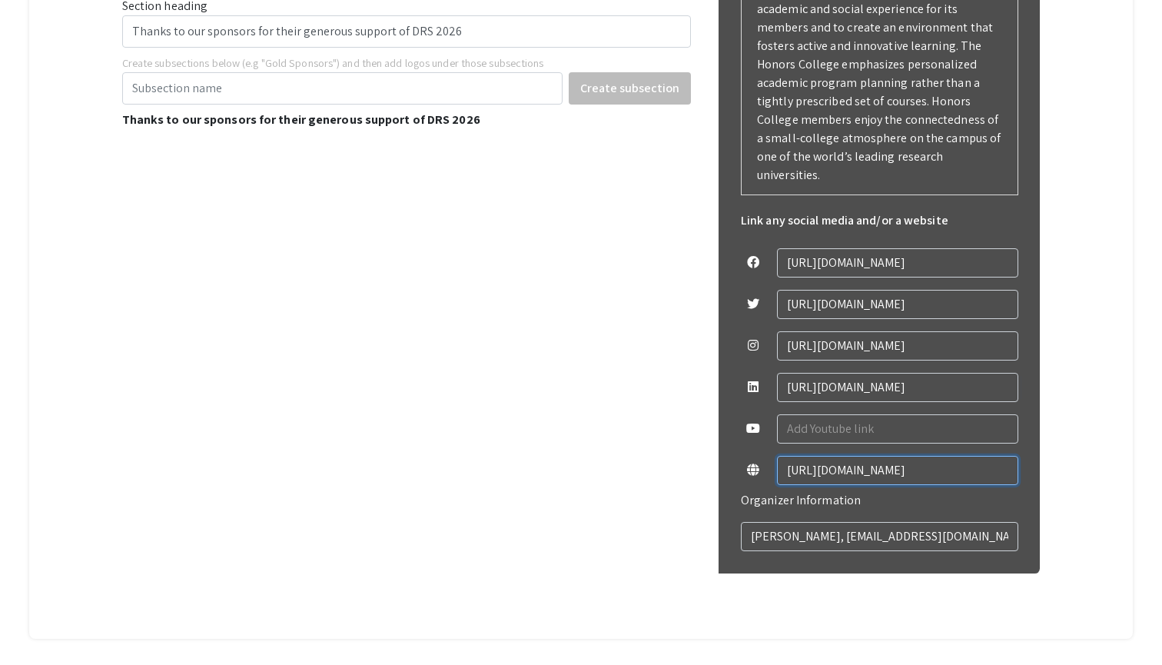
click at [766, 464] on div "[URL][DOMAIN_NAME]" at bounding box center [879, 470] width 277 height 41
click at [617, 506] on div "Change Image Remove Image add About The 9 th annual Diversity Research Showcase…" at bounding box center [406, 110] width 569 height 1018
drag, startPoint x: 961, startPoint y: 541, endPoint x: 675, endPoint y: 539, distance: 286.6
click at [675, 539] on div "Change Image Remove Image add About The 9 th annual Diversity Research Showcase…" at bounding box center [581, 101] width 918 height 1037
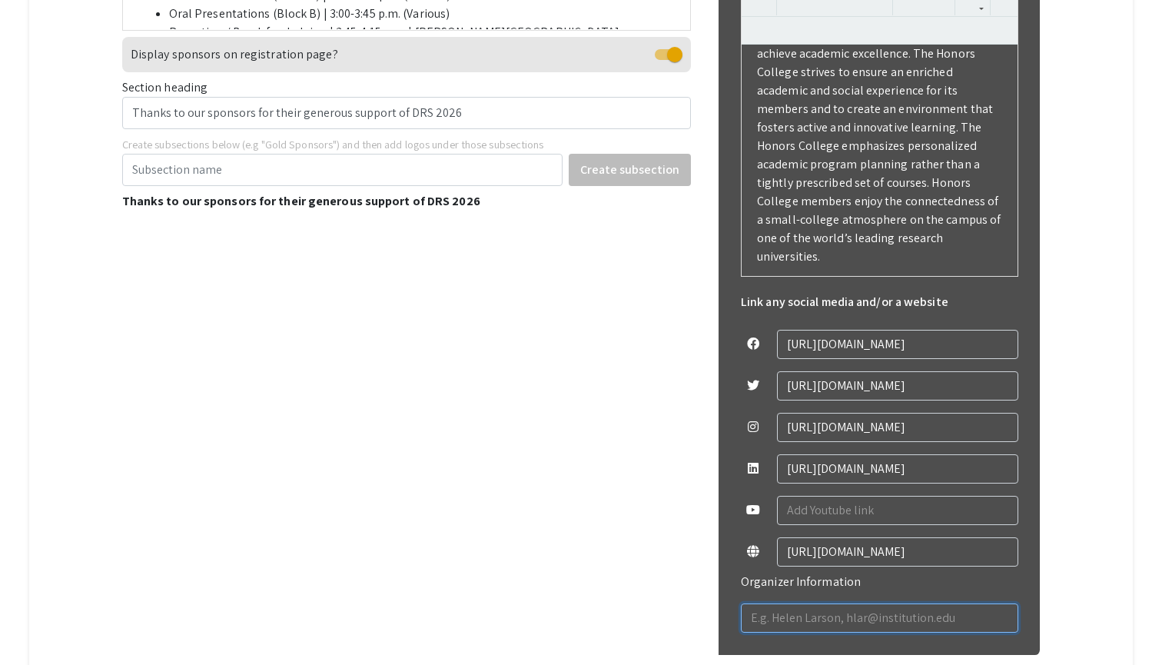
scroll to position [752, 0]
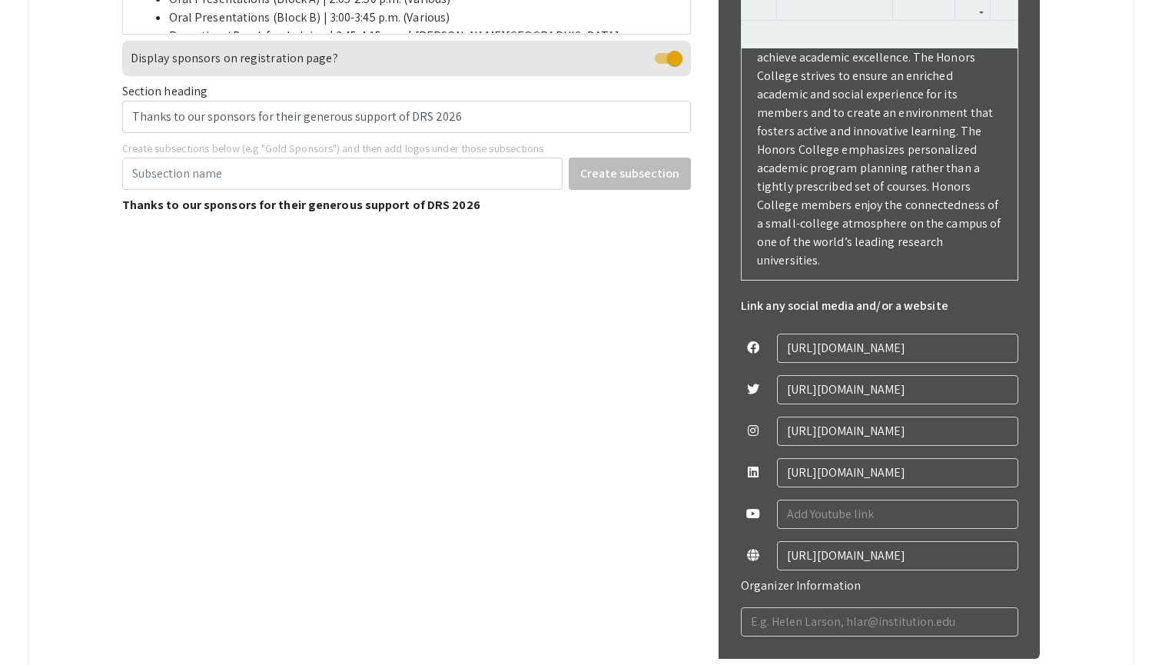
click at [550, 533] on div "Change Image Remove Image add About The 9 th annual Diversity Research Showcase…" at bounding box center [406, 195] width 569 height 1018
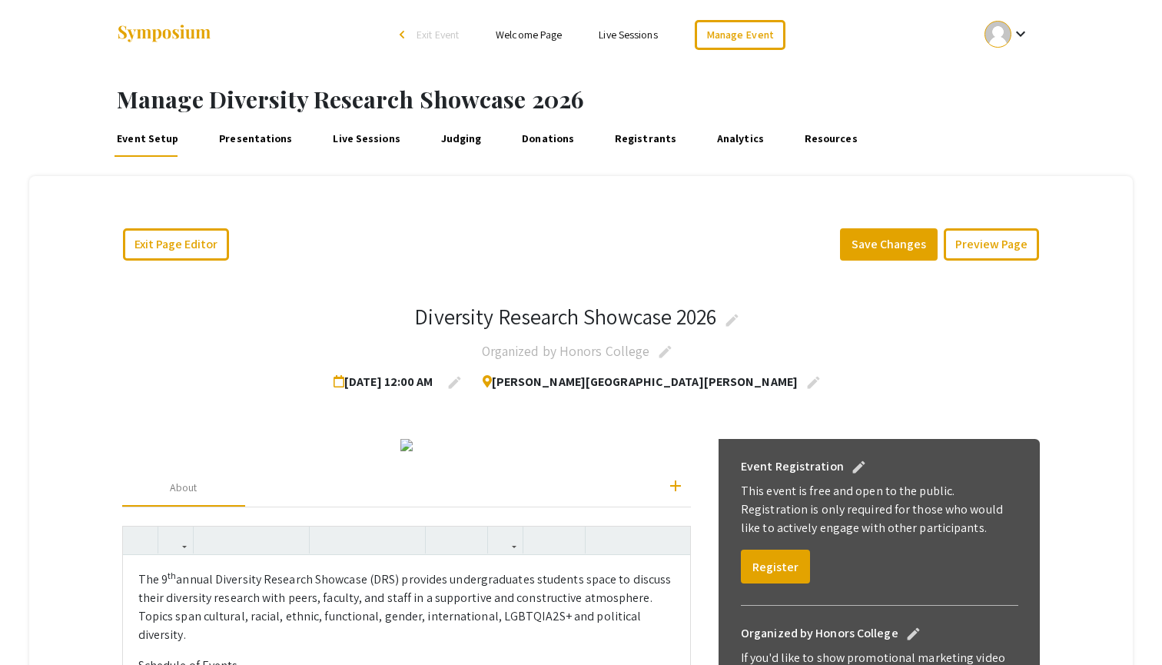
scroll to position [0, 0]
click at [248, 131] on link "Presentations" at bounding box center [255, 138] width 79 height 37
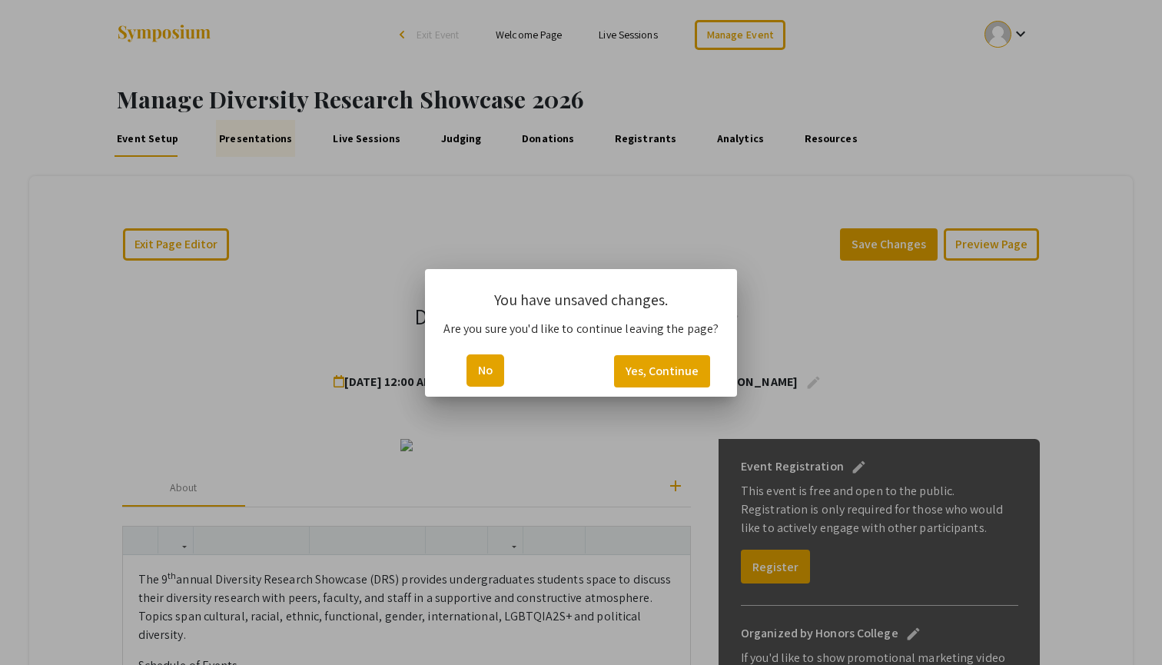
click at [481, 370] on button "No" at bounding box center [485, 370] width 38 height 32
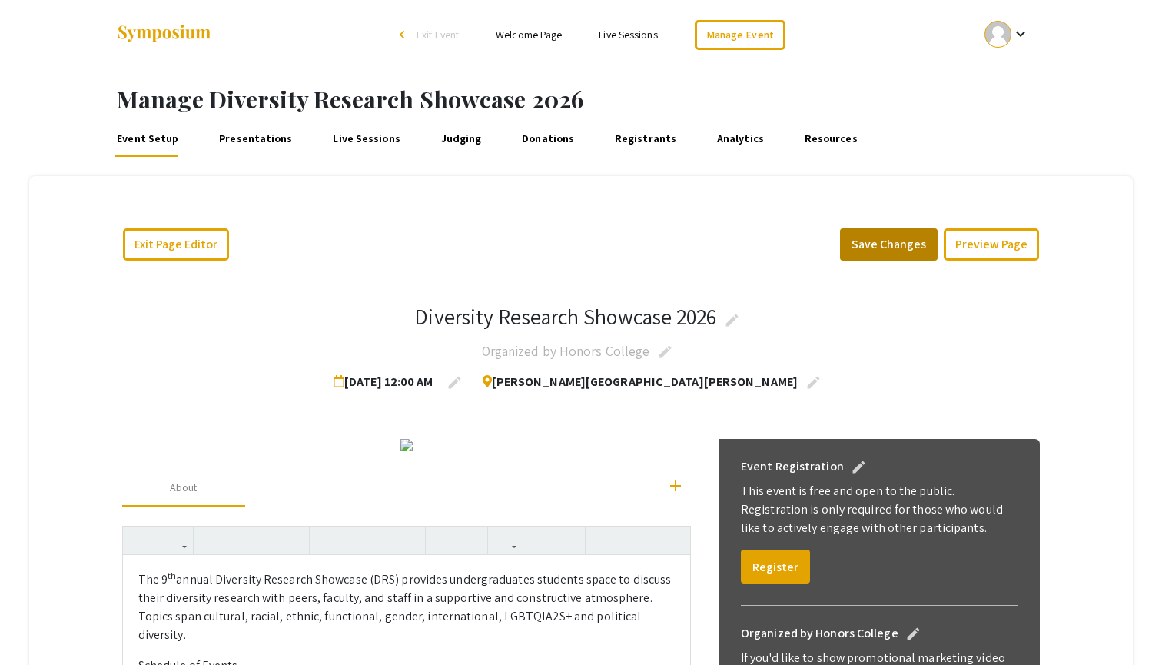
click at [910, 239] on button "Save Changes" at bounding box center [889, 244] width 98 height 32
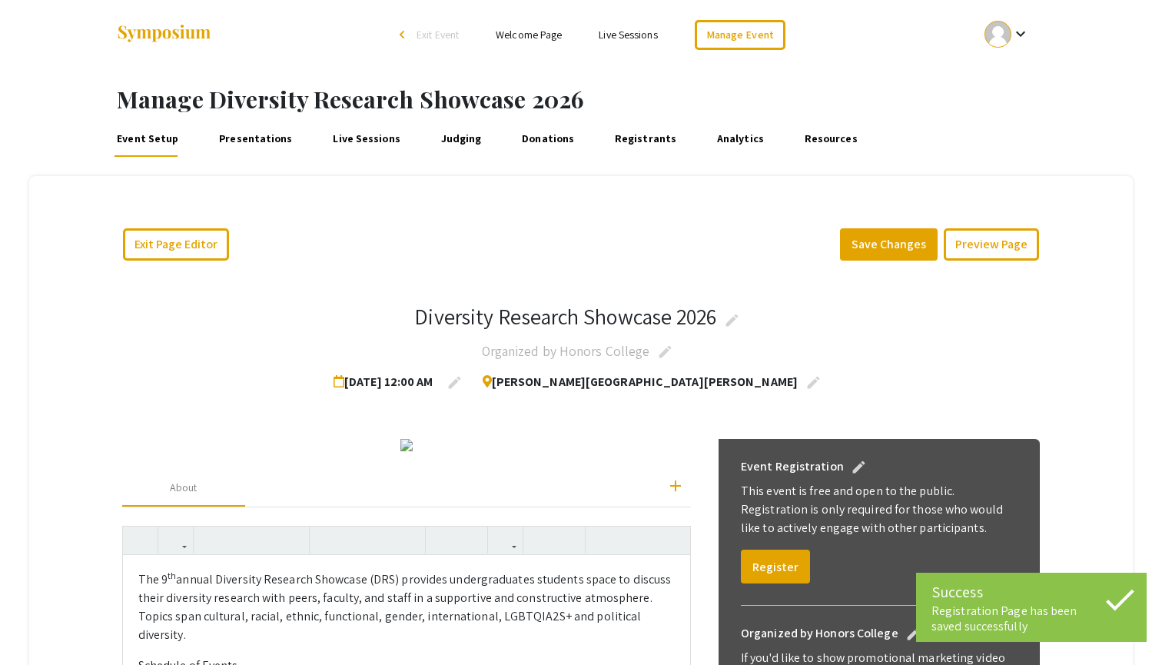
click at [258, 148] on link "Presentations" at bounding box center [255, 138] width 79 height 37
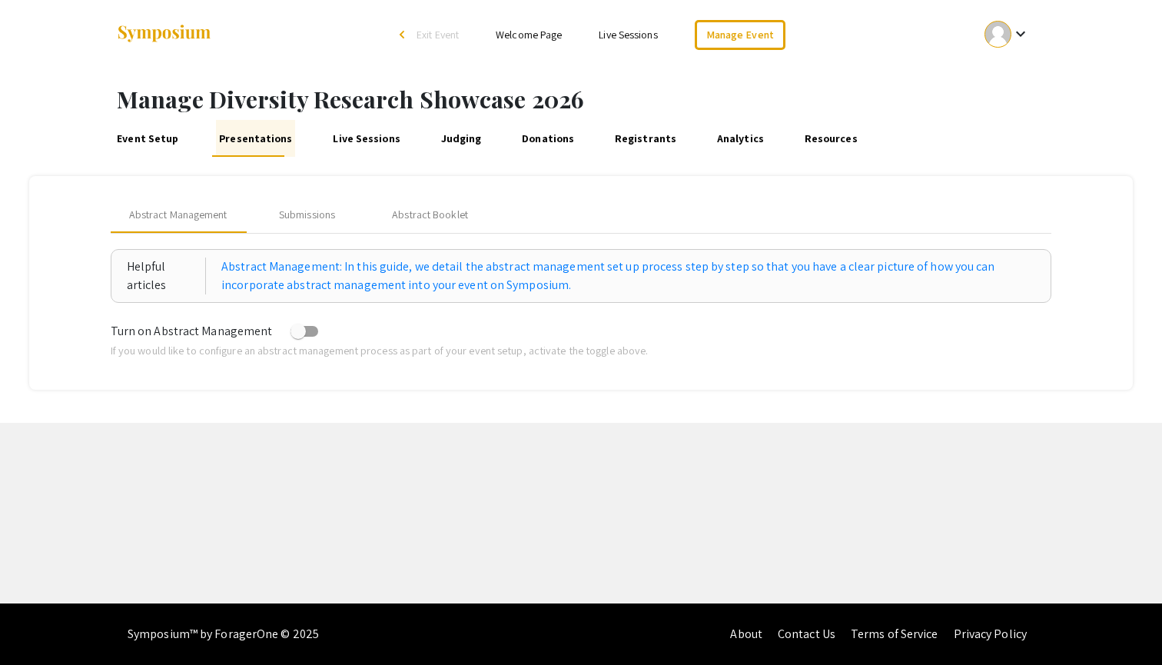
click at [369, 141] on link "Live Sessions" at bounding box center [366, 138] width 73 height 37
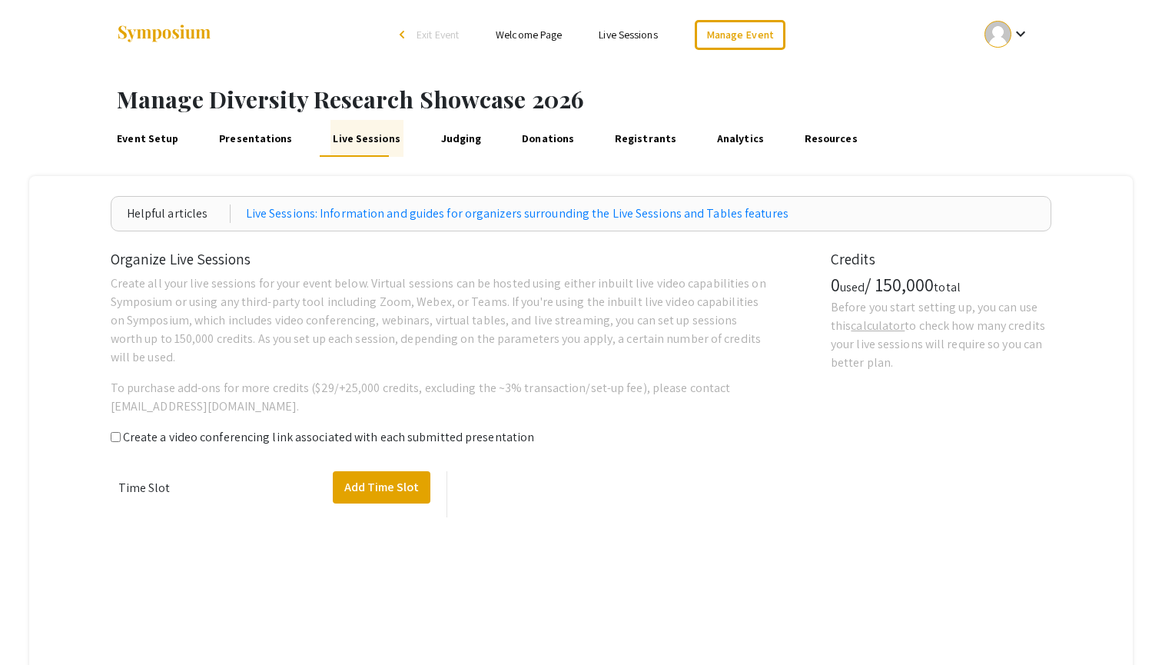
click at [247, 149] on link "Presentations" at bounding box center [255, 138] width 79 height 37
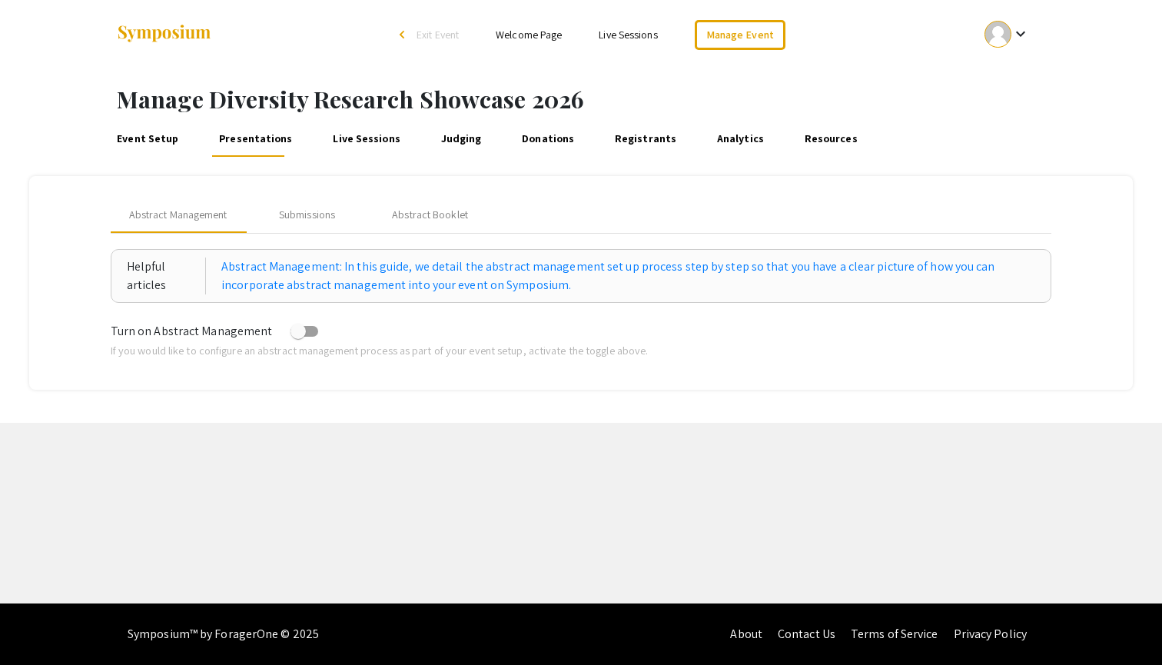
click at [451, 134] on link "Judging" at bounding box center [461, 138] width 46 height 37
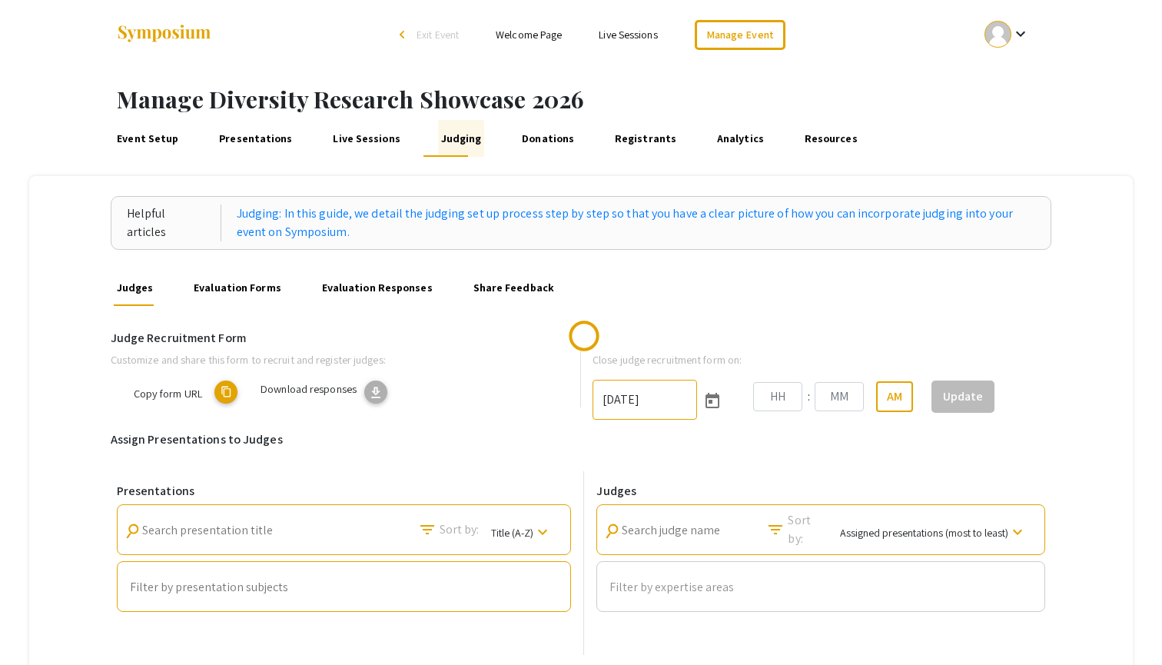
type input "11/15/2025"
type input "10"
type input "31"
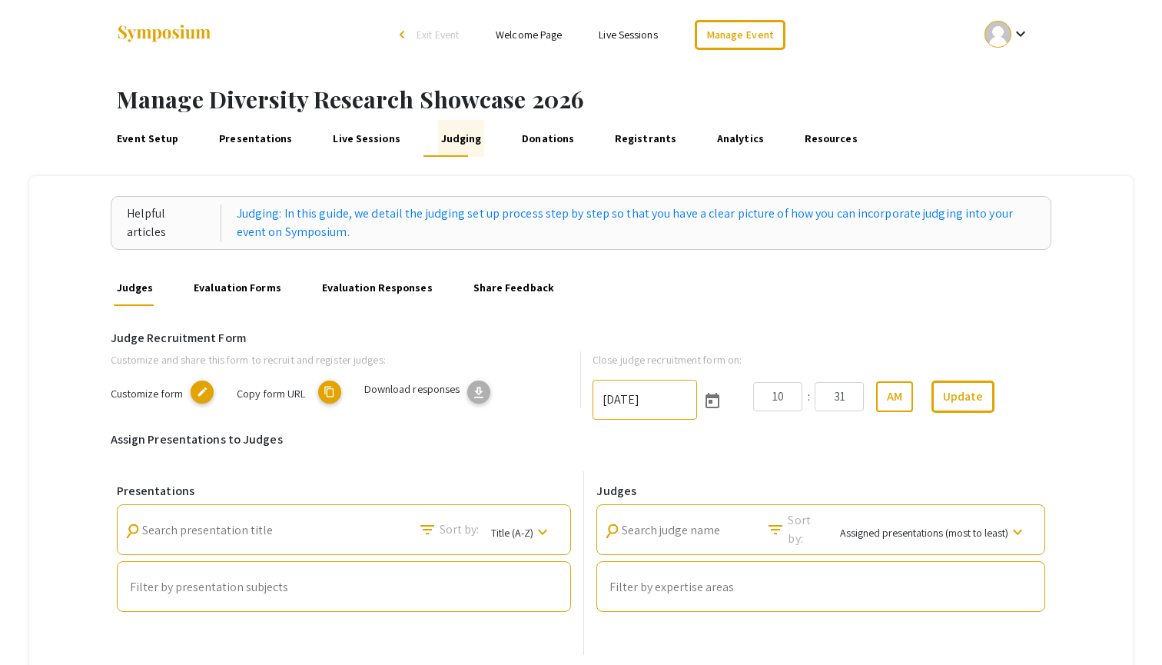
click at [612, 134] on link "Registrants" at bounding box center [646, 138] width 68 height 37
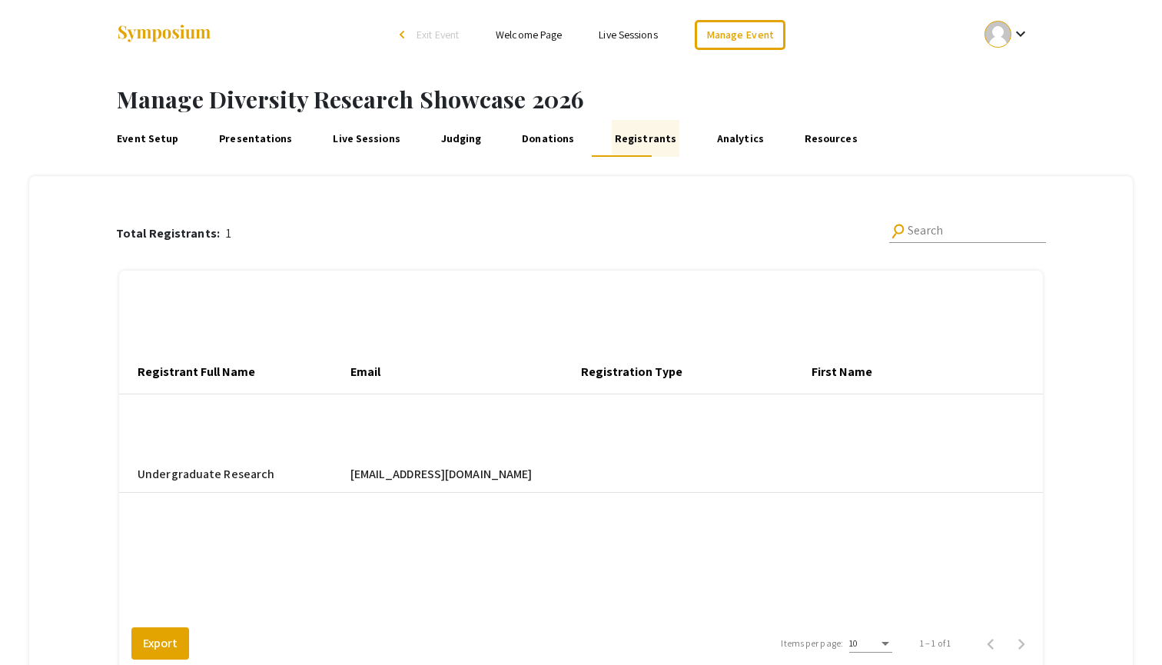
click at [262, 136] on link "Presentations" at bounding box center [255, 138] width 79 height 37
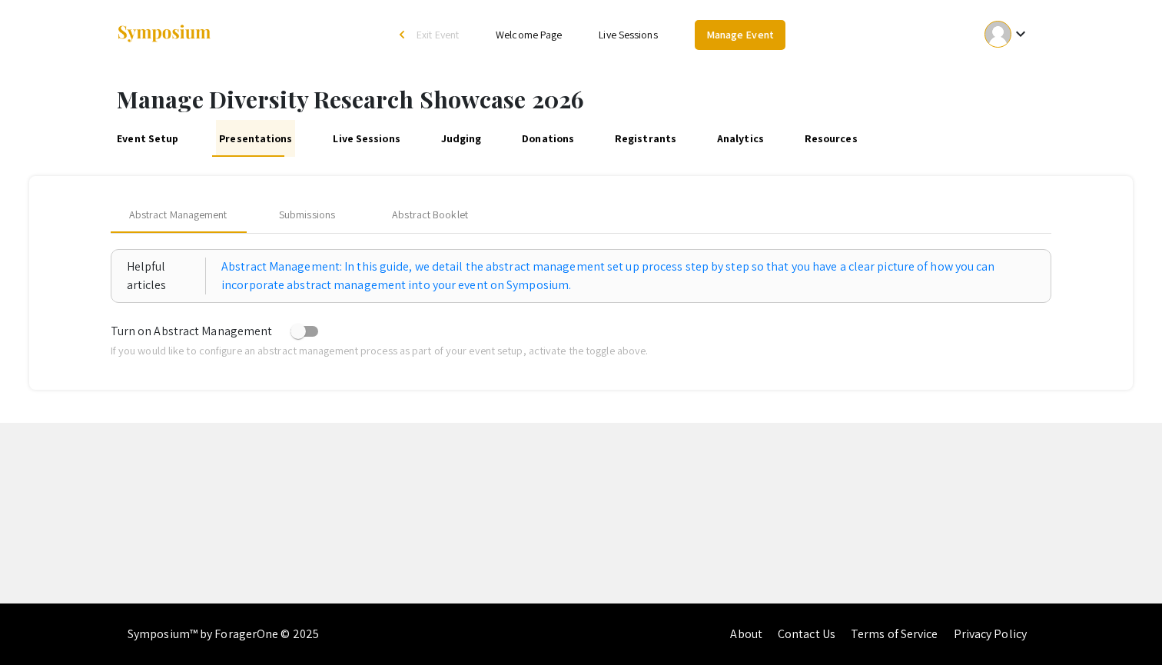
click at [721, 35] on link "Manage Event" at bounding box center [740, 35] width 91 height 30
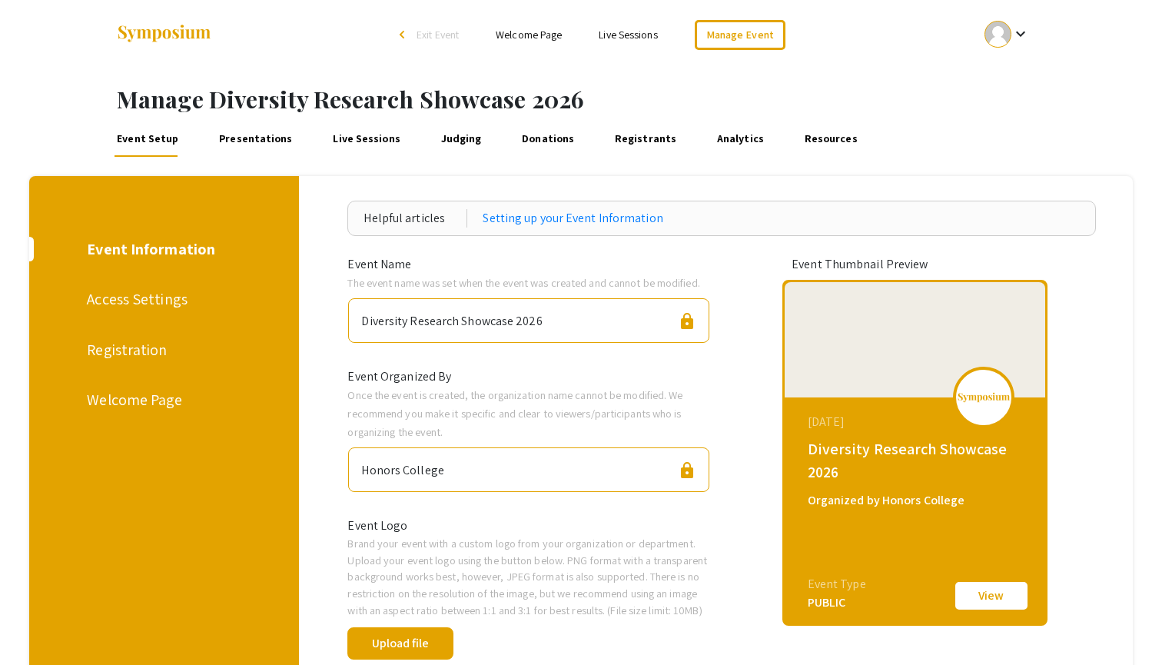
click at [155, 299] on div "Access Settings" at bounding box center [161, 298] width 149 height 23
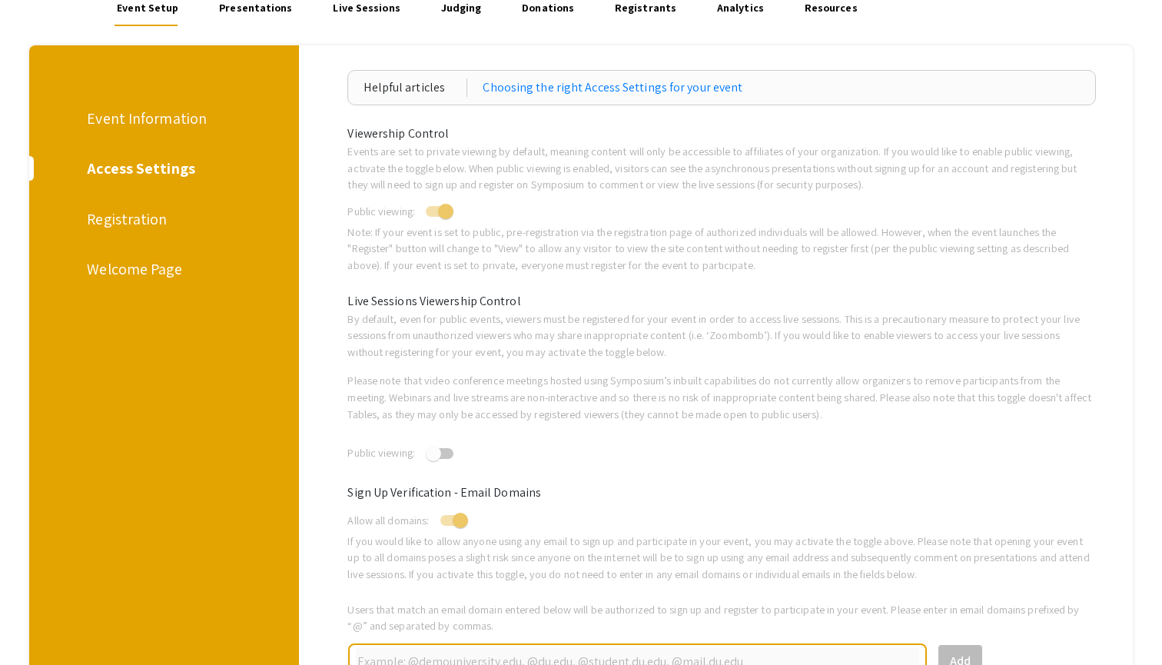
scroll to position [133, 0]
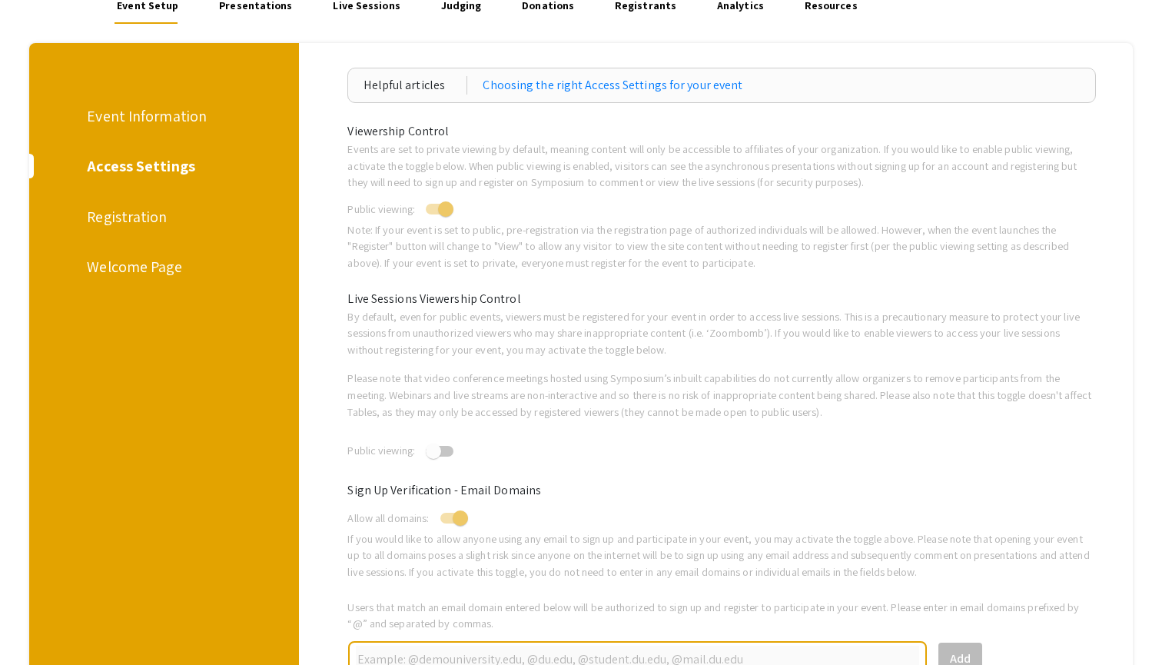
click at [137, 231] on div "Event Information Access Settings Registration Welcome Page" at bounding box center [159, 516] width 282 height 946
click at [137, 224] on div "Registration" at bounding box center [161, 216] width 149 height 23
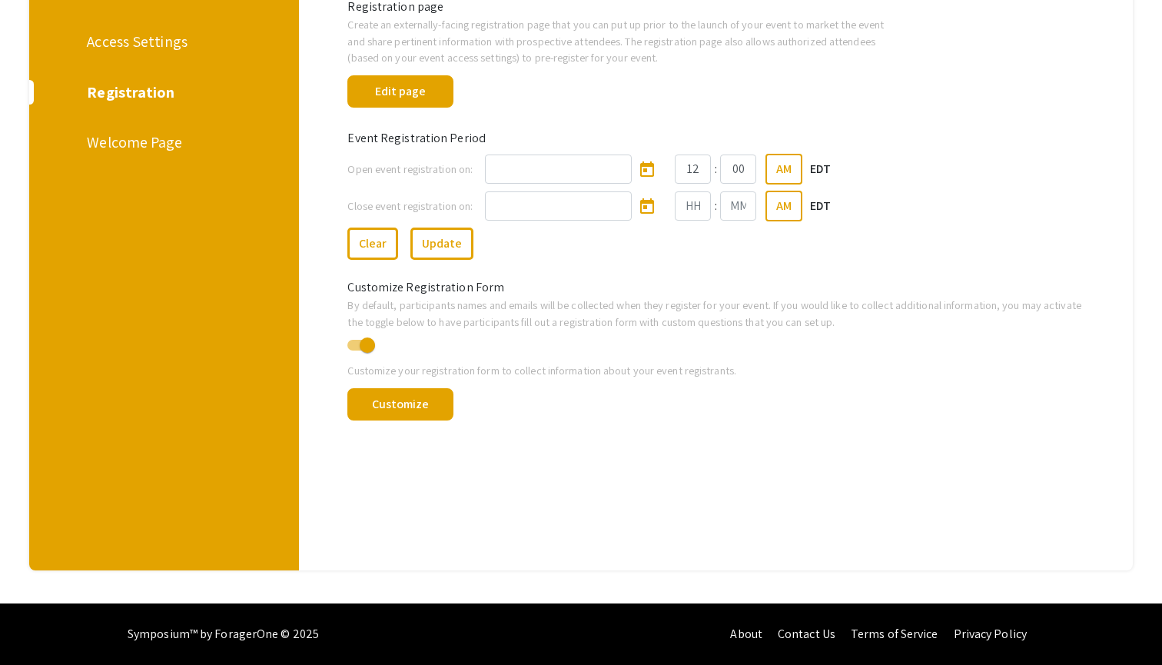
scroll to position [257, 0]
click at [430, 405] on button "Customize" at bounding box center [399, 404] width 105 height 32
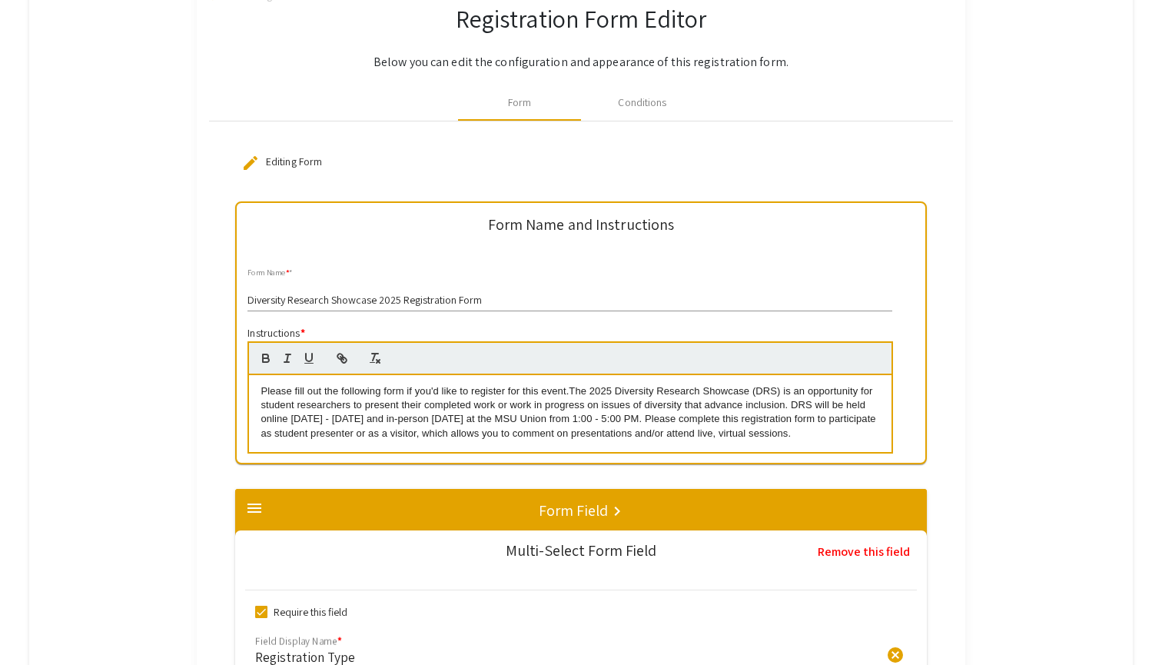
scroll to position [230, 0]
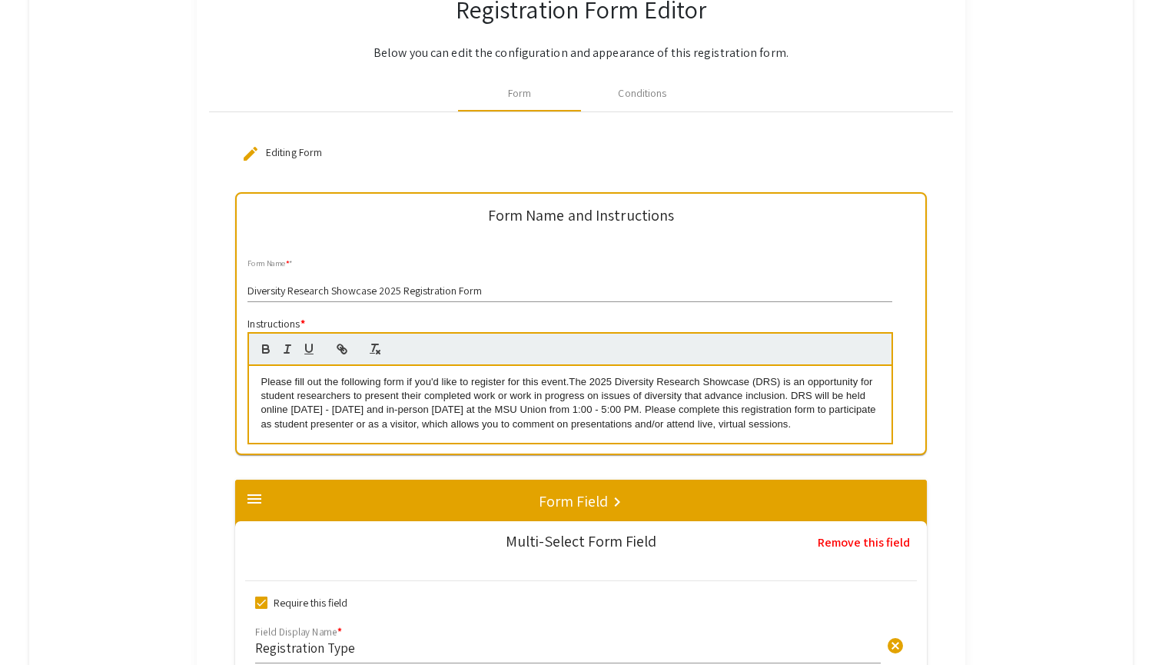
click at [337, 404] on p "Please fill out the following form if you'd like to register for this event.The…" at bounding box center [569, 403] width 619 height 57
click at [477, 406] on p "Please fill out the following form if you'd like to register for this event.The…" at bounding box center [569, 403] width 619 height 57
drag, startPoint x: 562, startPoint y: 408, endPoint x: 510, endPoint y: 406, distance: 52.3
click at [510, 406] on p "Please fill out the following form if you'd like to register for this event.The…" at bounding box center [569, 403] width 619 height 57
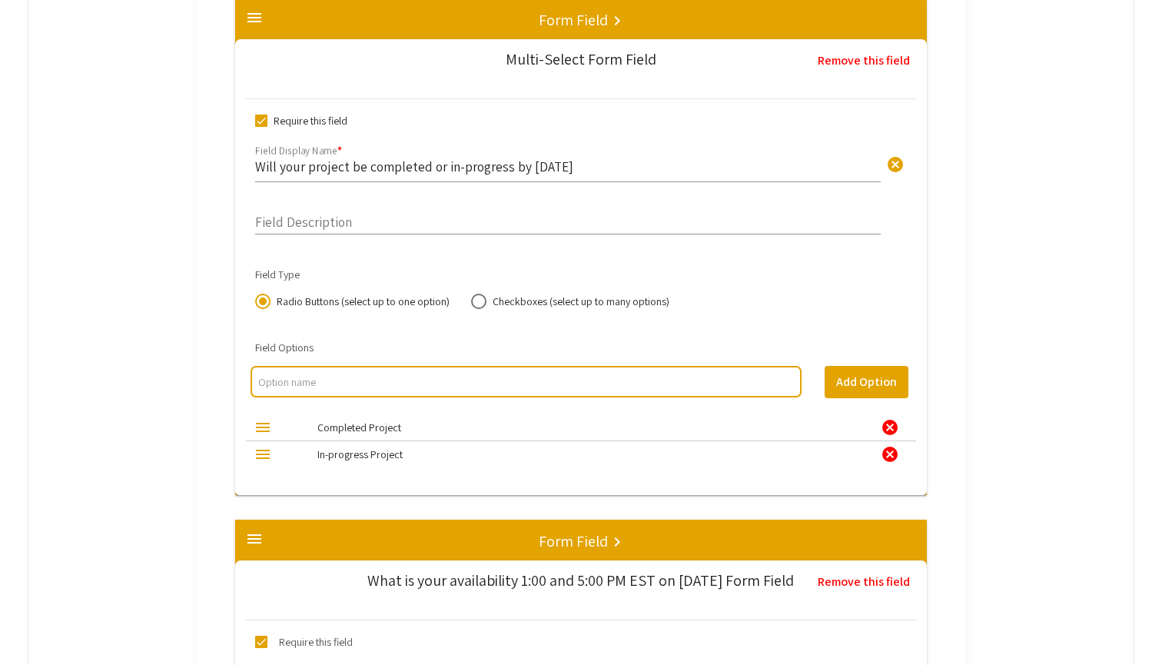
scroll to position [7172, 0]
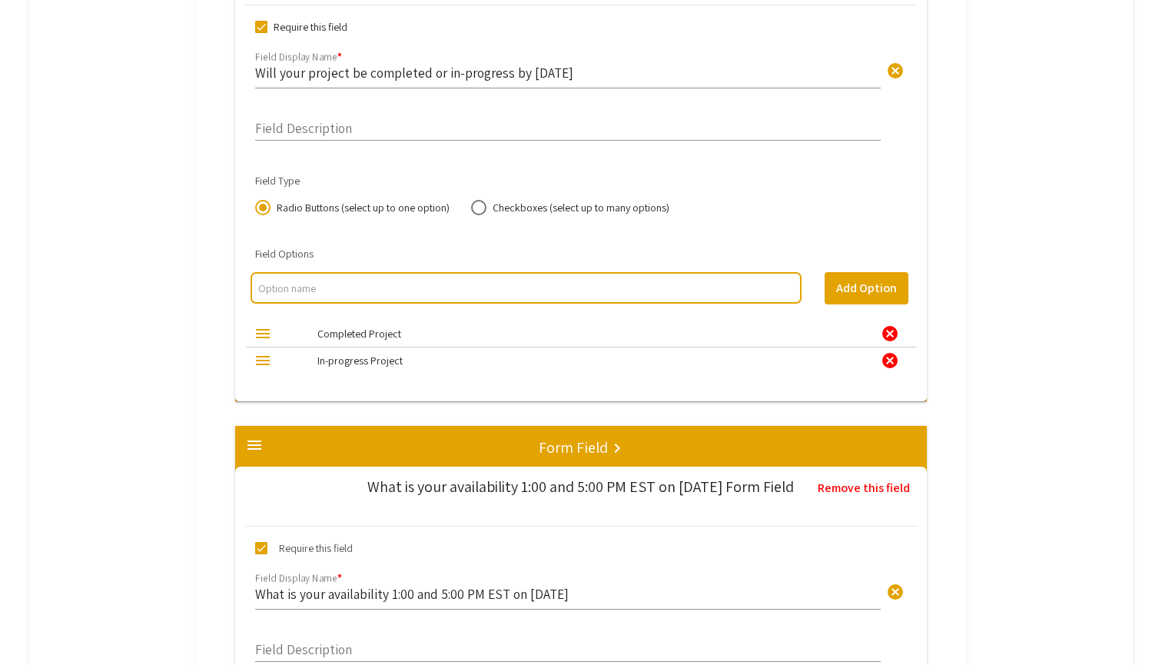
click at [583, 81] on input "Will your project be completed or in-progress by [DATE]" at bounding box center [567, 73] width 625 height 18
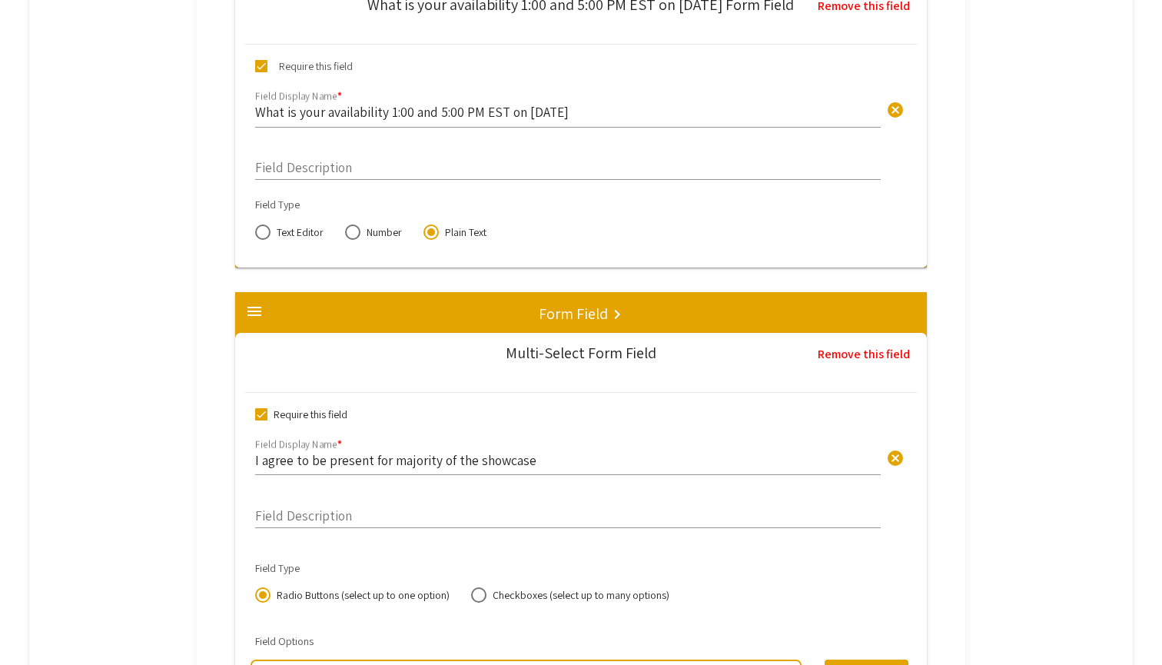
scroll to position [7654, 0]
type input "Will your project be completed or in-progress by January 23th, 2026"
click at [582, 121] on input "What is your availability 1:00 and 5:00 PM EST on [DATE]" at bounding box center [567, 112] width 625 height 18
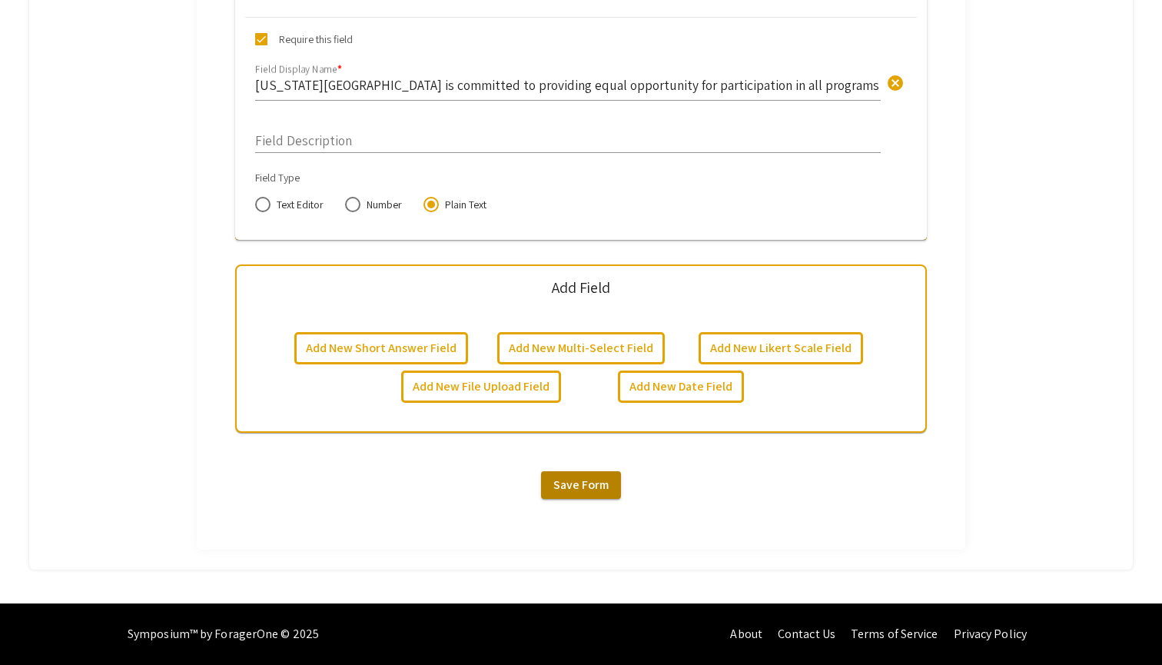
scroll to position [10234, 0]
type input "What is your availability 1:00 and 5:00 PM EST on January 23, 2026"
click at [607, 490] on span "Save Form" at bounding box center [580, 484] width 55 height 16
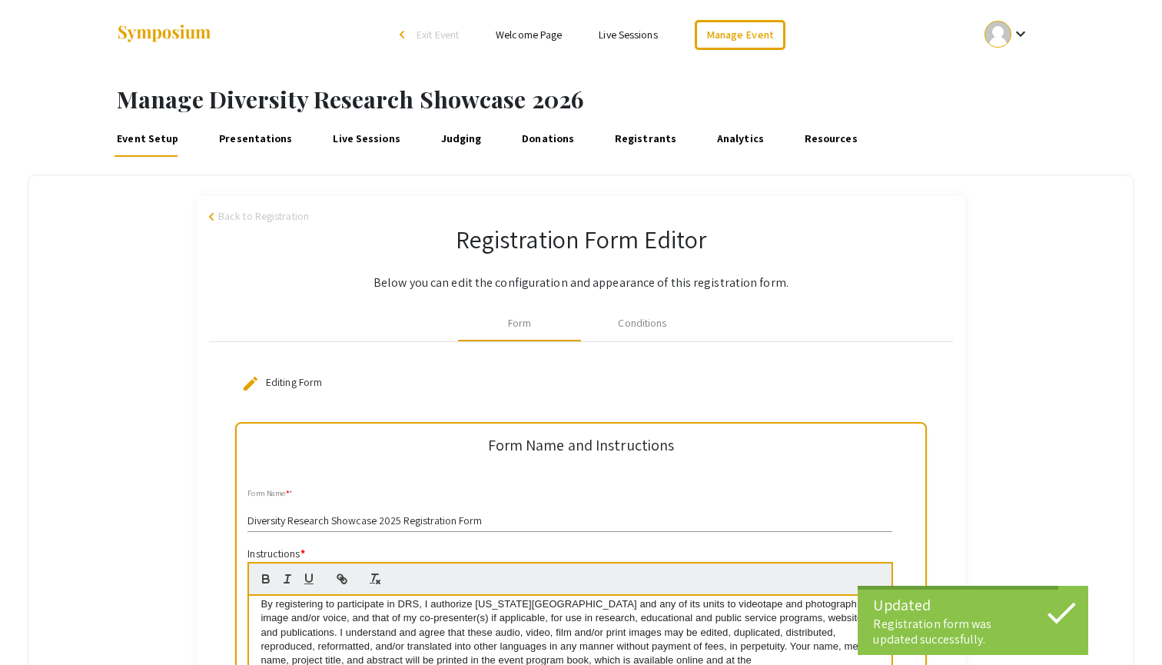
scroll to position [0, 0]
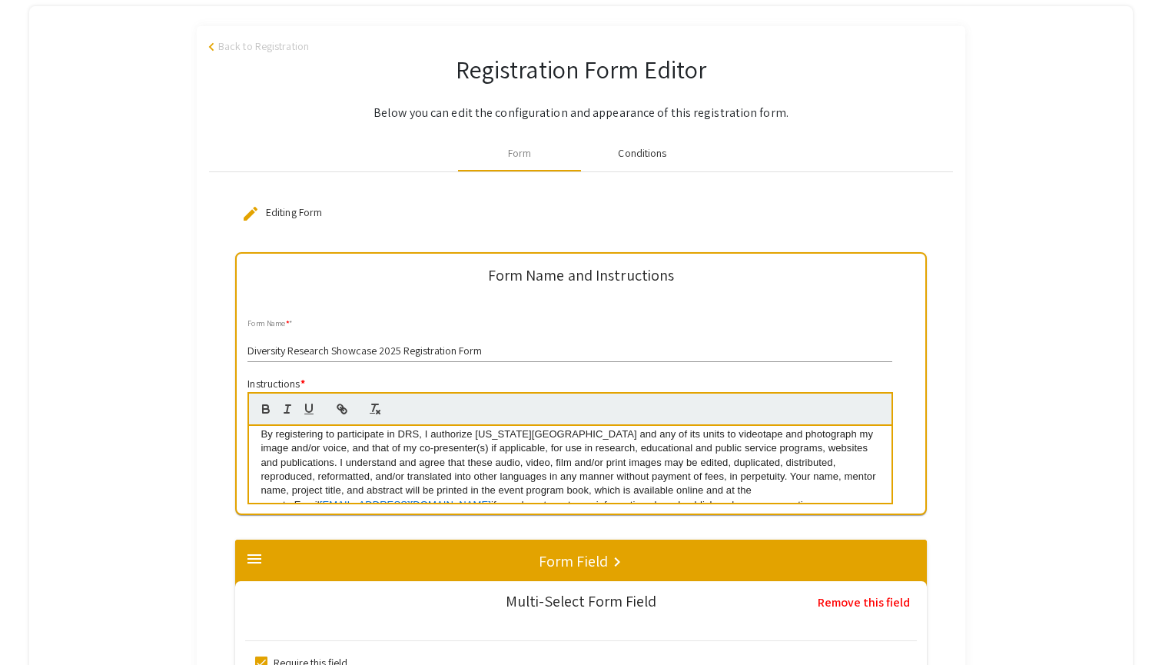
click at [655, 145] on div "Conditions" at bounding box center [642, 153] width 48 height 16
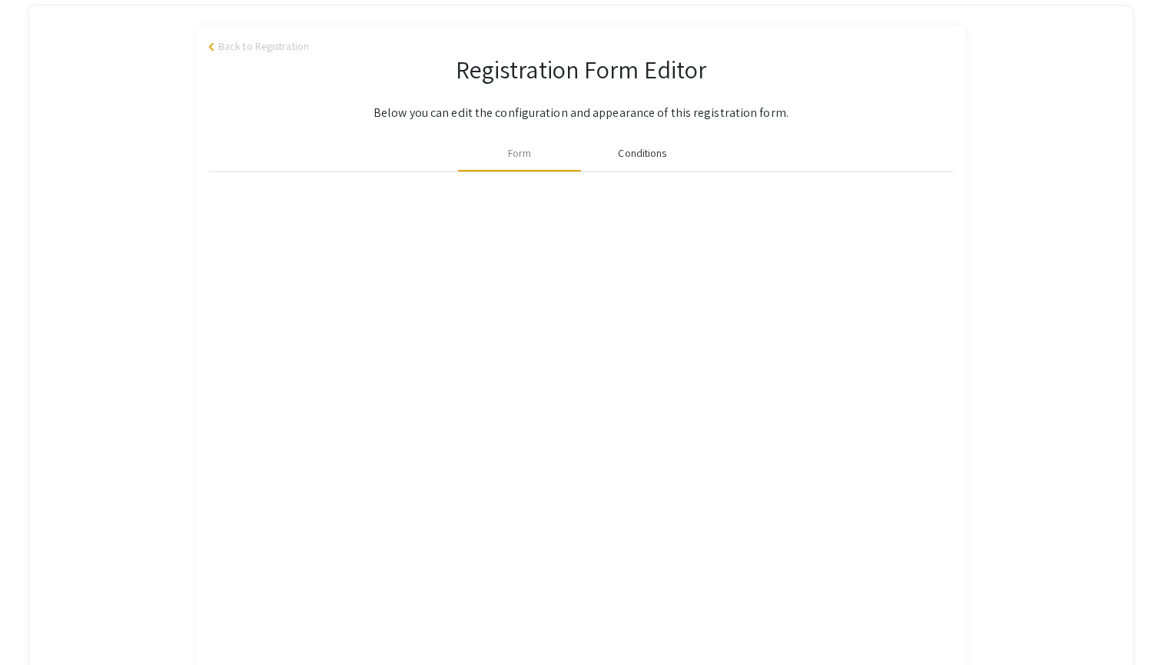
scroll to position [135, 0]
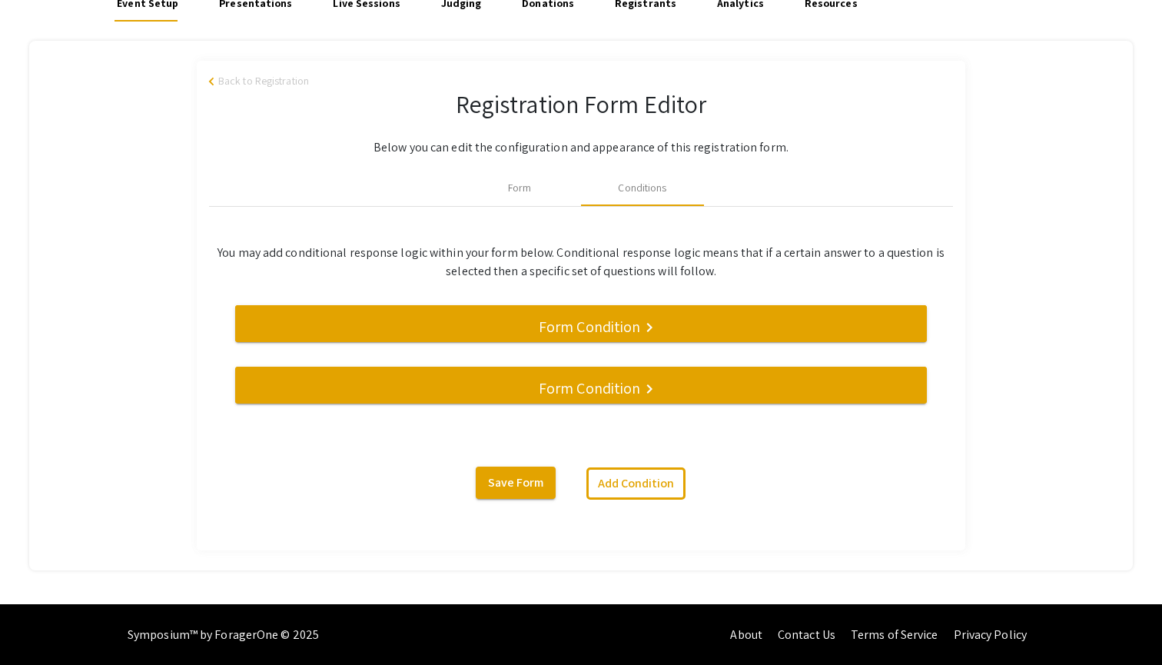
click at [612, 382] on h5 "Form Condition" at bounding box center [589, 388] width 101 height 18
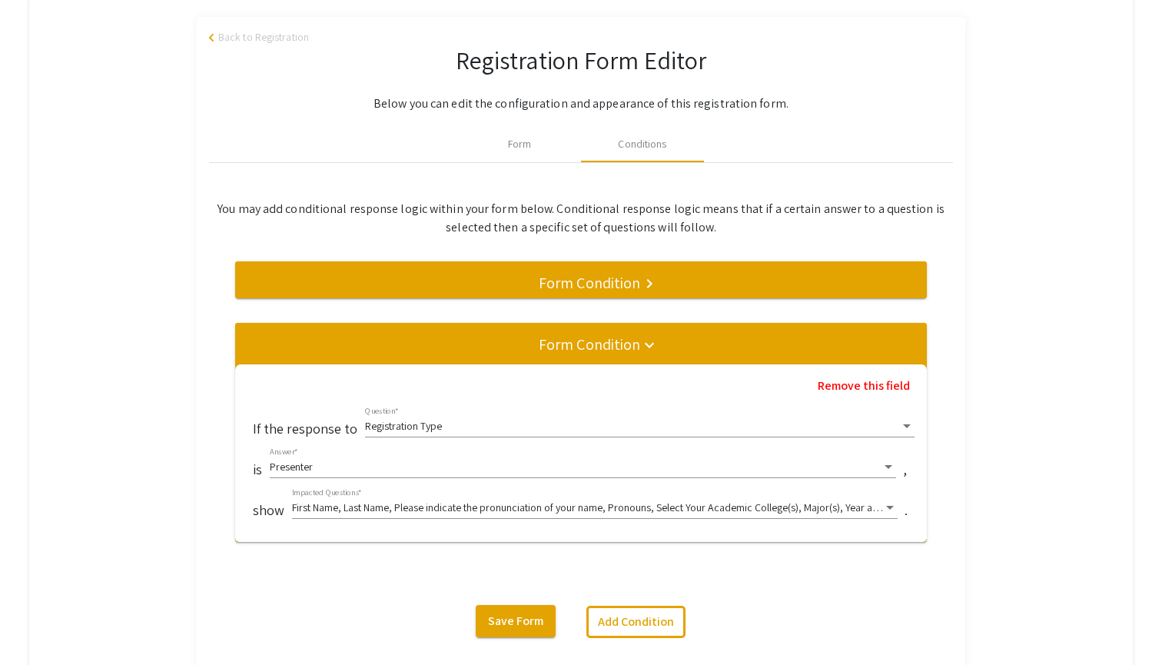
scroll to position [187, 0]
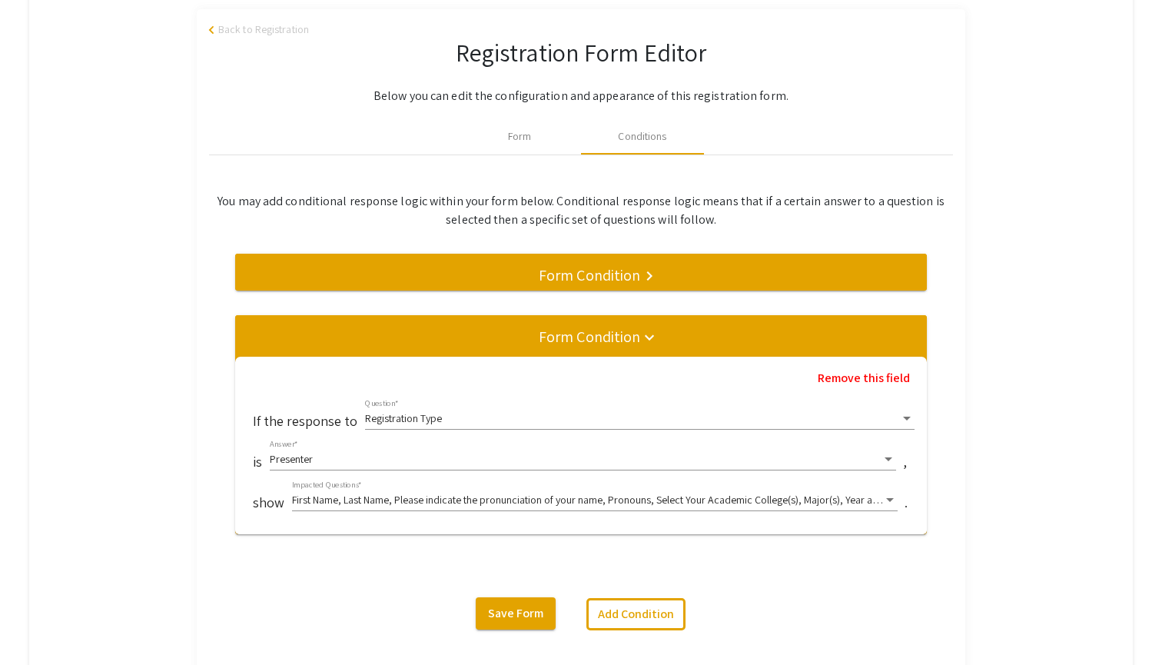
click at [903, 417] on div at bounding box center [907, 418] width 8 height 4
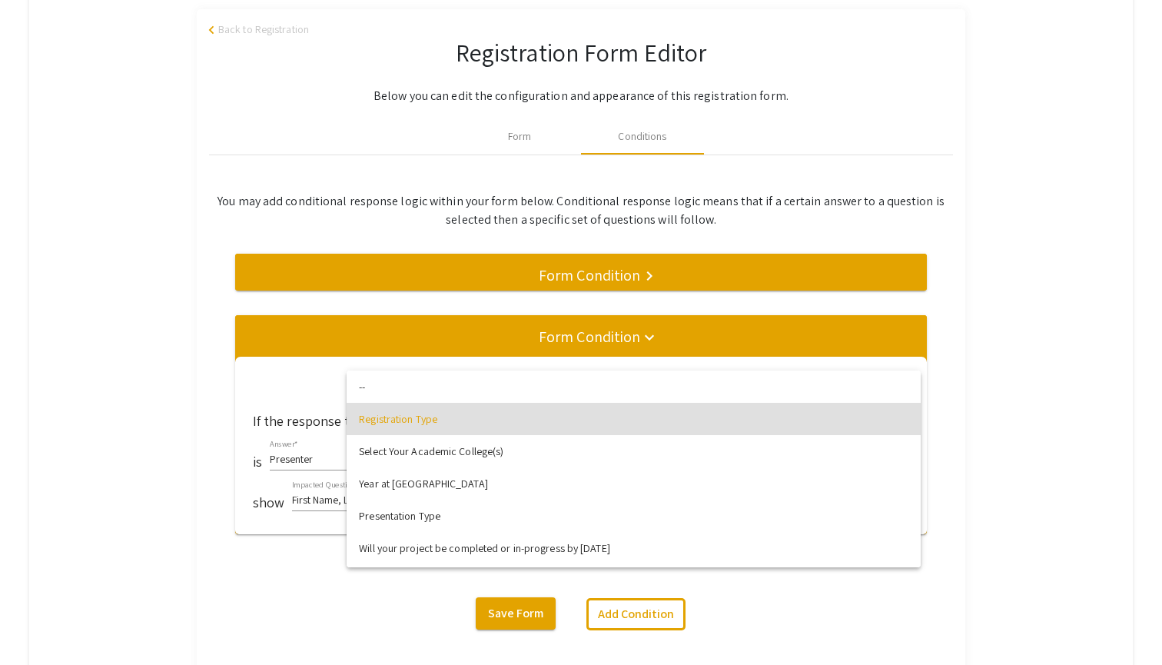
scroll to position [0, 0]
click at [980, 394] on div at bounding box center [581, 332] width 1162 height 665
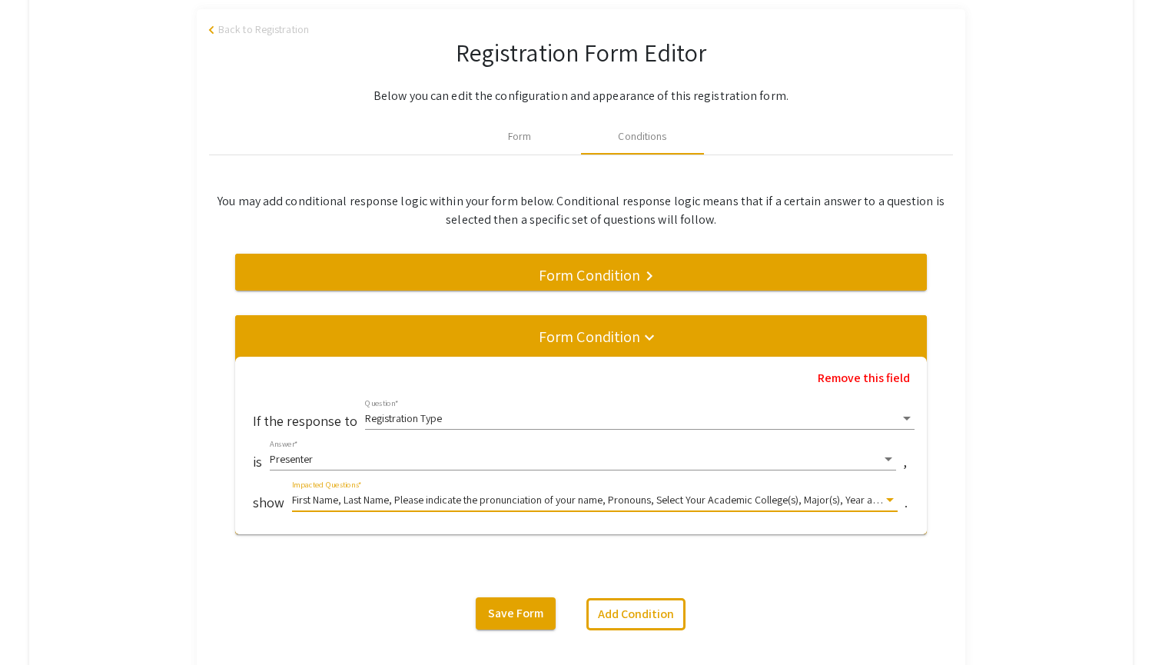
click at [892, 496] on div at bounding box center [890, 500] width 14 height 12
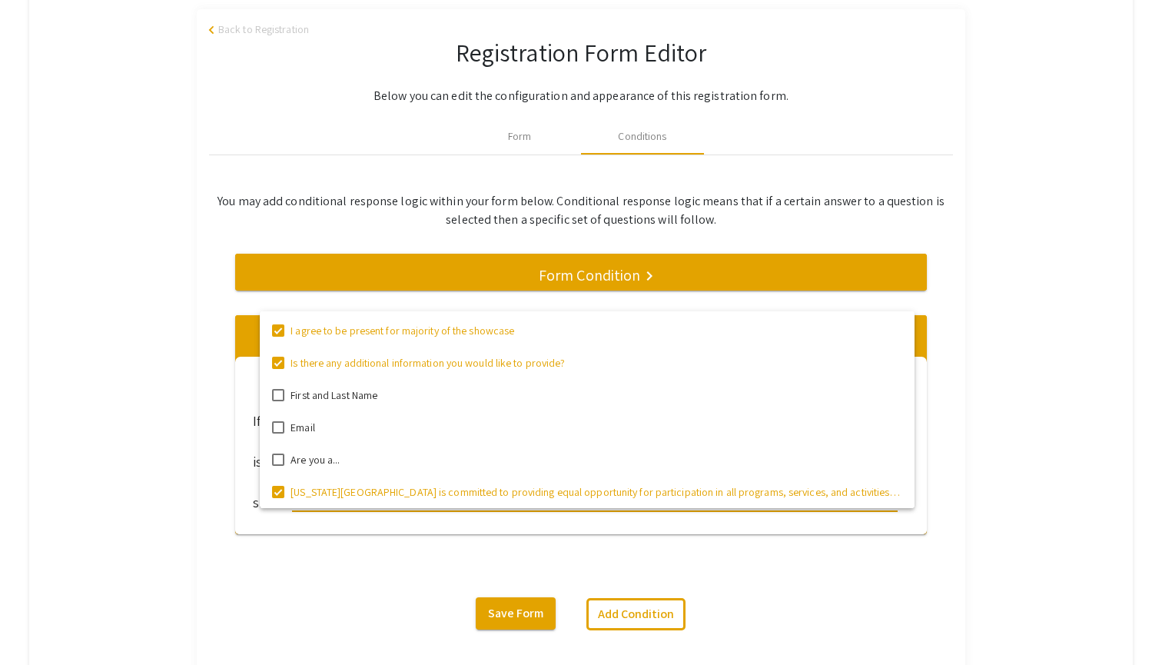
scroll to position [513, 0]
click at [1030, 480] on div at bounding box center [581, 332] width 1162 height 665
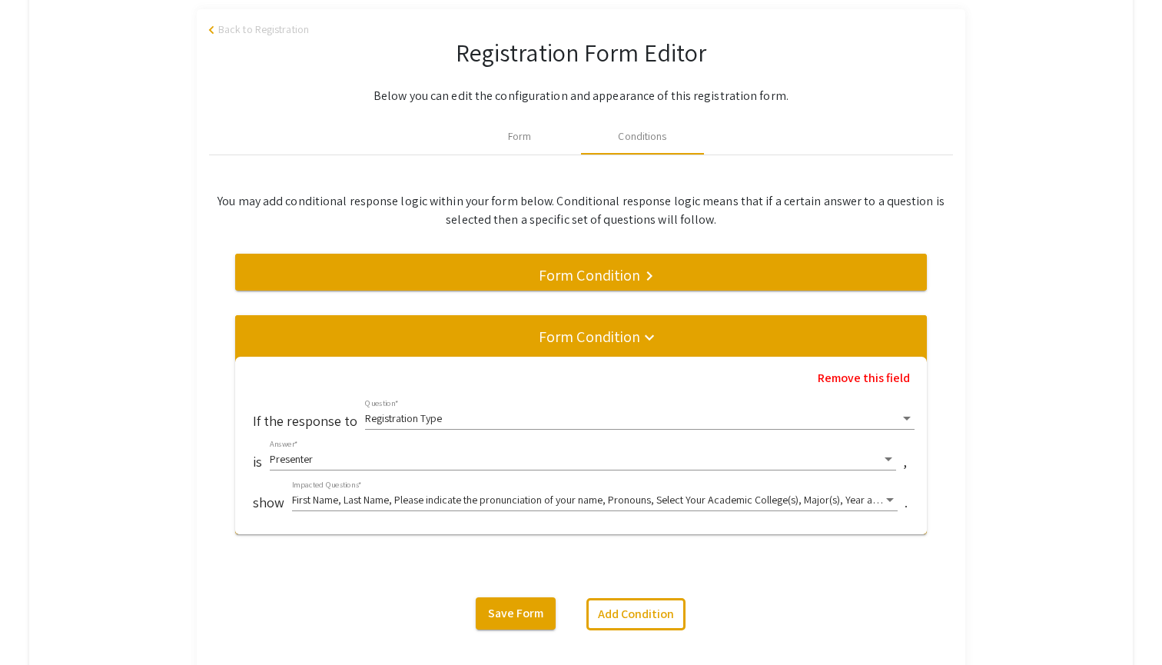
click at [689, 274] on mat-divider at bounding box center [816, 279] width 1162 height 51
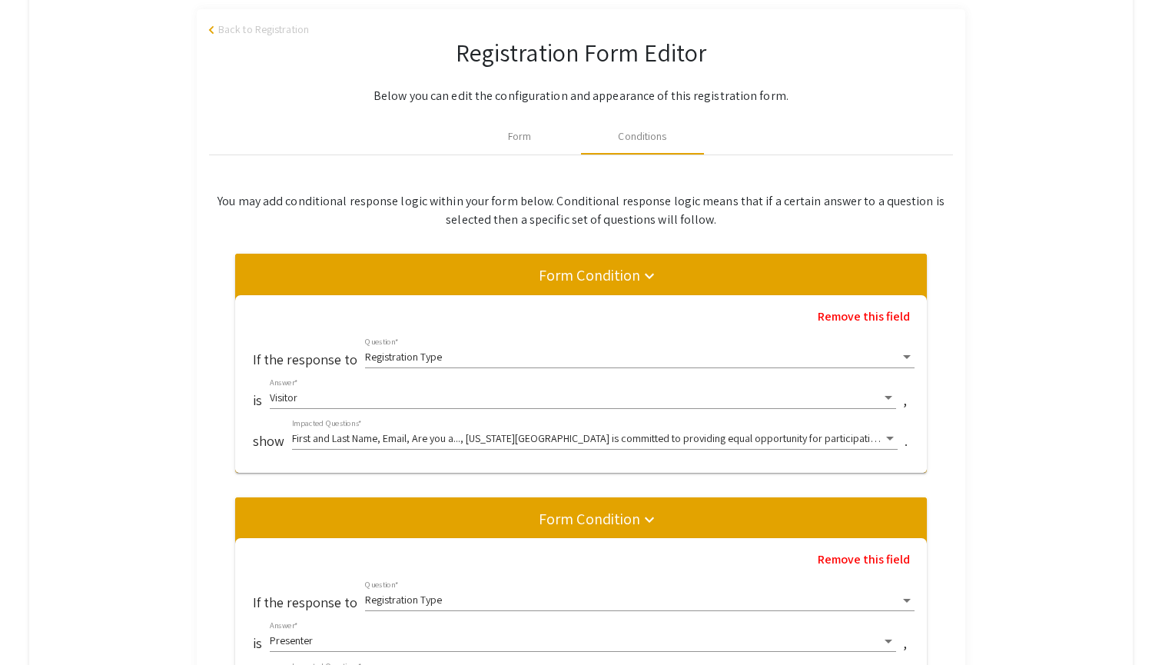
click at [892, 443] on div at bounding box center [890, 439] width 14 height 12
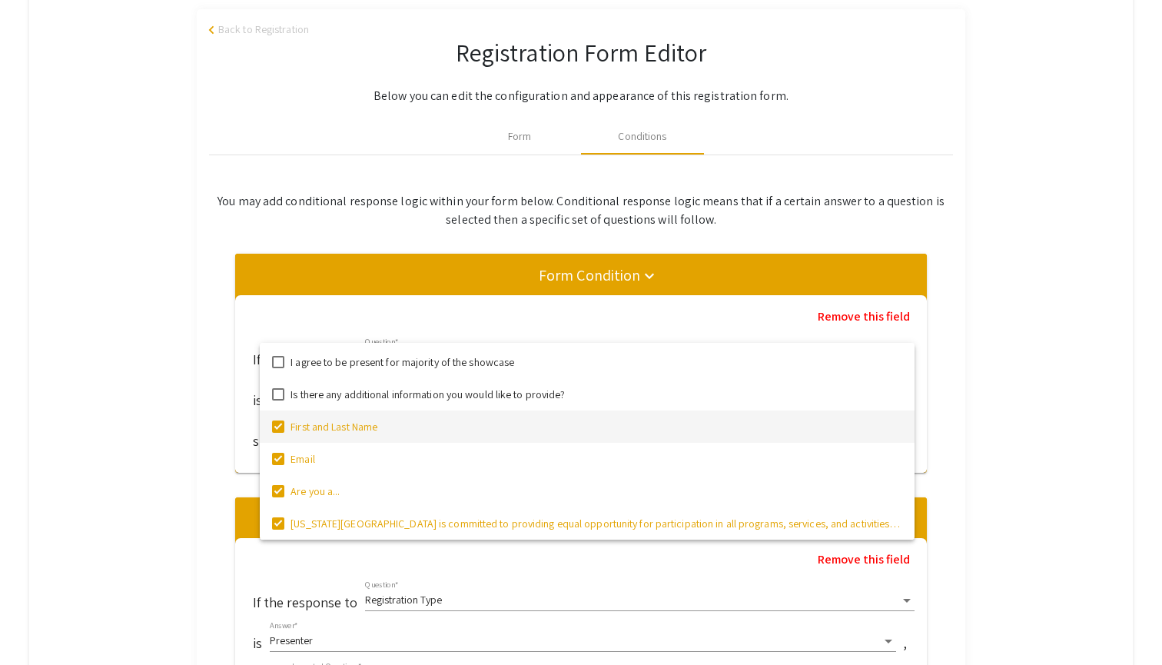
click at [1004, 409] on div at bounding box center [581, 332] width 1162 height 665
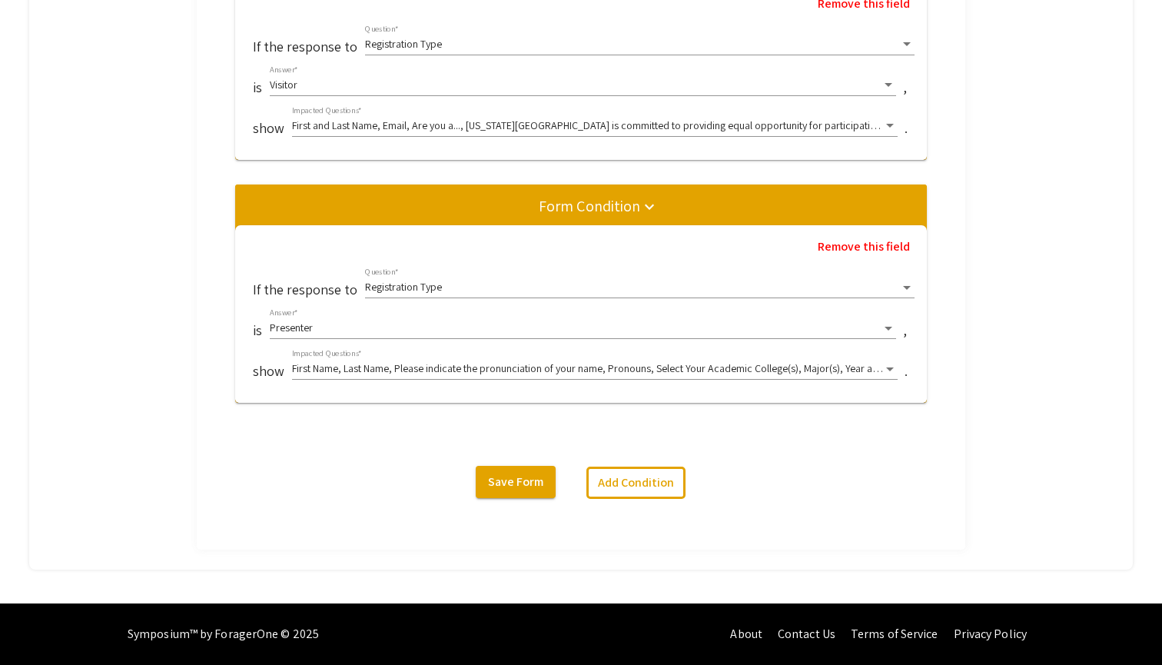
scroll to position [506, 0]
click at [537, 487] on span "Save Form" at bounding box center [515, 481] width 55 height 16
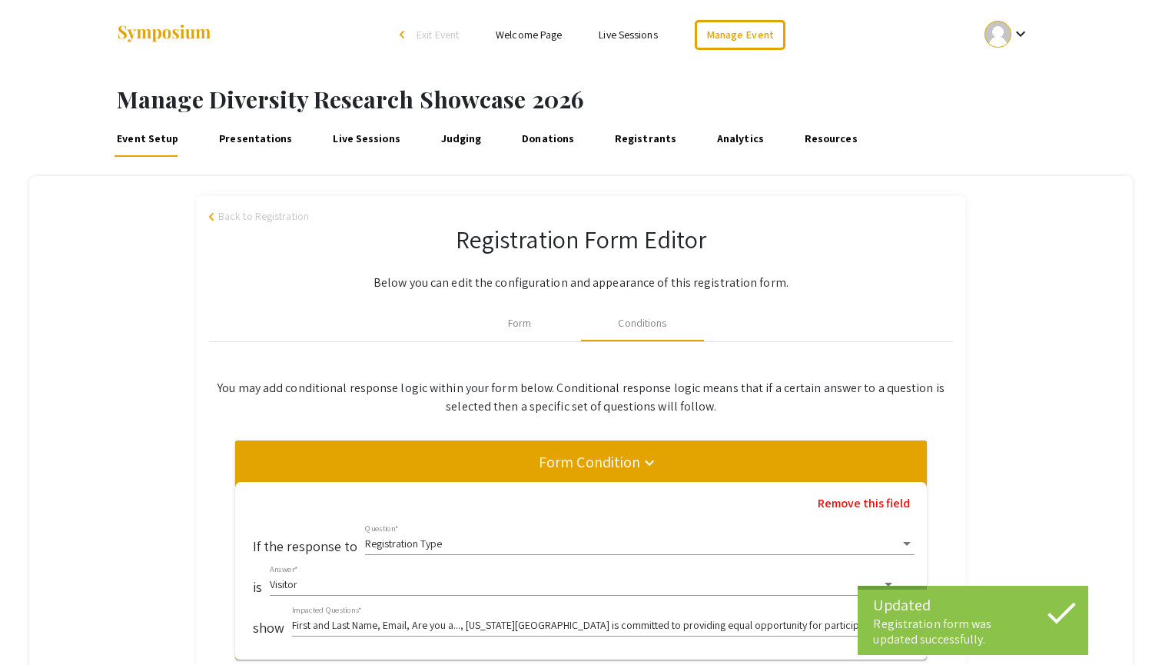
scroll to position [0, 0]
click at [276, 135] on link "Presentations" at bounding box center [255, 138] width 79 height 37
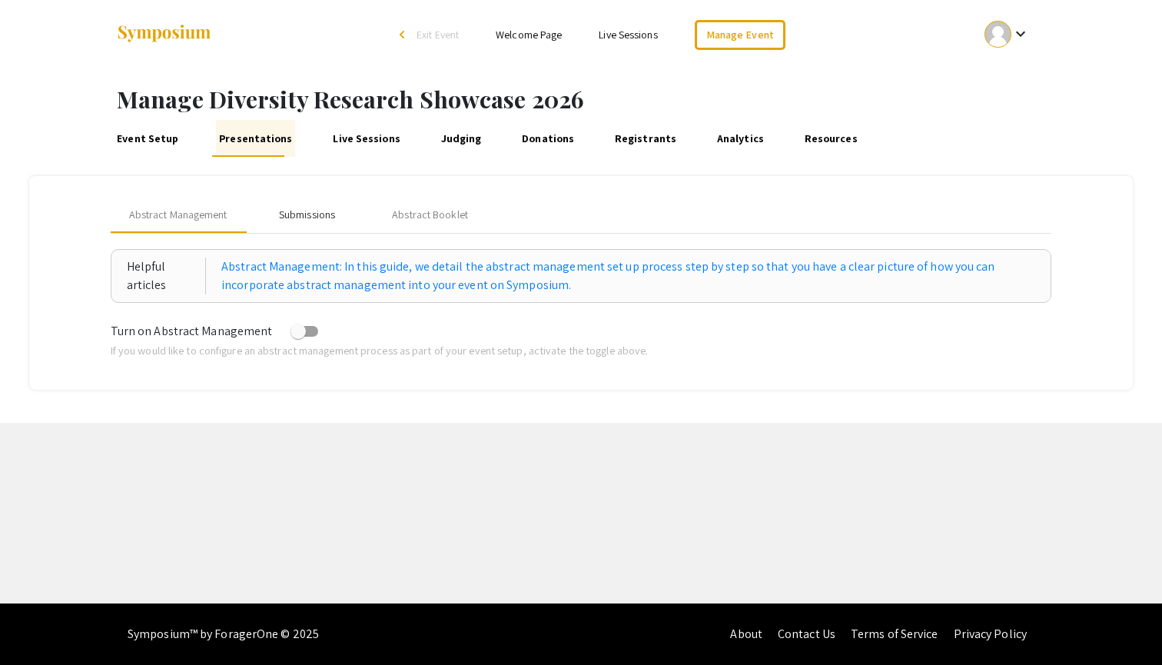
click at [320, 208] on div "Submissions" at bounding box center [307, 215] width 56 height 16
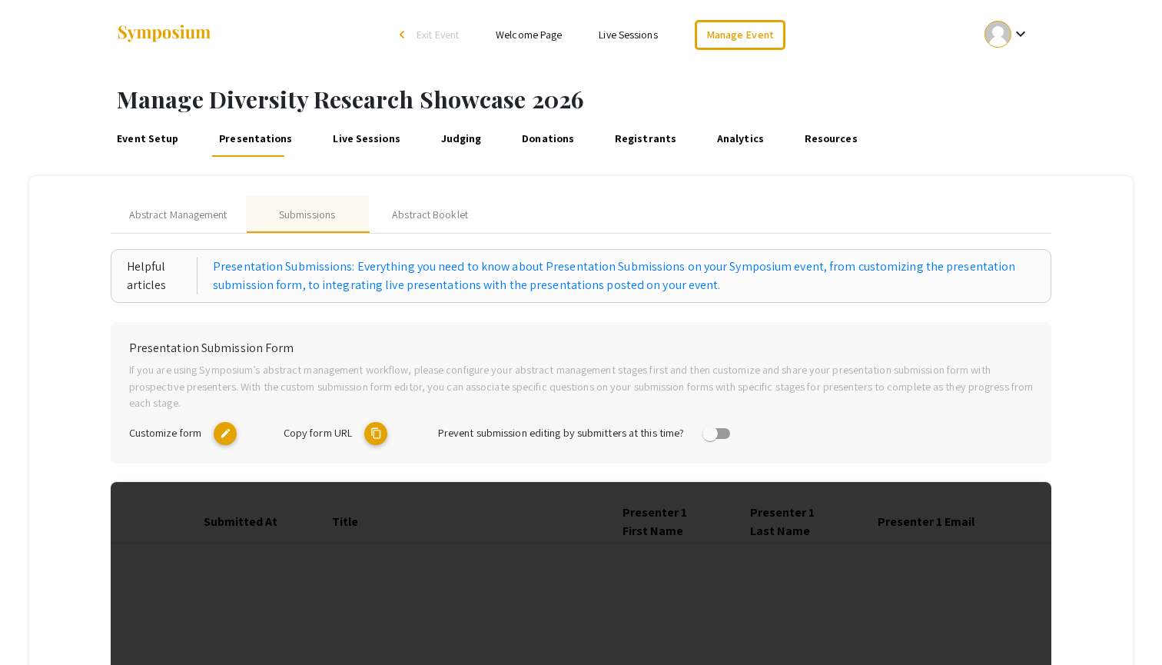
click at [366, 153] on link "Live Sessions" at bounding box center [366, 138] width 73 height 37
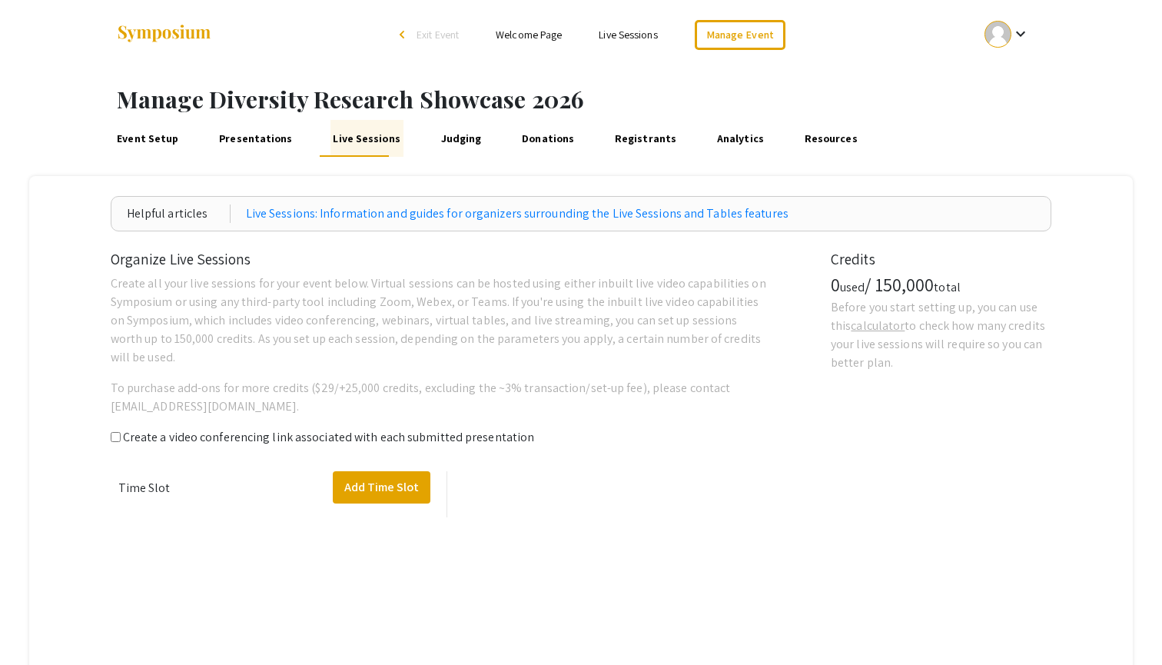
click at [521, 141] on link "Donations" at bounding box center [548, 138] width 58 height 37
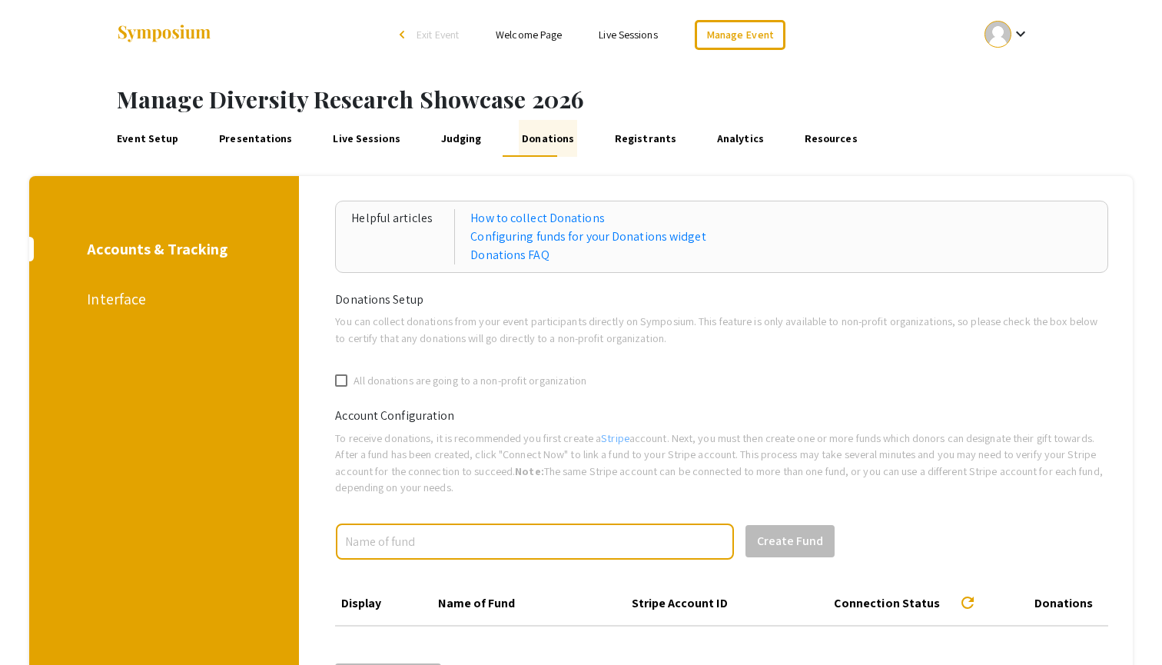
click at [612, 140] on link "Registrants" at bounding box center [646, 138] width 68 height 37
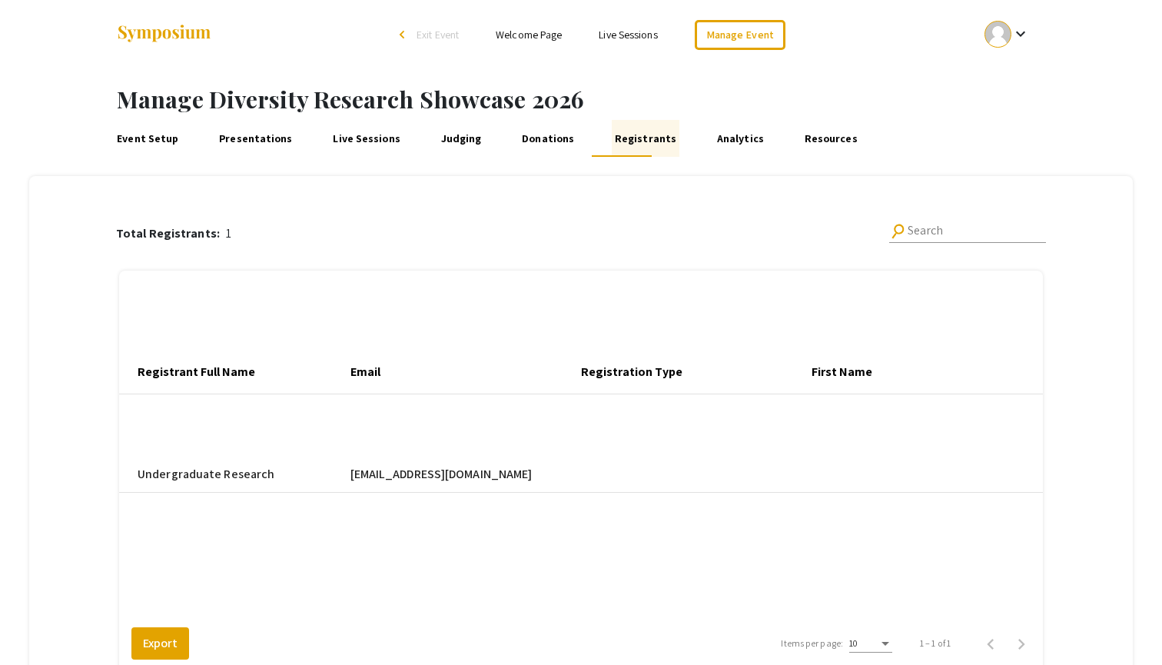
click at [714, 139] on link "Analytics" at bounding box center [740, 138] width 52 height 37
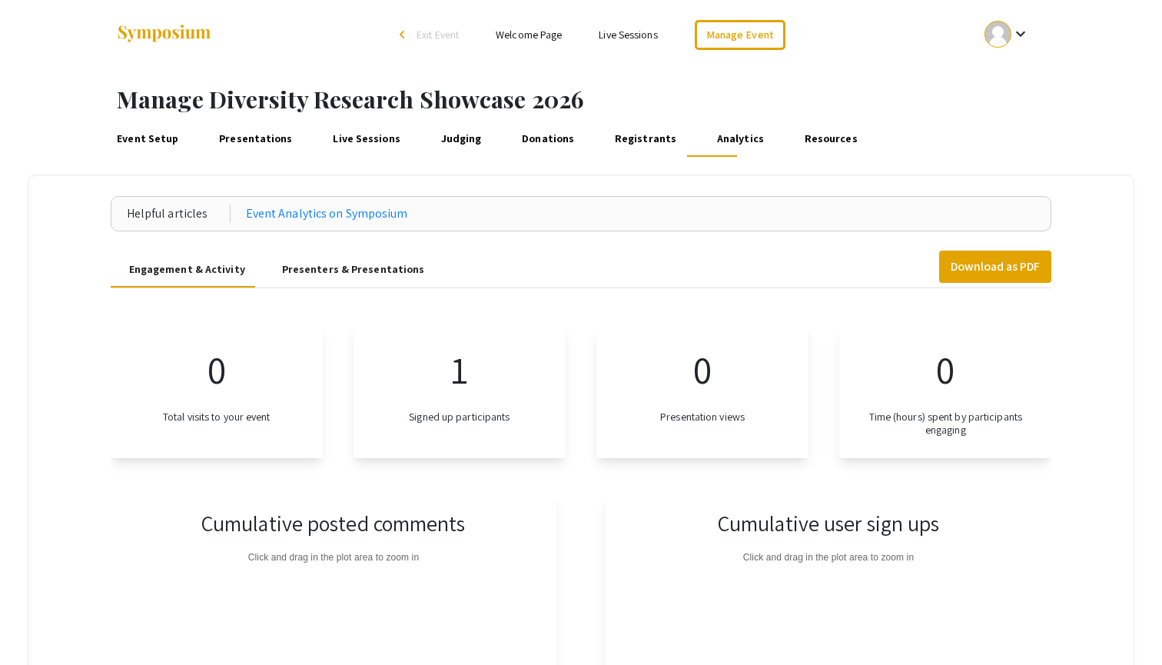
click at [803, 140] on link "Resources" at bounding box center [830, 138] width 58 height 37
click at [146, 134] on link "Event Setup" at bounding box center [148, 138] width 68 height 37
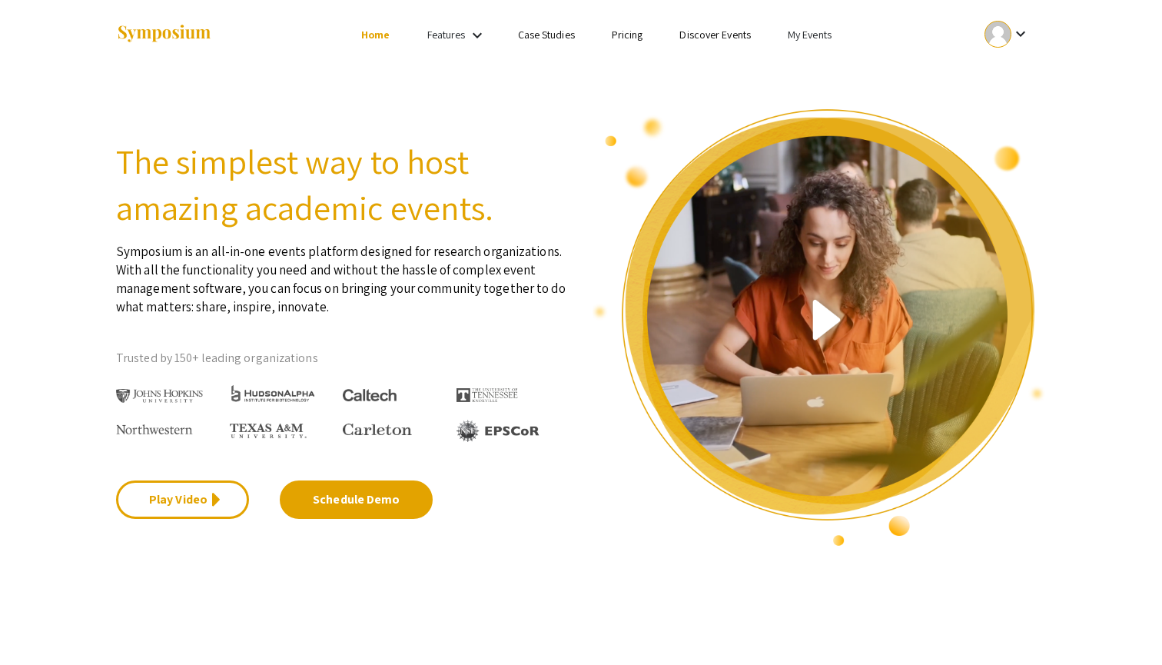
click at [827, 31] on link "My Events" at bounding box center [810, 35] width 44 height 14
click at [817, 68] on button "Events I've organized" at bounding box center [833, 68] width 131 height 37
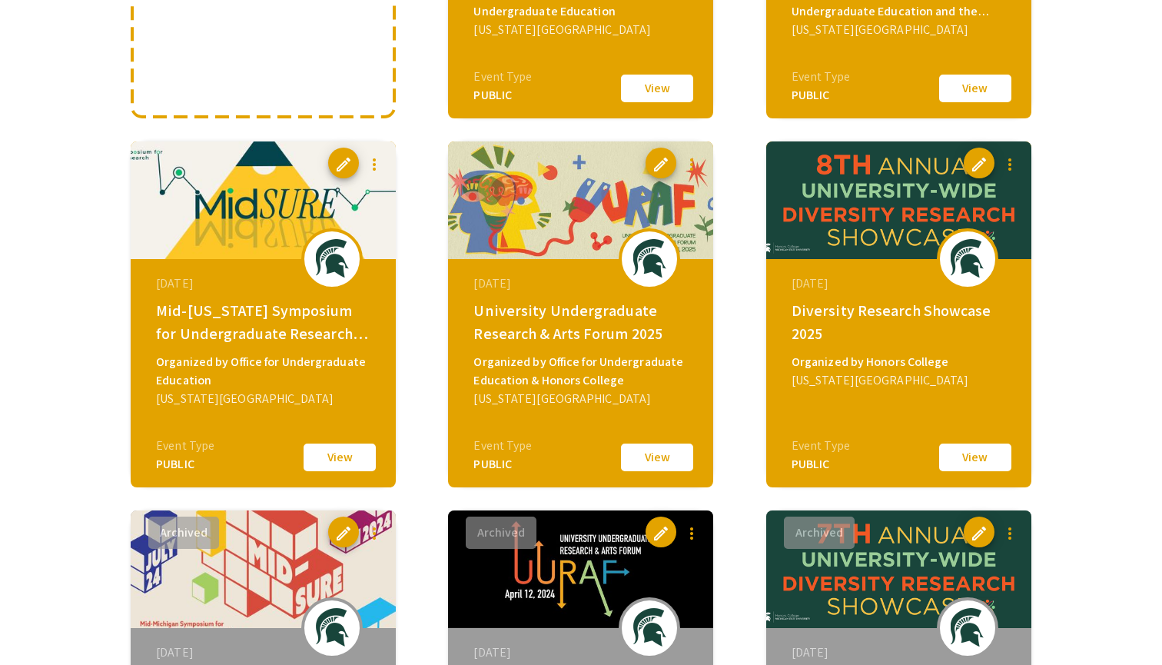
scroll to position [402, 0]
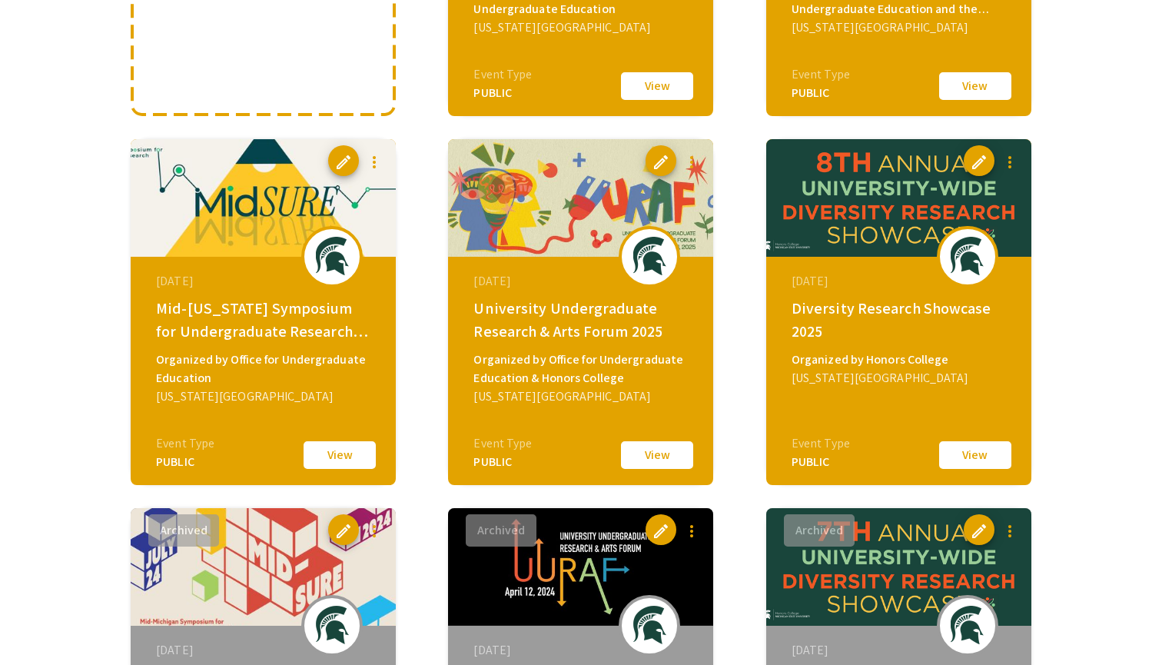
click at [939, 296] on div "[DATE] Diversity Research Showcase 2025 Organized by Honors College [US_STATE][…" at bounding box center [900, 353] width 264 height 192
click at [886, 307] on div "Diversity Research Showcase 2025" at bounding box center [900, 320] width 218 height 46
click at [981, 460] on button "View" at bounding box center [975, 455] width 77 height 32
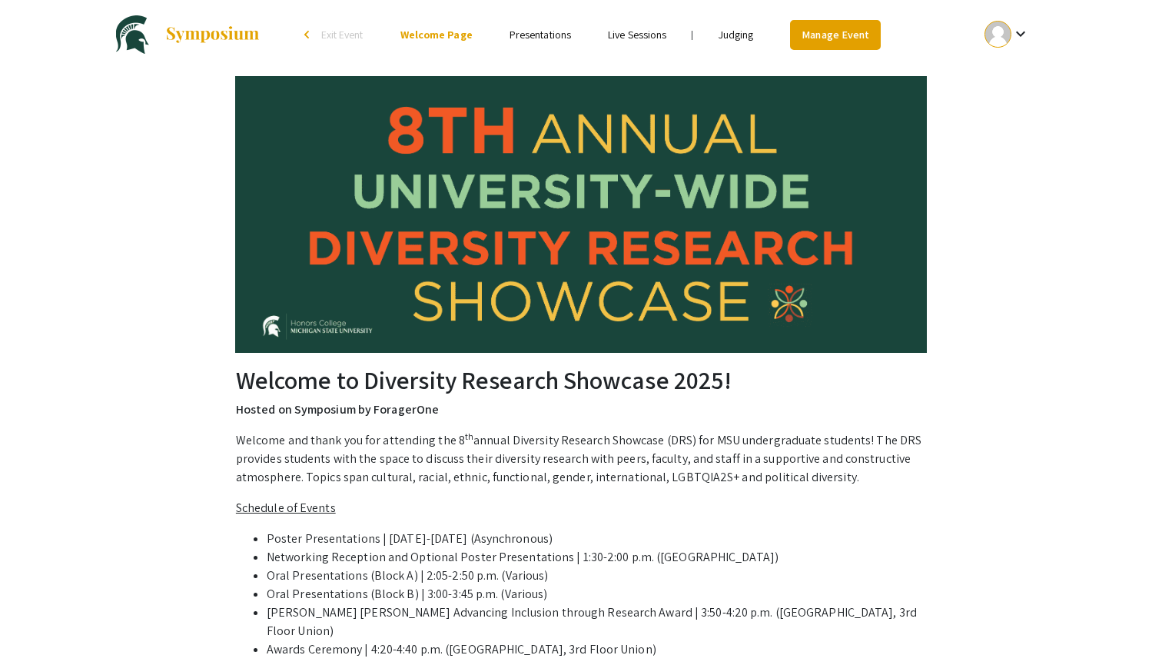
click at [856, 34] on link "Manage Event" at bounding box center [835, 35] width 91 height 30
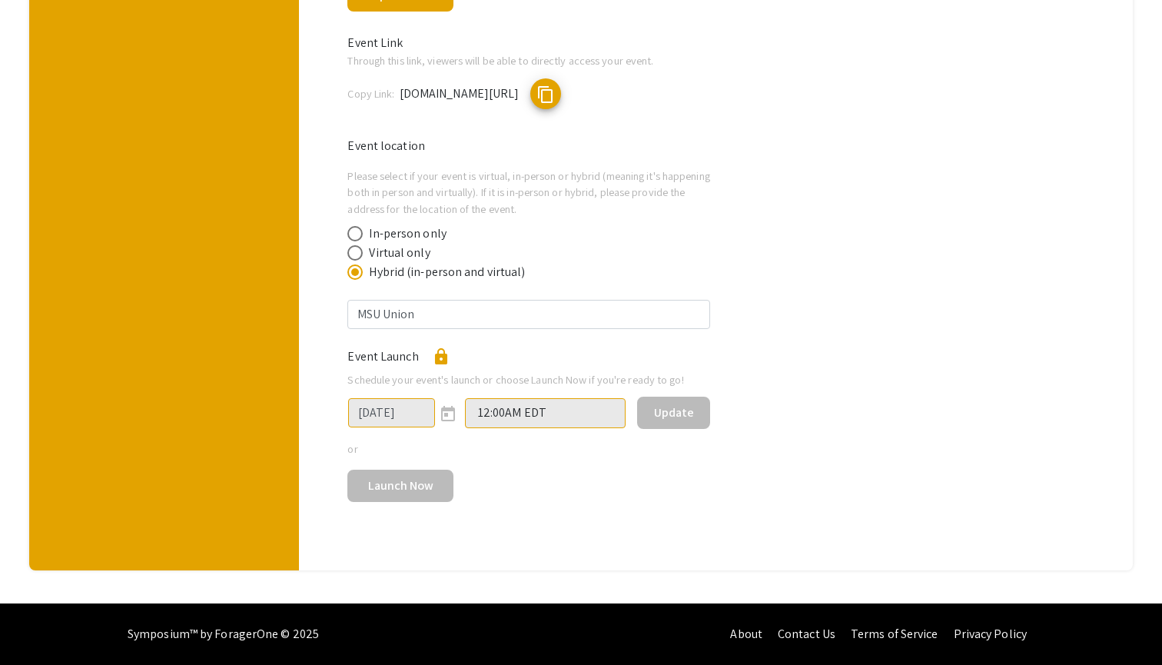
scroll to position [821, 0]
click at [523, 320] on input "MSU Union" at bounding box center [528, 314] width 363 height 29
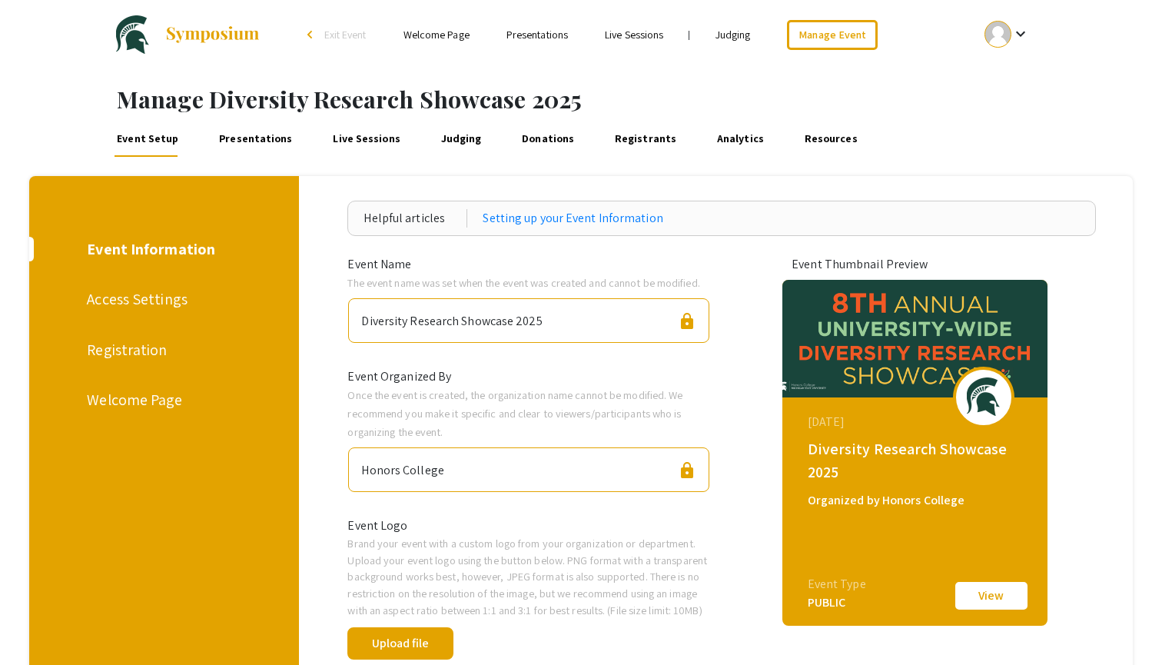
scroll to position [0, 0]
click at [118, 350] on div "Registration" at bounding box center [161, 349] width 149 height 23
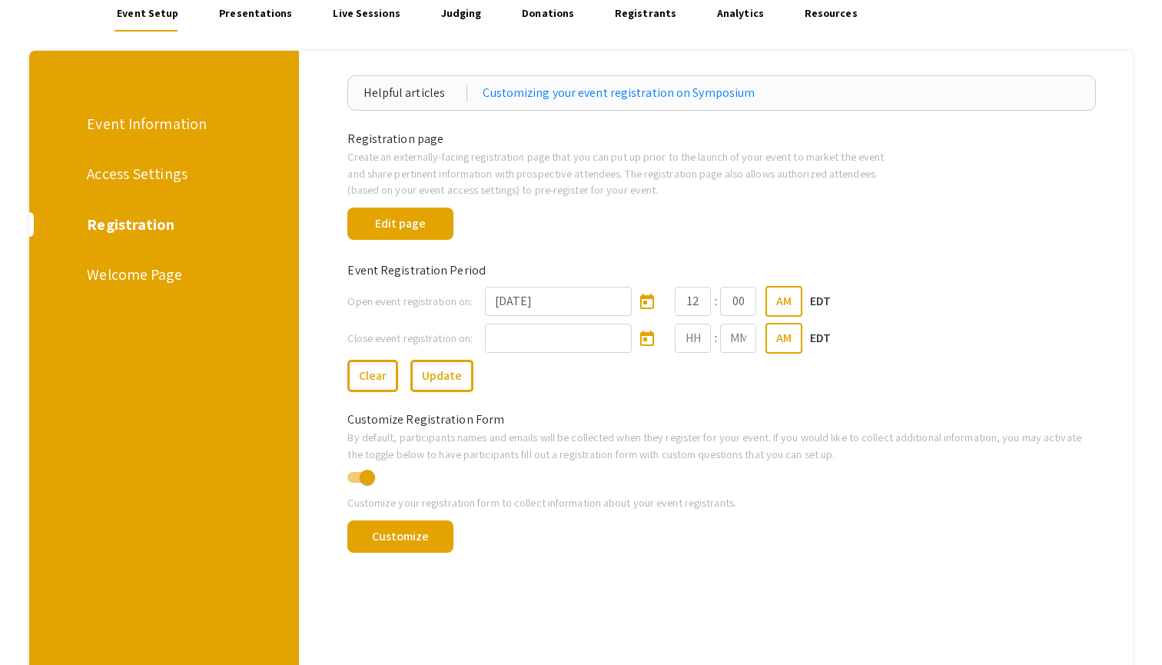
scroll to position [122, 0]
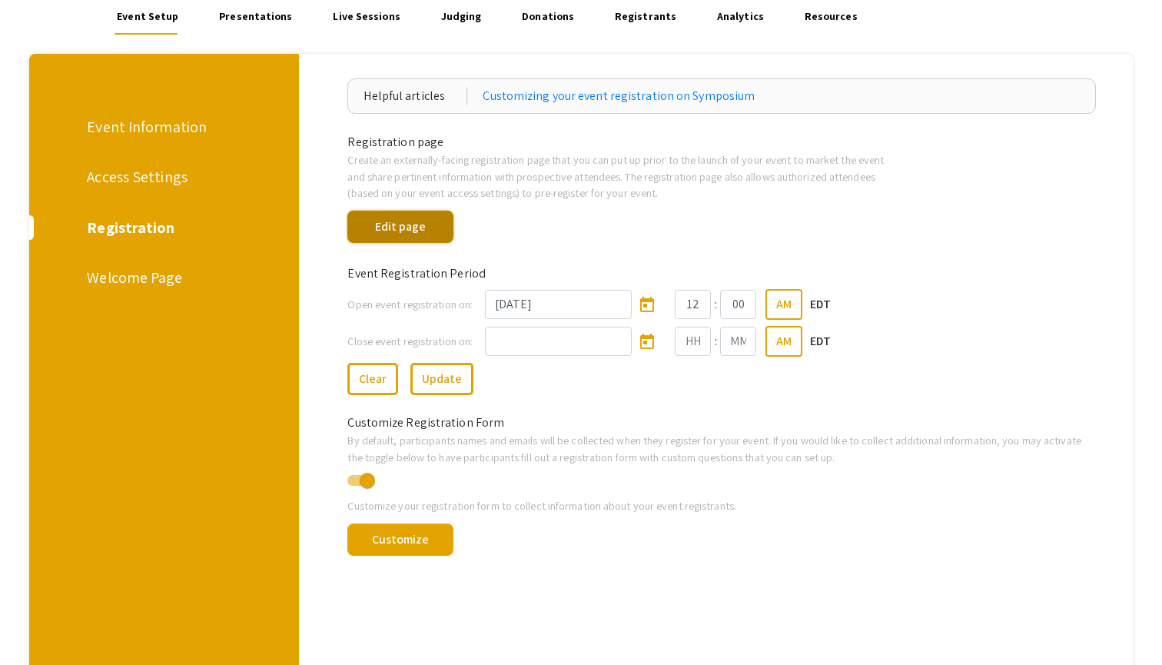
click at [413, 235] on button "Edit page" at bounding box center [399, 227] width 105 height 32
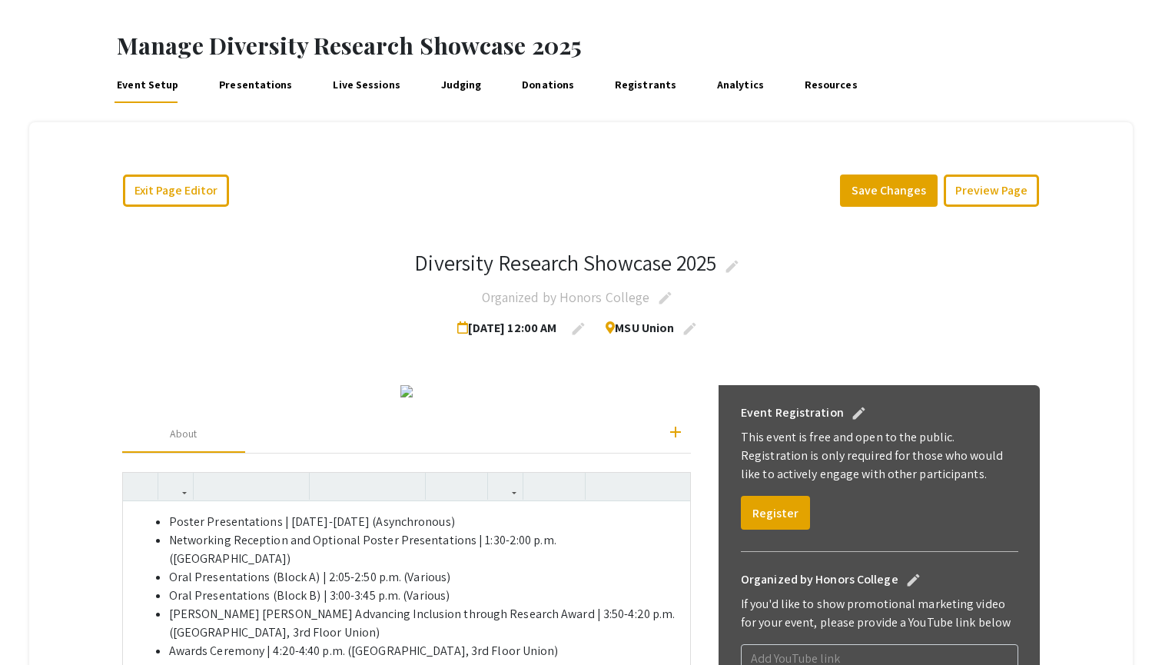
scroll to position [52, 0]
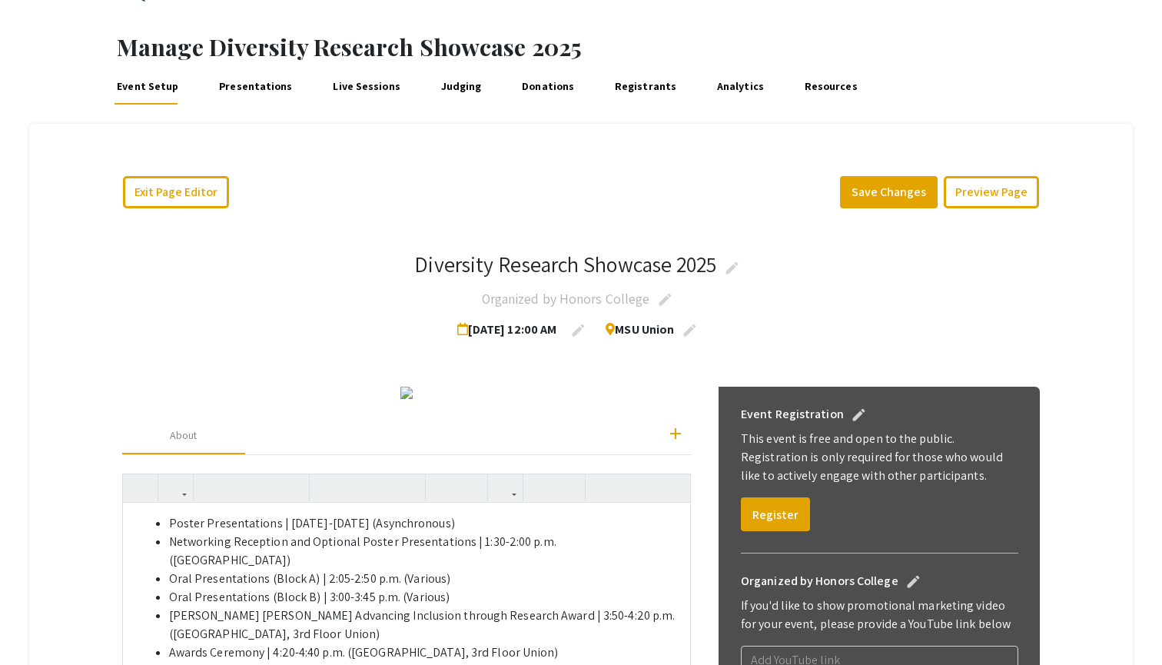
click at [635, 89] on link "Registrants" at bounding box center [646, 86] width 68 height 37
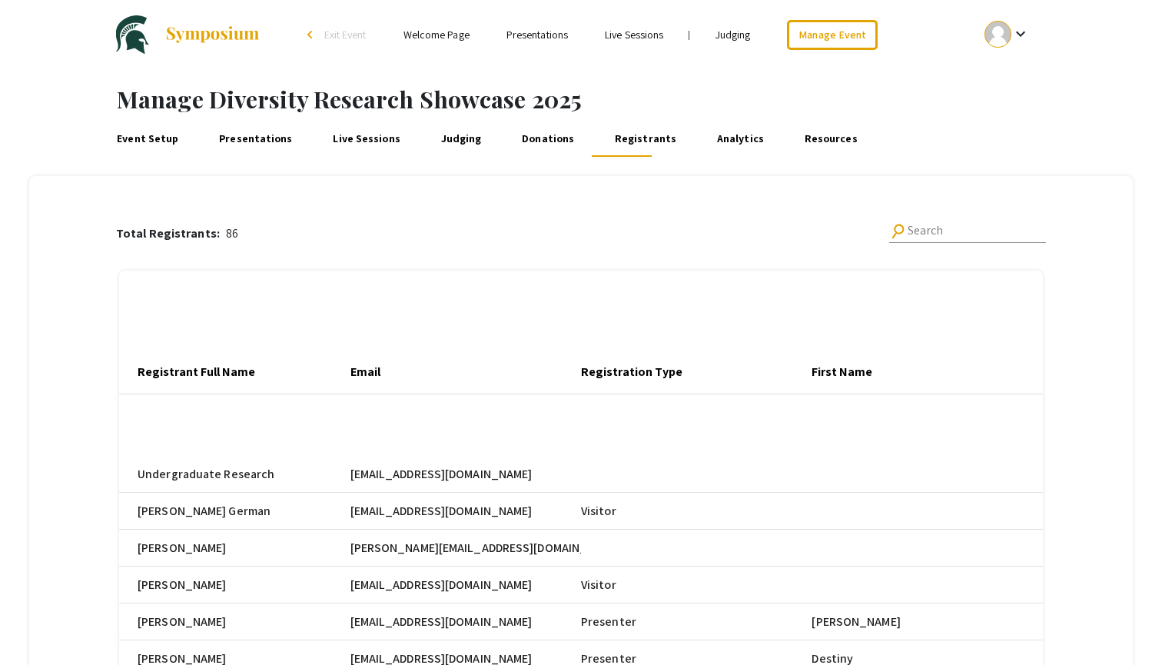
click at [148, 132] on link "Event Setup" at bounding box center [148, 138] width 68 height 37
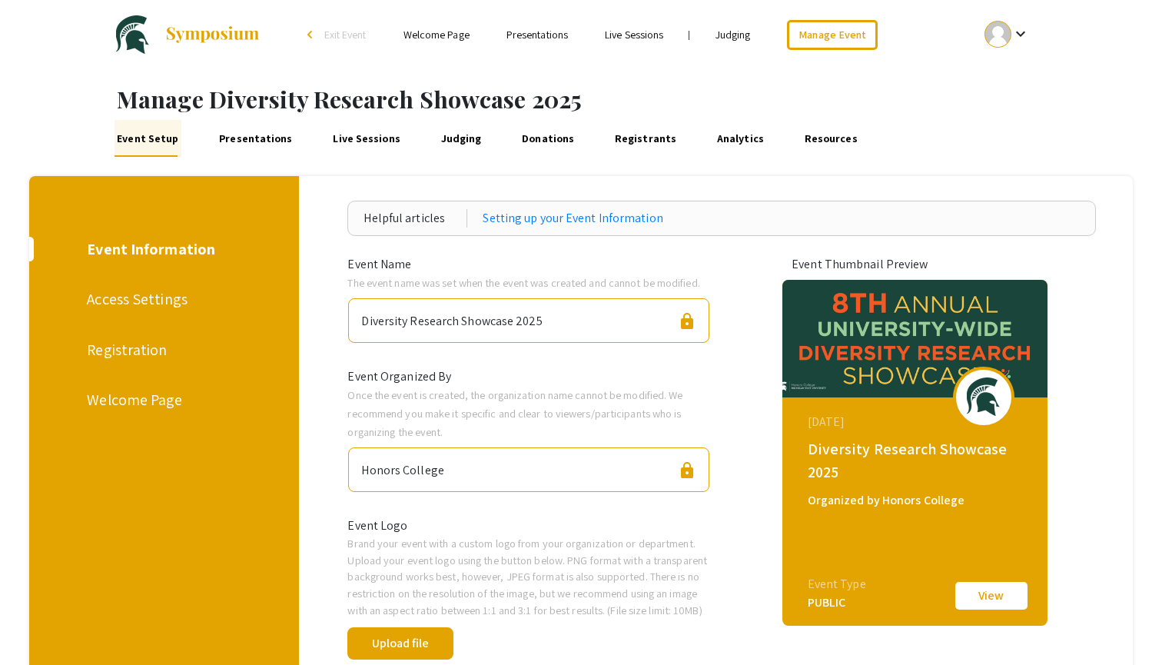
click at [128, 354] on div "Registration" at bounding box center [161, 349] width 149 height 23
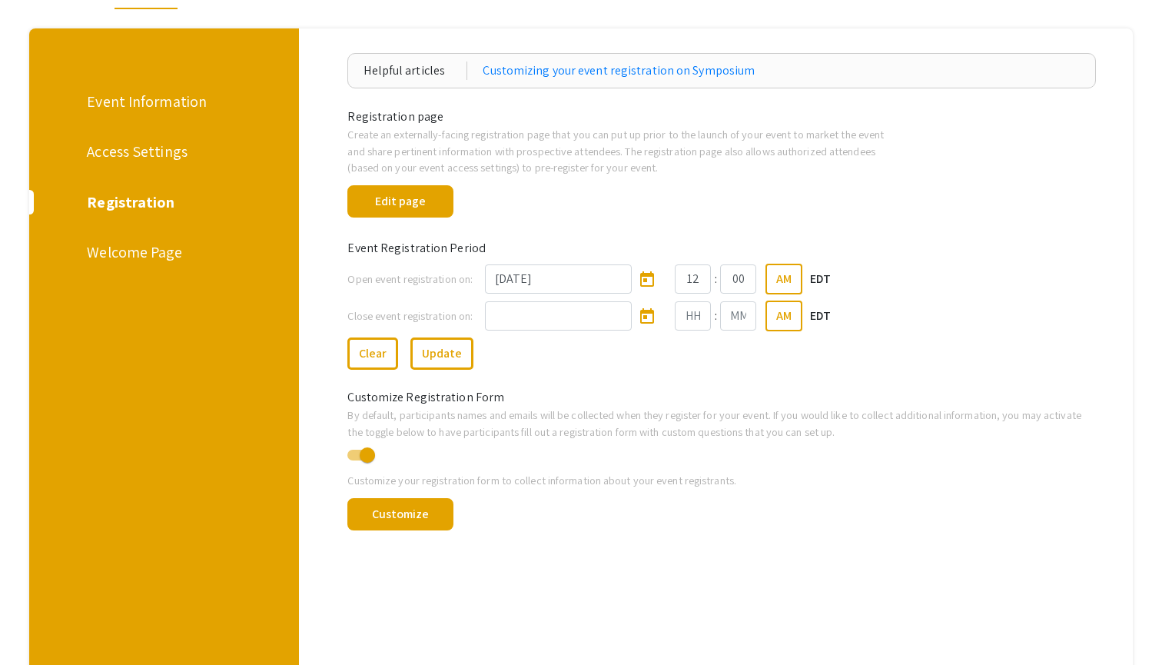
scroll to position [158, 0]
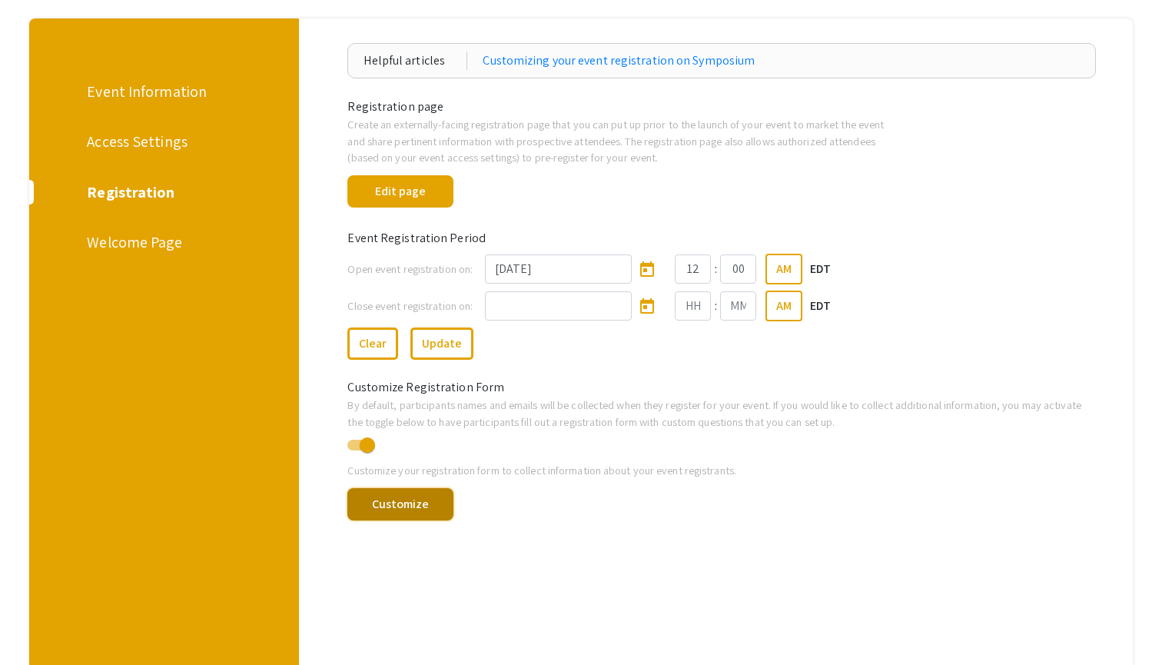
click at [400, 505] on button "Customize" at bounding box center [399, 504] width 105 height 32
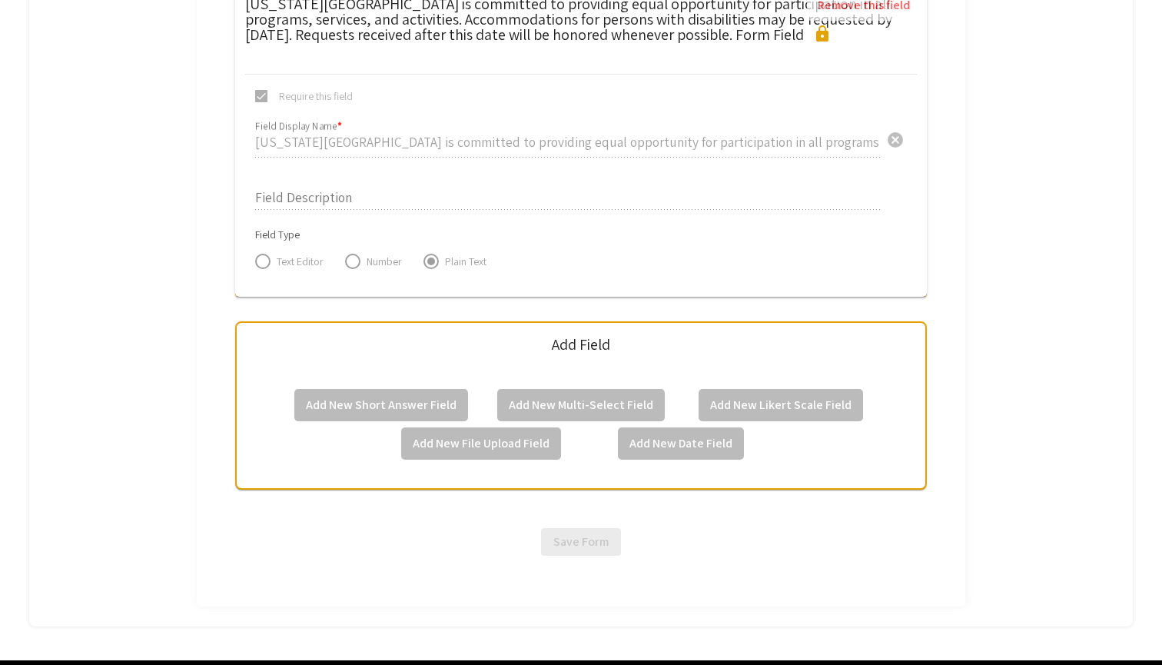
scroll to position [10149, 0]
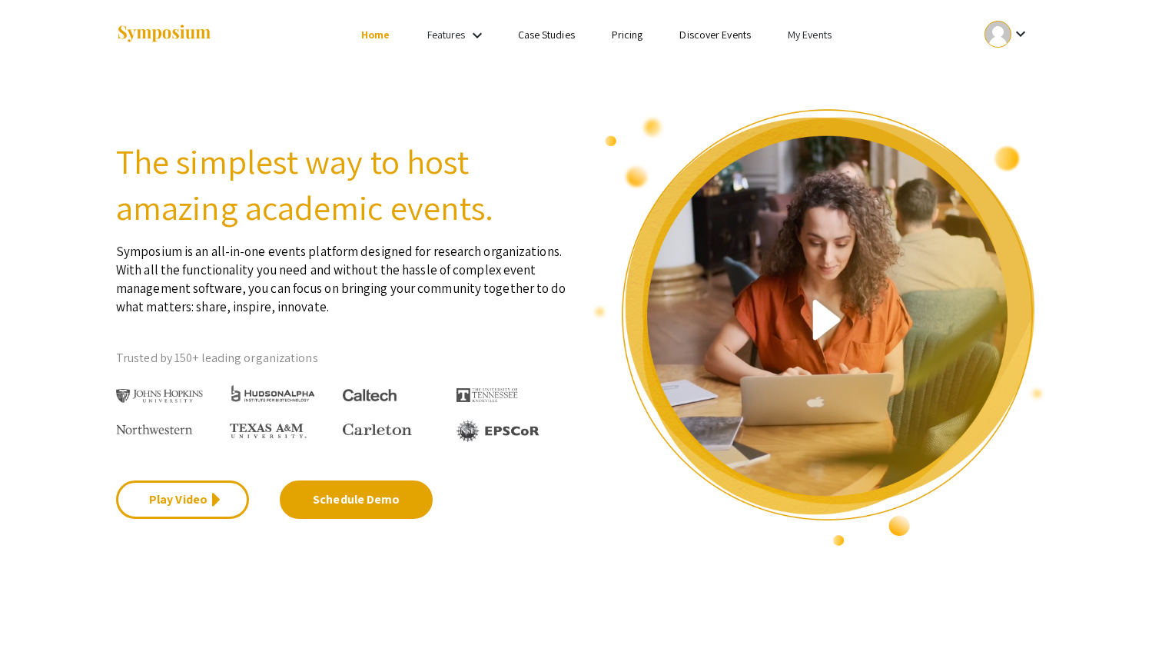
click at [1016, 29] on mat-icon "keyboard_arrow_down" at bounding box center [1020, 34] width 18 height 18
click at [1009, 71] on button "My Account" at bounding box center [1015, 76] width 95 height 37
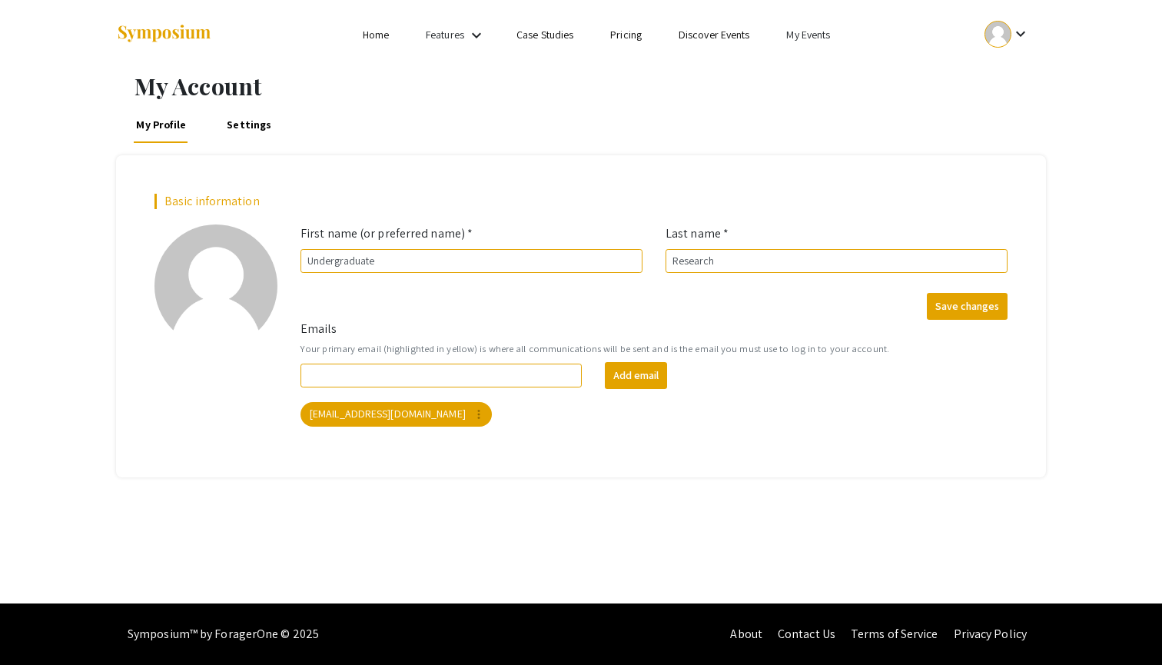
click at [815, 41] on li "My Events" at bounding box center [808, 34] width 81 height 18
click at [562, 50] on div at bounding box center [581, 332] width 1162 height 665
click at [478, 34] on mat-icon "keyboard_arrow_down" at bounding box center [476, 35] width 18 height 18
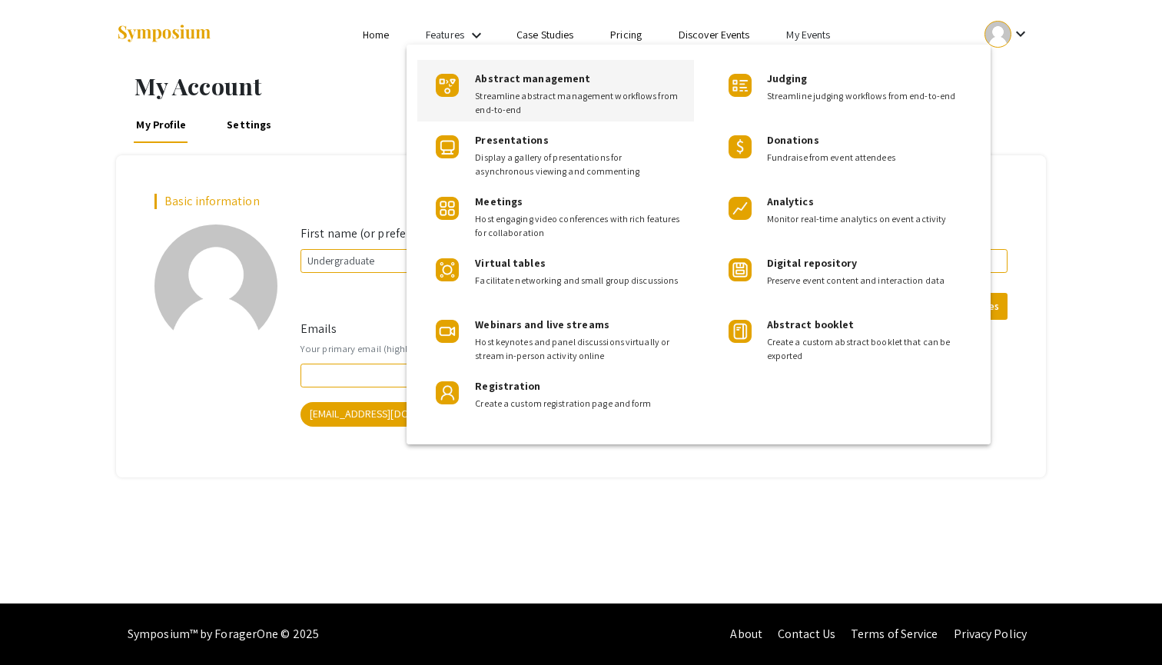
click at [619, 32] on div at bounding box center [581, 332] width 1162 height 665
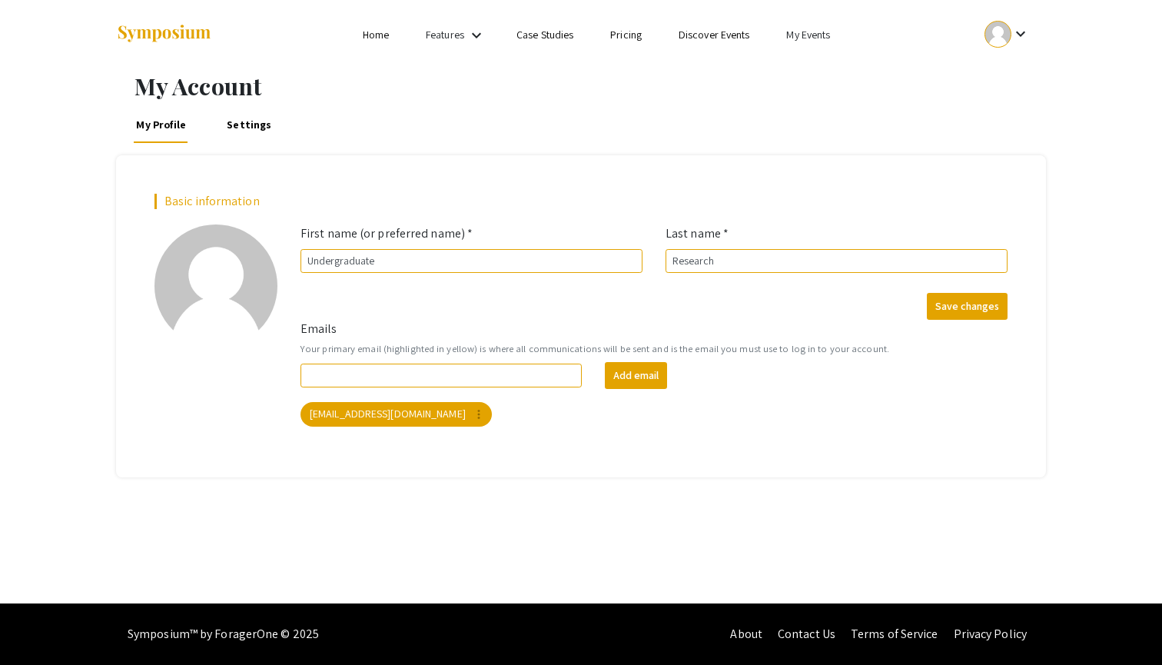
click at [619, 32] on link "Pricing" at bounding box center [626, 35] width 32 height 14
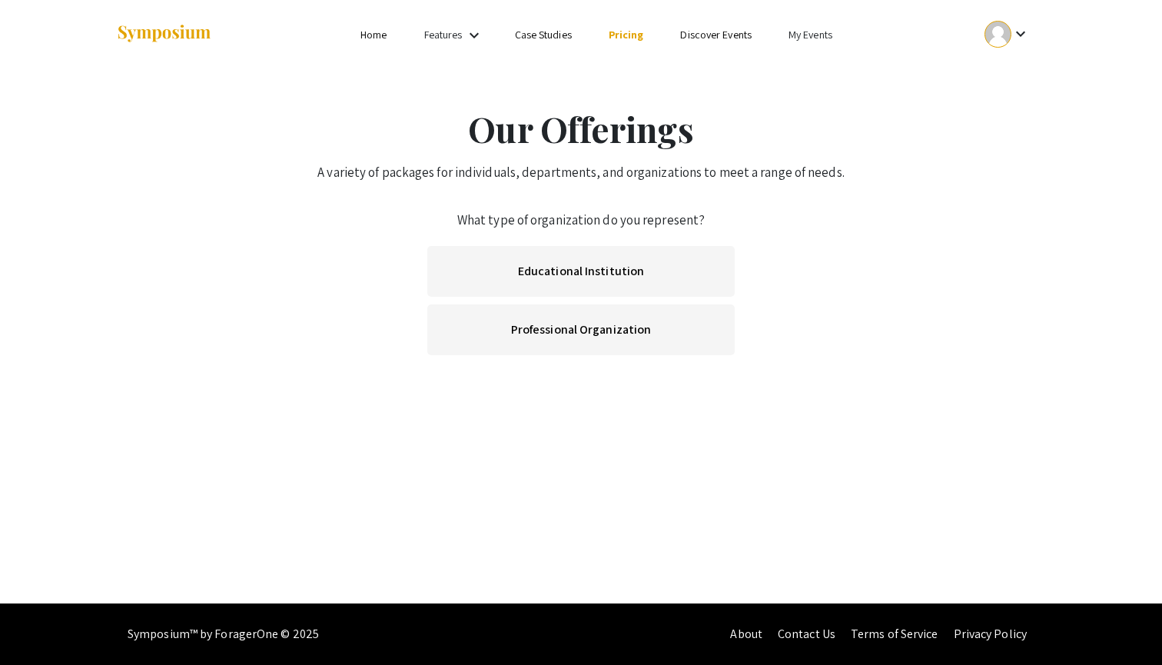
click at [370, 41] on link "Home" at bounding box center [373, 35] width 26 height 14
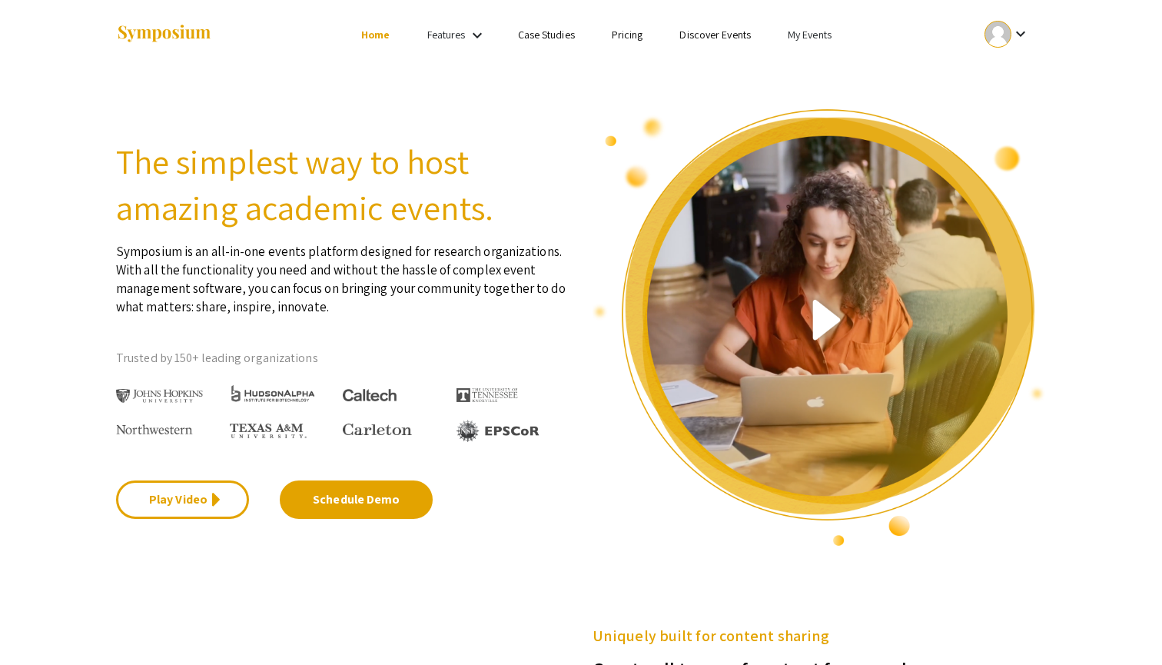
click at [825, 42] on li "My Events" at bounding box center [809, 34] width 81 height 18
click at [1016, 28] on div at bounding box center [581, 332] width 1162 height 665
click at [1016, 28] on mat-icon "keyboard_arrow_down" at bounding box center [1020, 34] width 18 height 18
click at [1030, 77] on button "My Account" at bounding box center [1015, 76] width 95 height 37
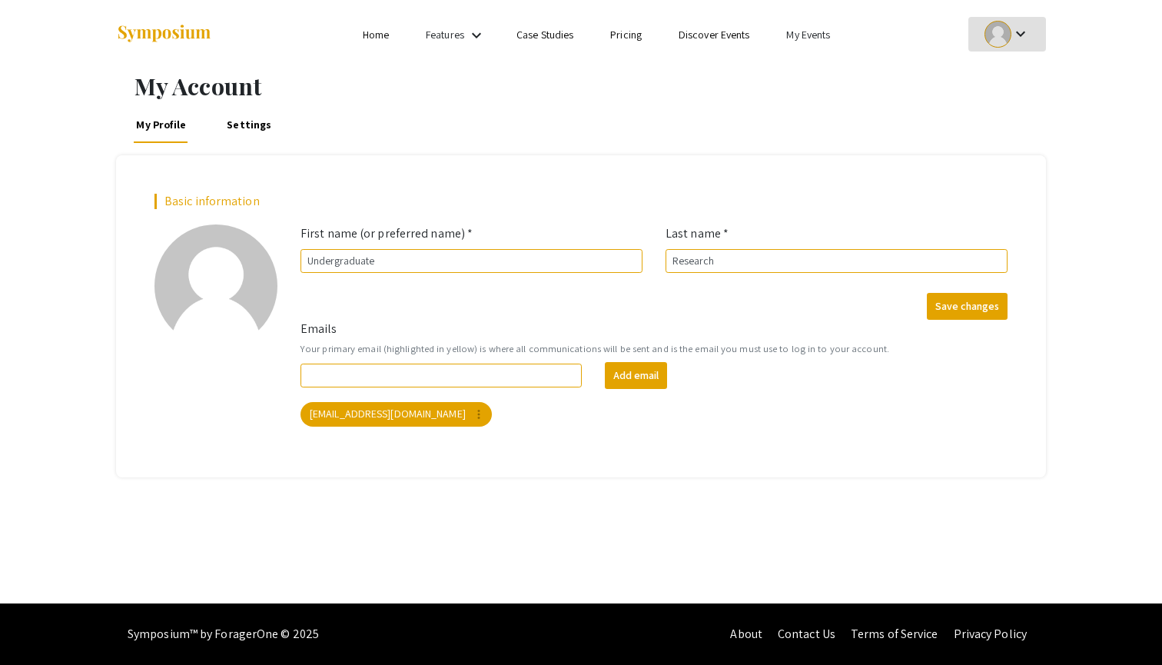
click at [241, 134] on link "Settings" at bounding box center [249, 124] width 50 height 37
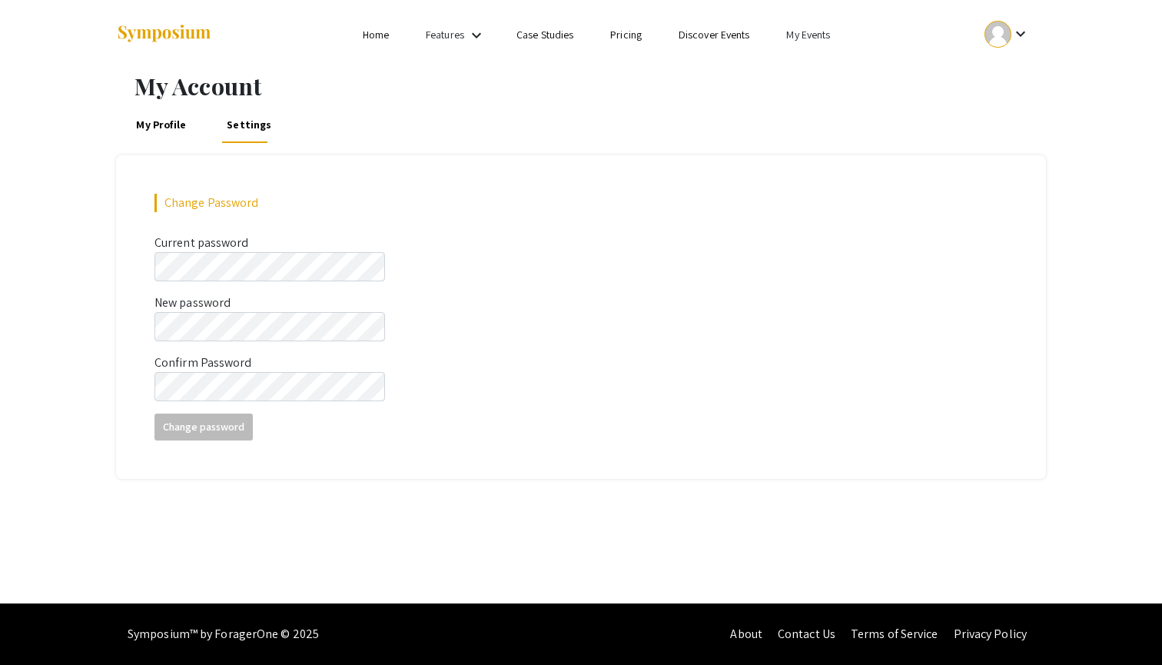
click at [370, 32] on link "Home" at bounding box center [376, 35] width 26 height 14
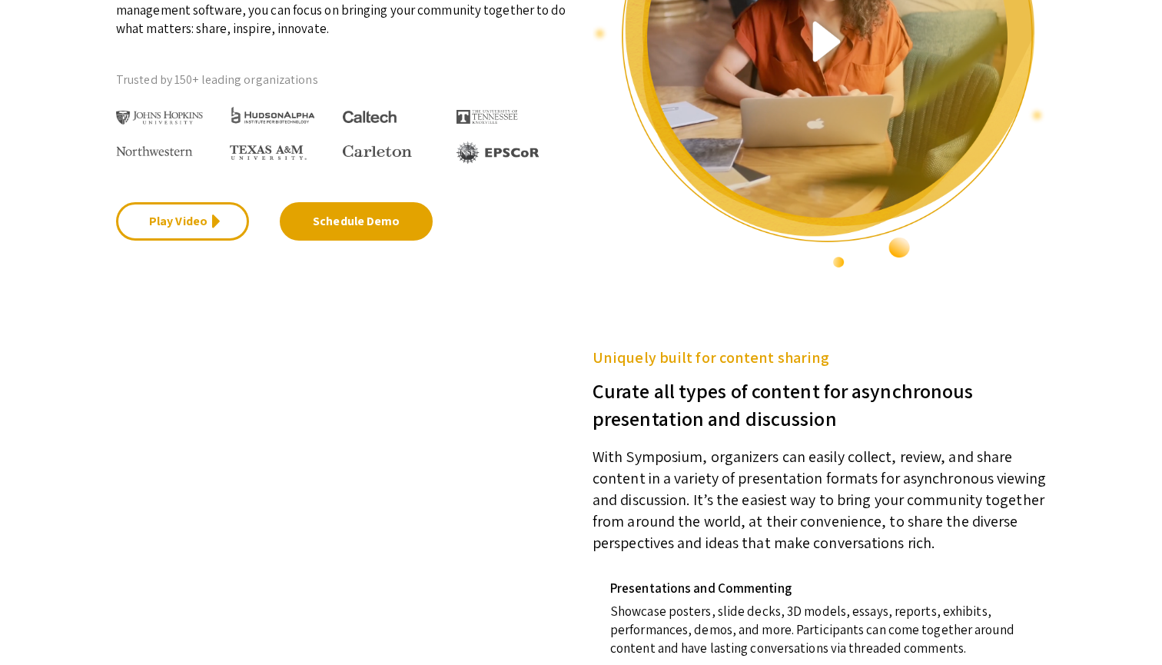
scroll to position [280, 0]
